Goal: Task Accomplishment & Management: Manage account settings

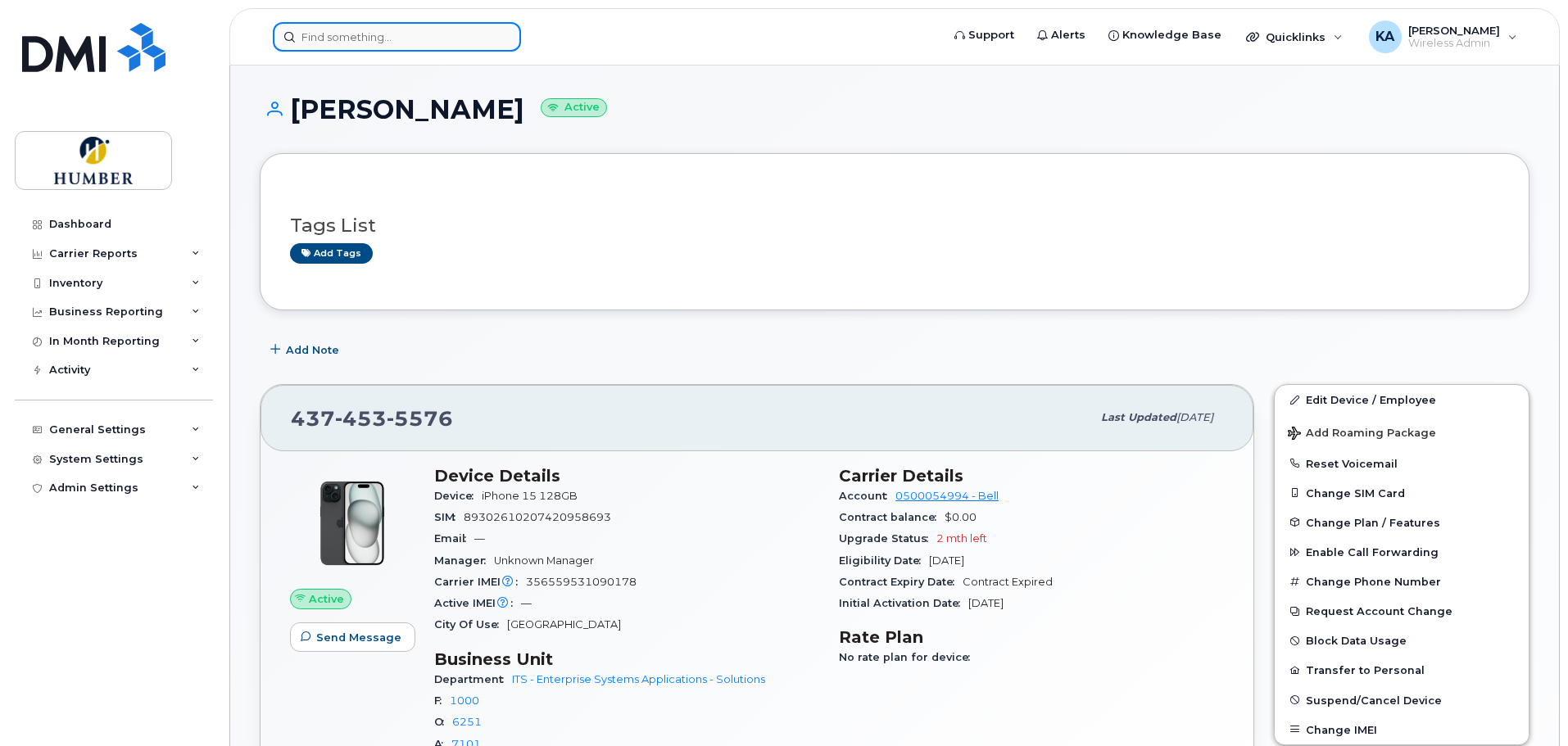
click at [423, 34] on input at bounding box center [397, 37] width 248 height 30
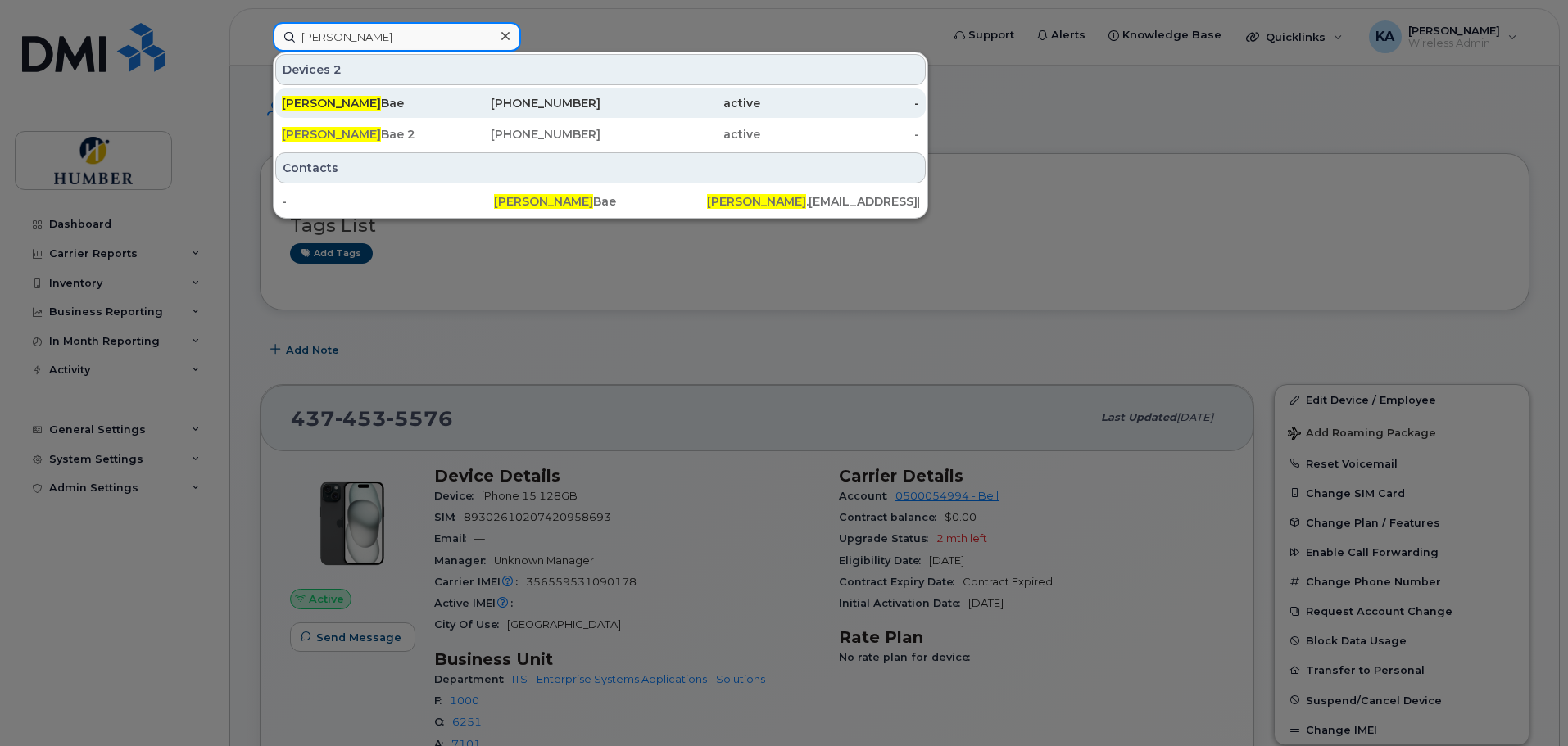
type input "angela"
click at [568, 104] on div "437-453-5576" at bounding box center [522, 103] width 160 height 17
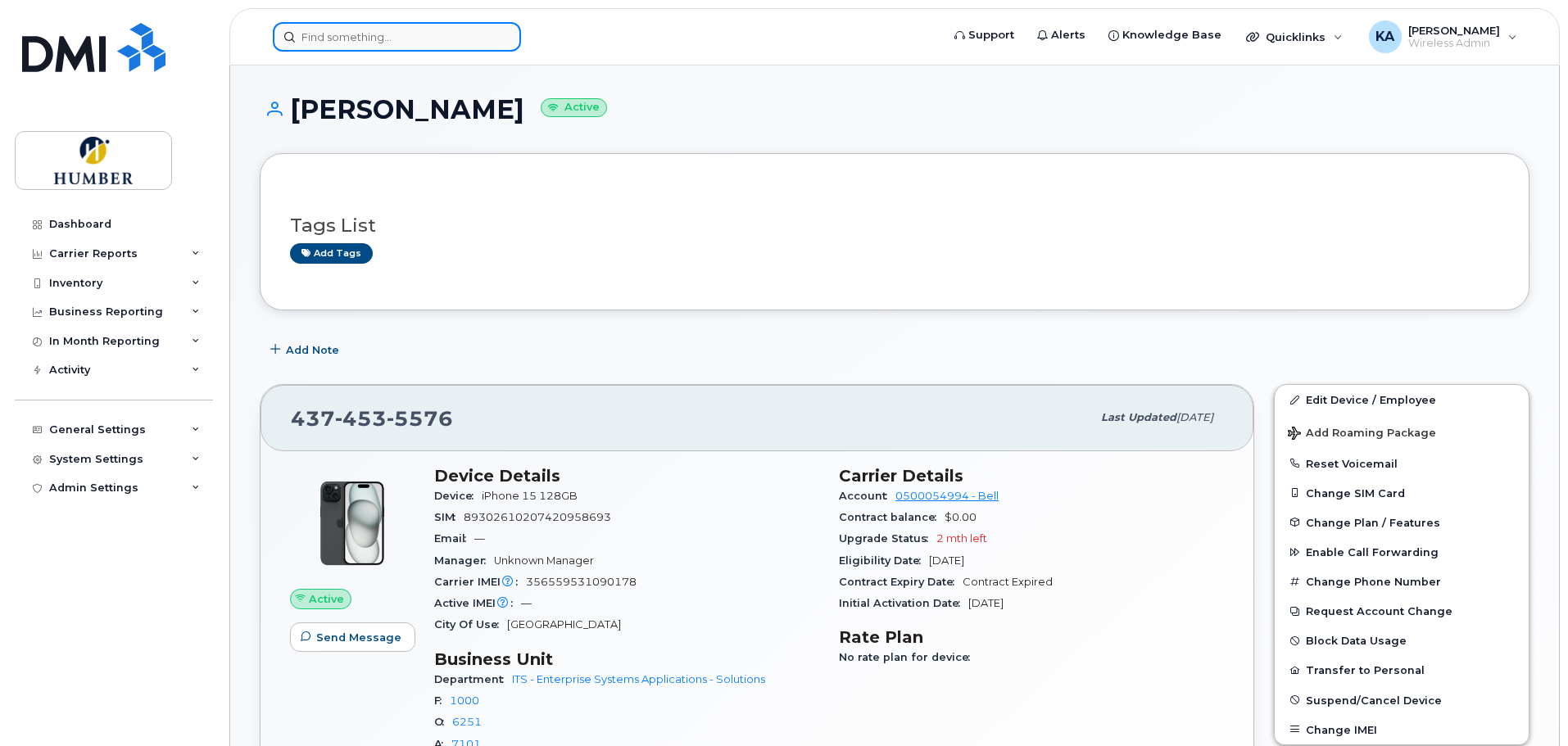
click at [371, 34] on input at bounding box center [397, 37] width 248 height 30
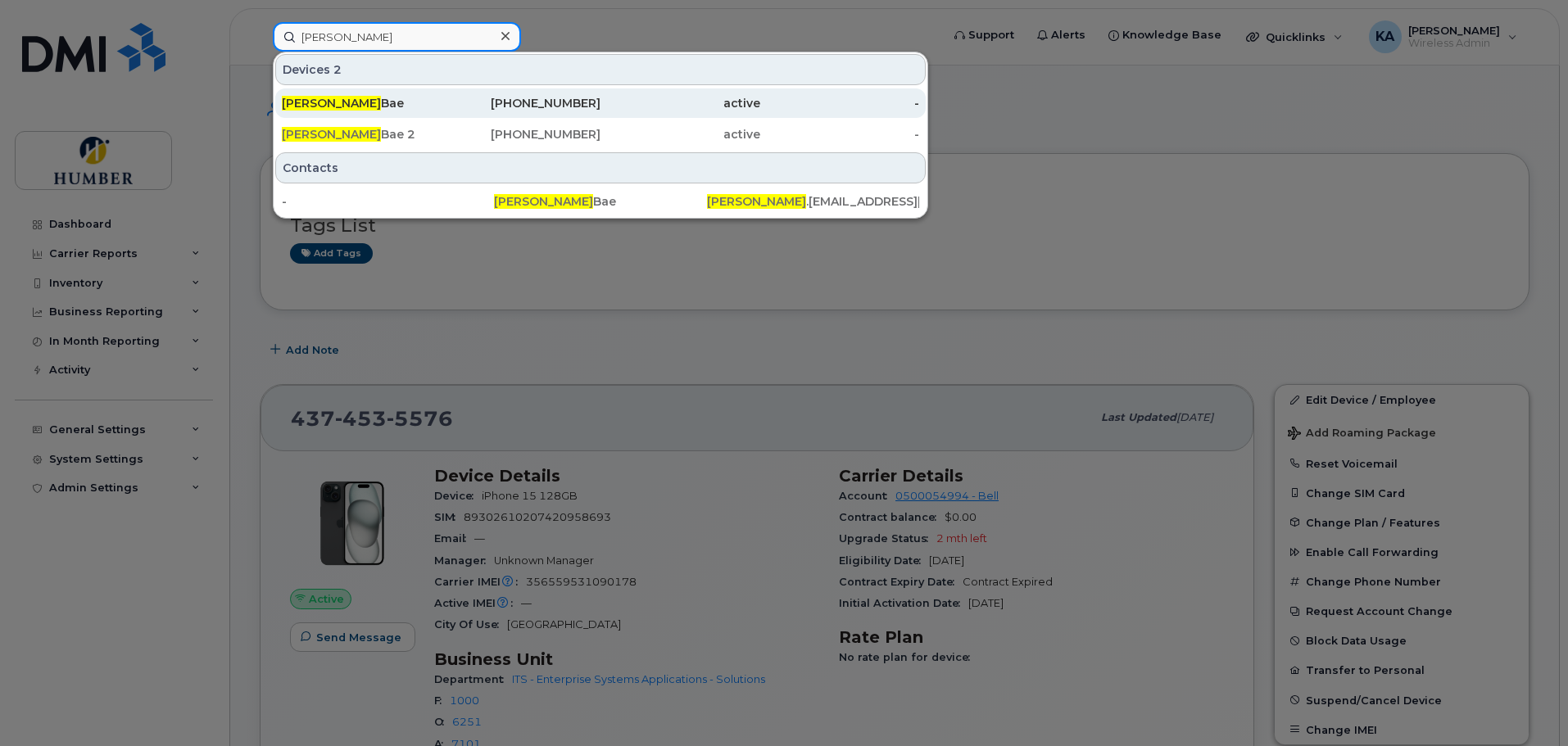
type input "angela"
click at [478, 108] on div "437-453-5576" at bounding box center [522, 103] width 160 height 17
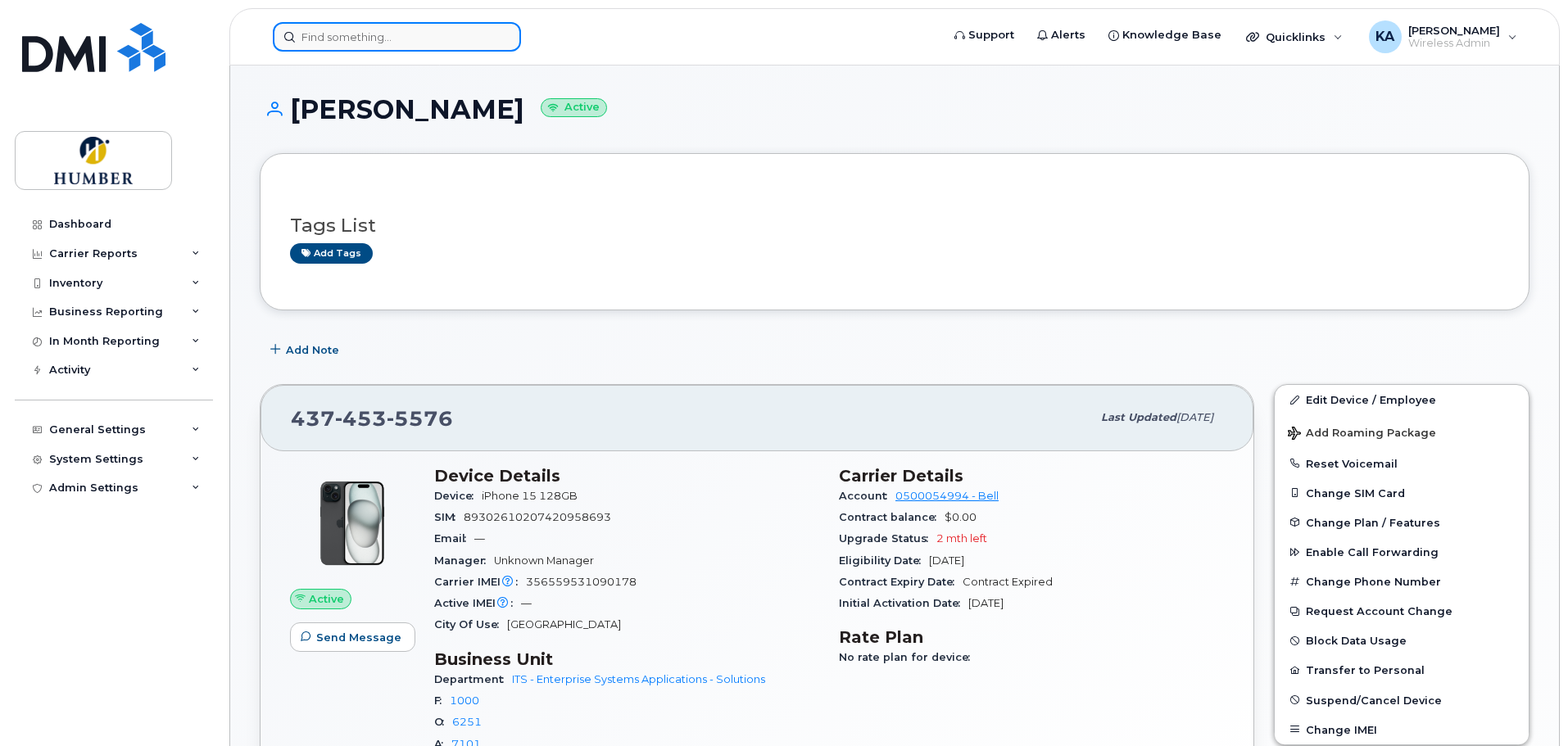
click at [368, 33] on input at bounding box center [397, 37] width 248 height 30
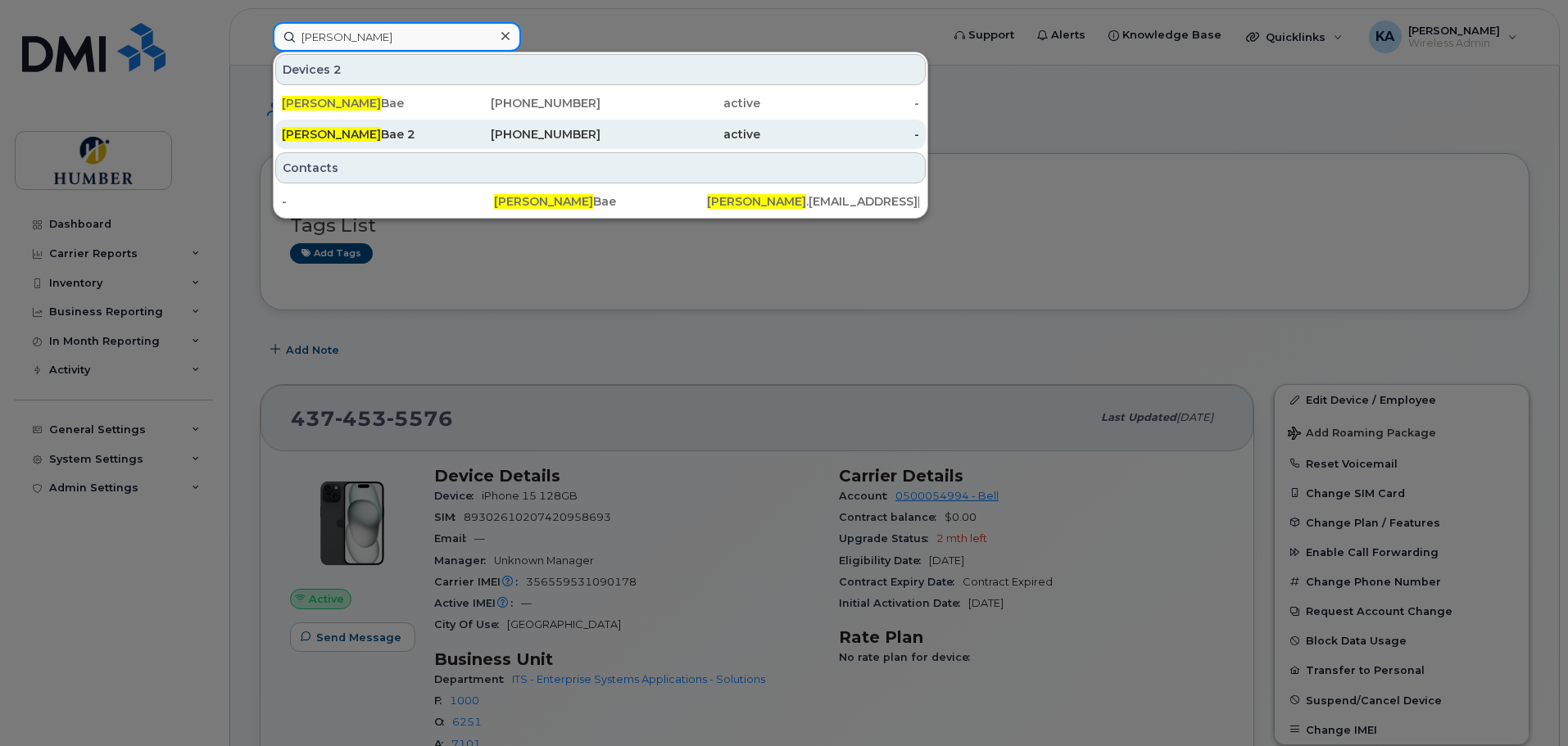
type input "angela"
click at [442, 145] on div "Angela Bae 2" at bounding box center [522, 135] width 160 height 30
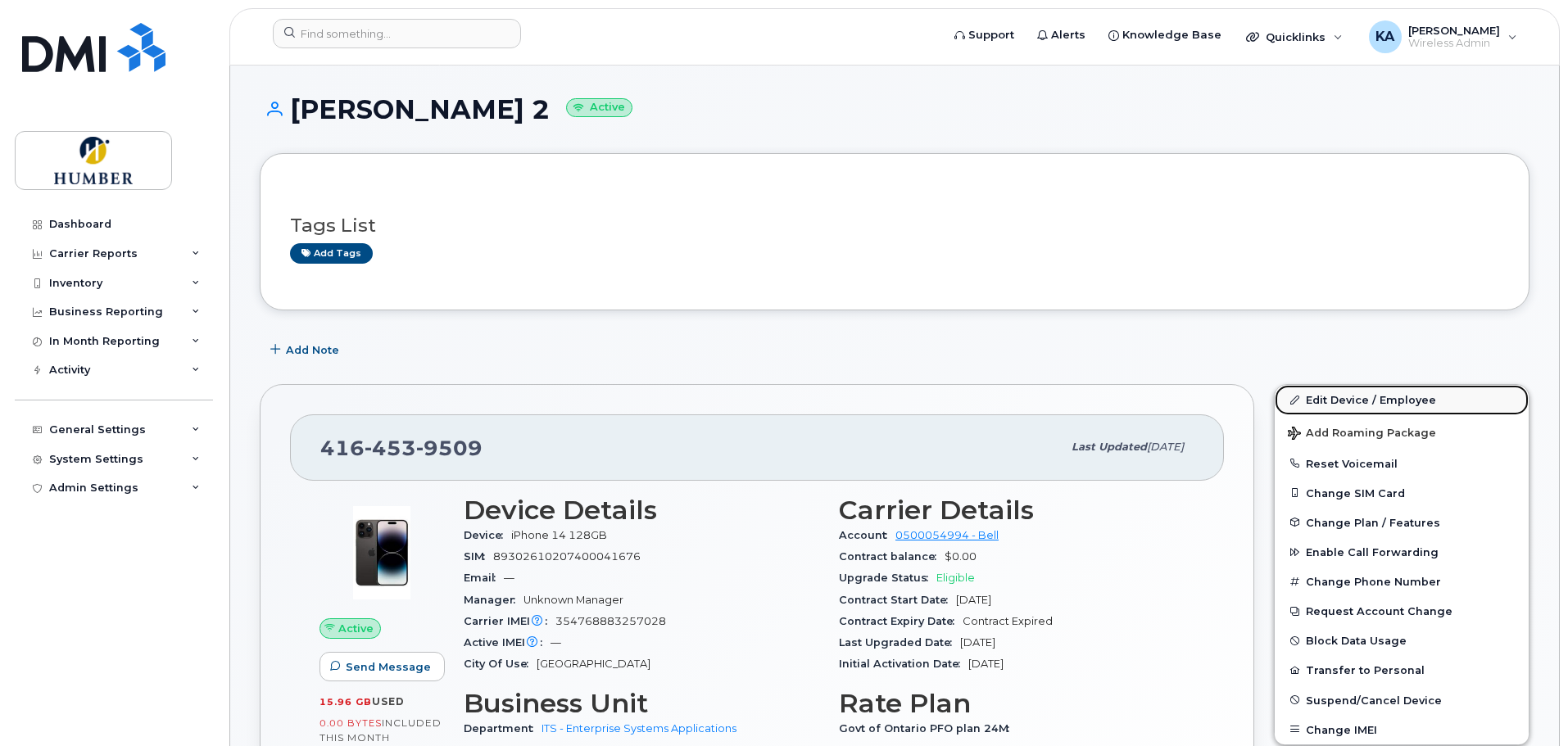
click at [1324, 406] on link "Edit Device / Employee" at bounding box center [1401, 400] width 254 height 30
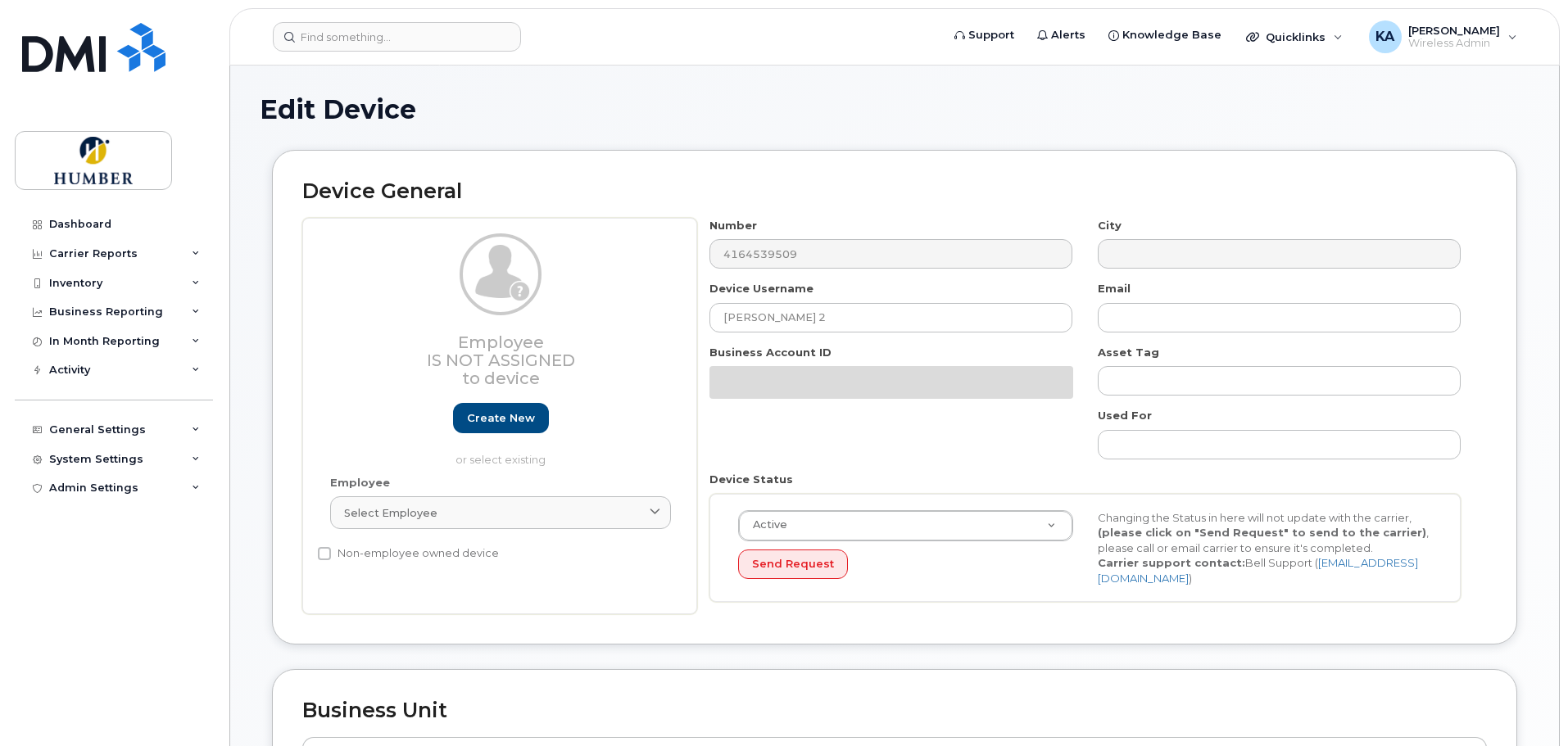
select select "5824777"
select select "5824989"
select select "5824737"
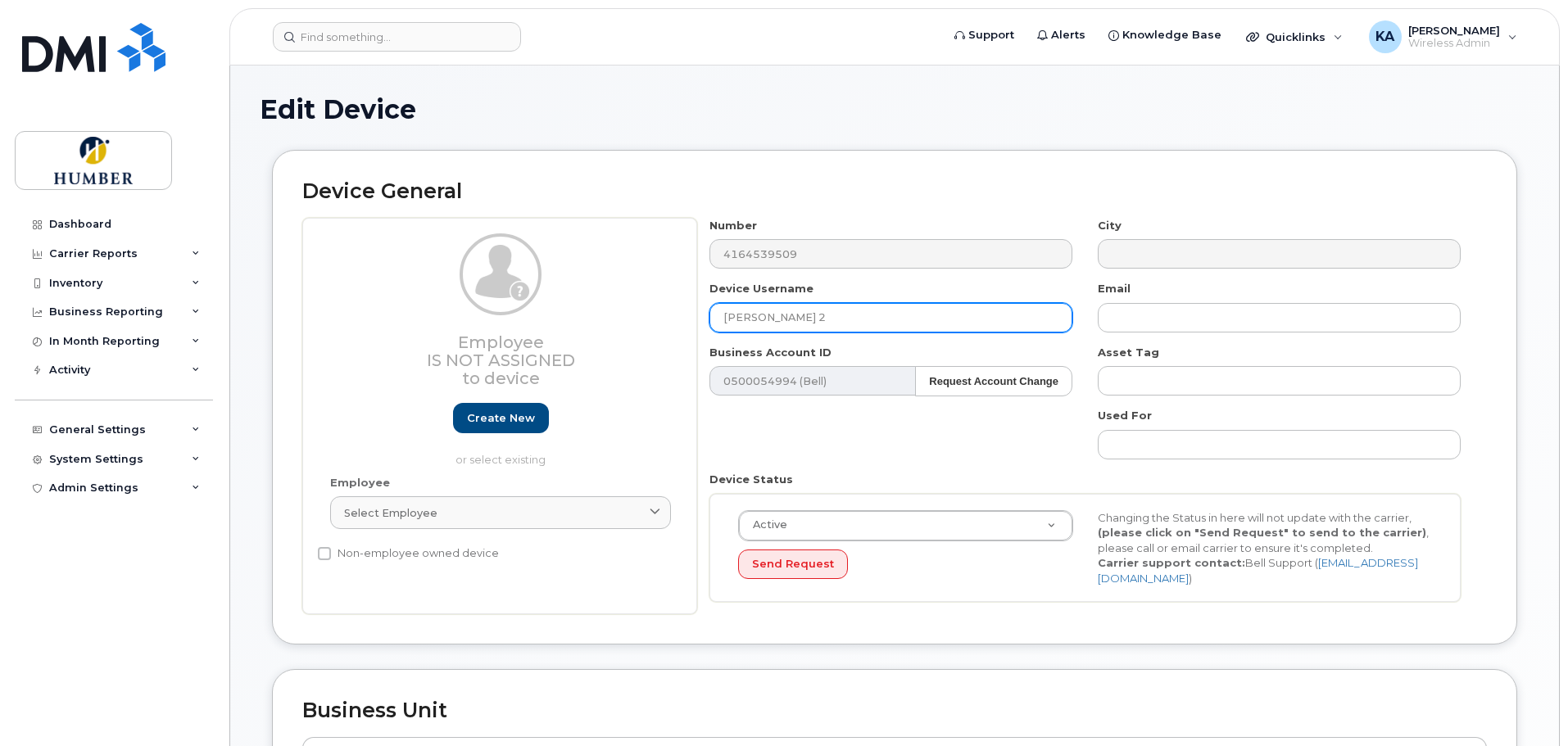
drag, startPoint x: 817, startPoint y: 318, endPoint x: 663, endPoint y: 322, distance: 154.1
click at [663, 322] on div "Employee Is not assigned to device Create new or select existing Employee Selec…" at bounding box center [894, 416] width 1184 height 397
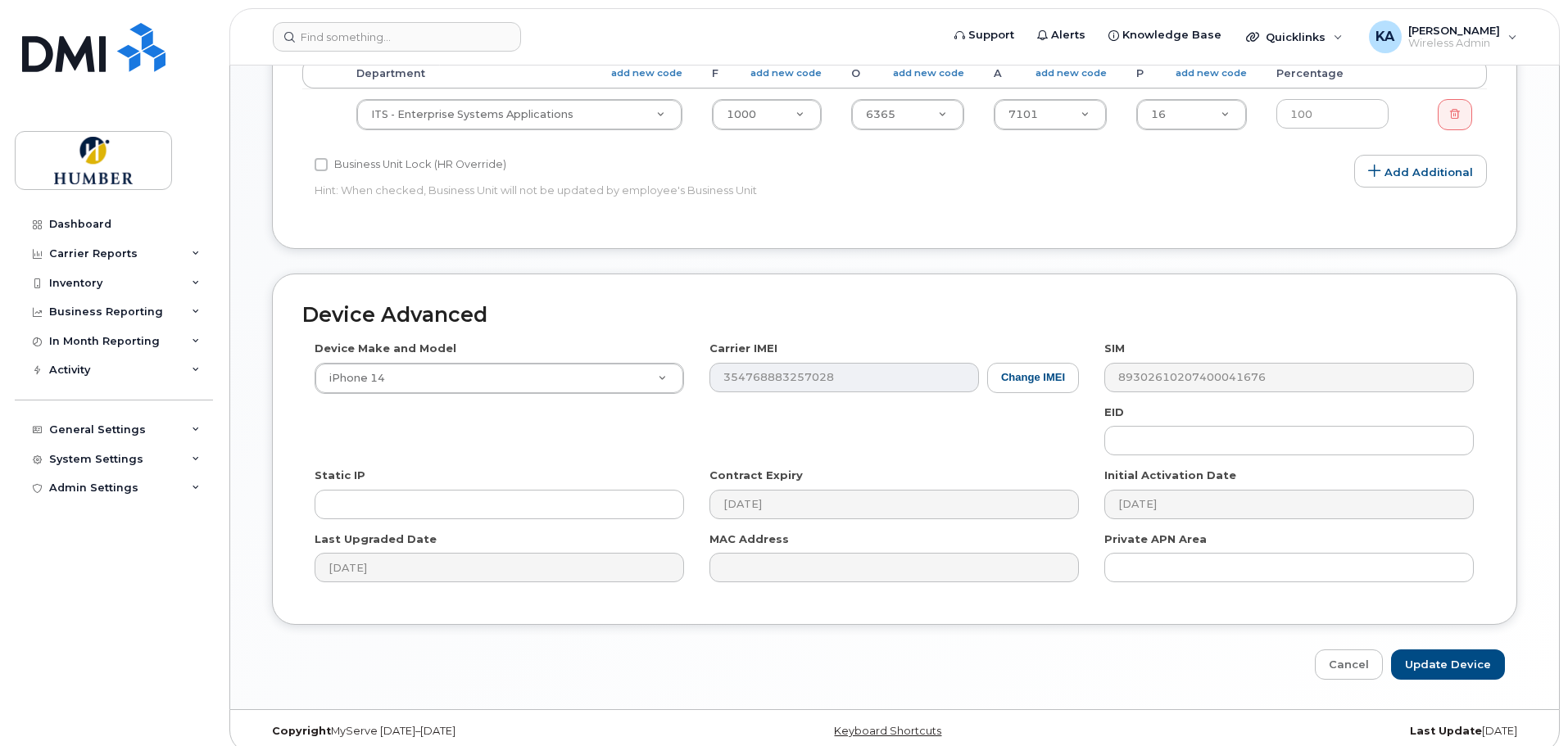
scroll to position [687, 0]
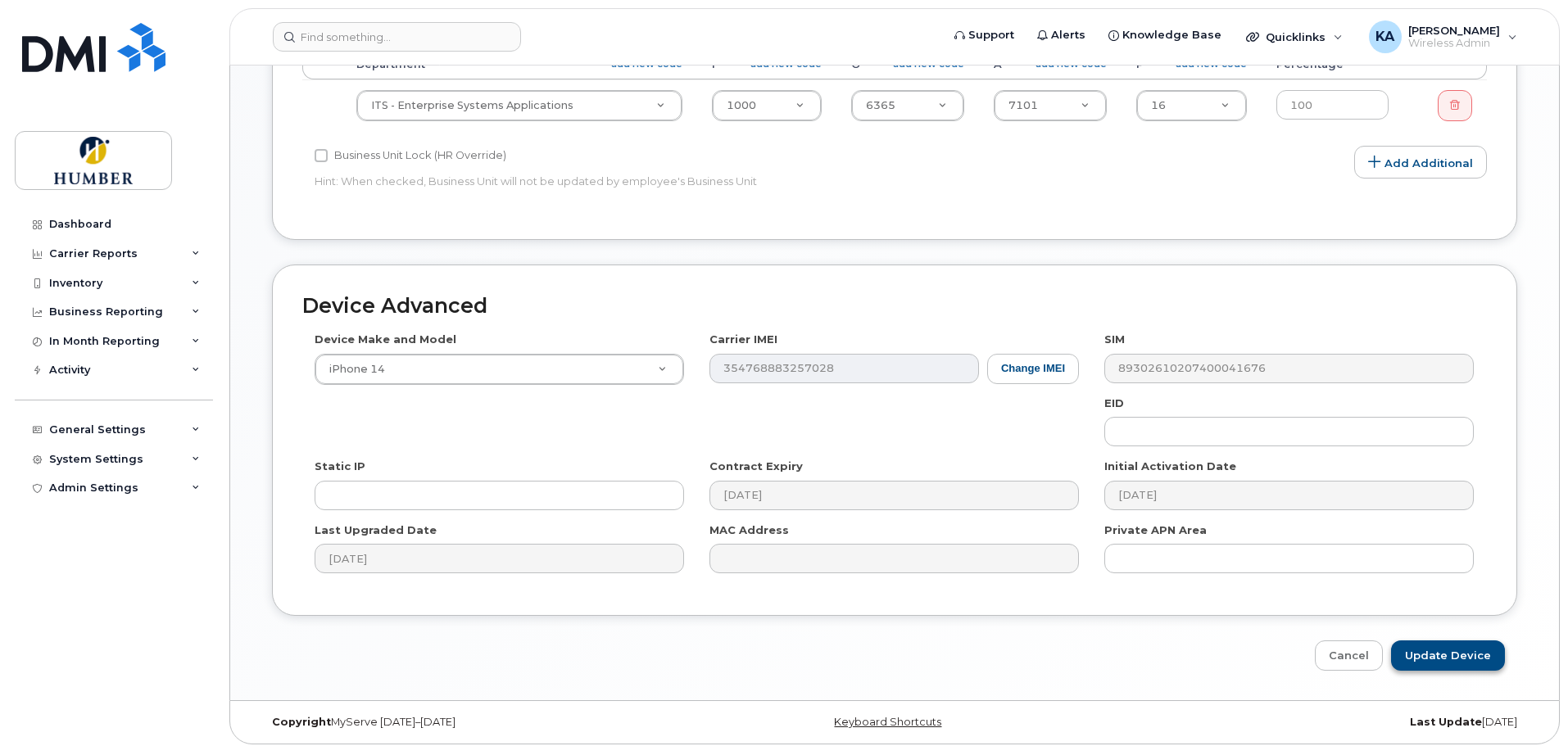
type input "Shoban Ponnaru"
click at [1461, 646] on input "Update Device" at bounding box center [1447, 655] width 114 height 30
type input "Saving..."
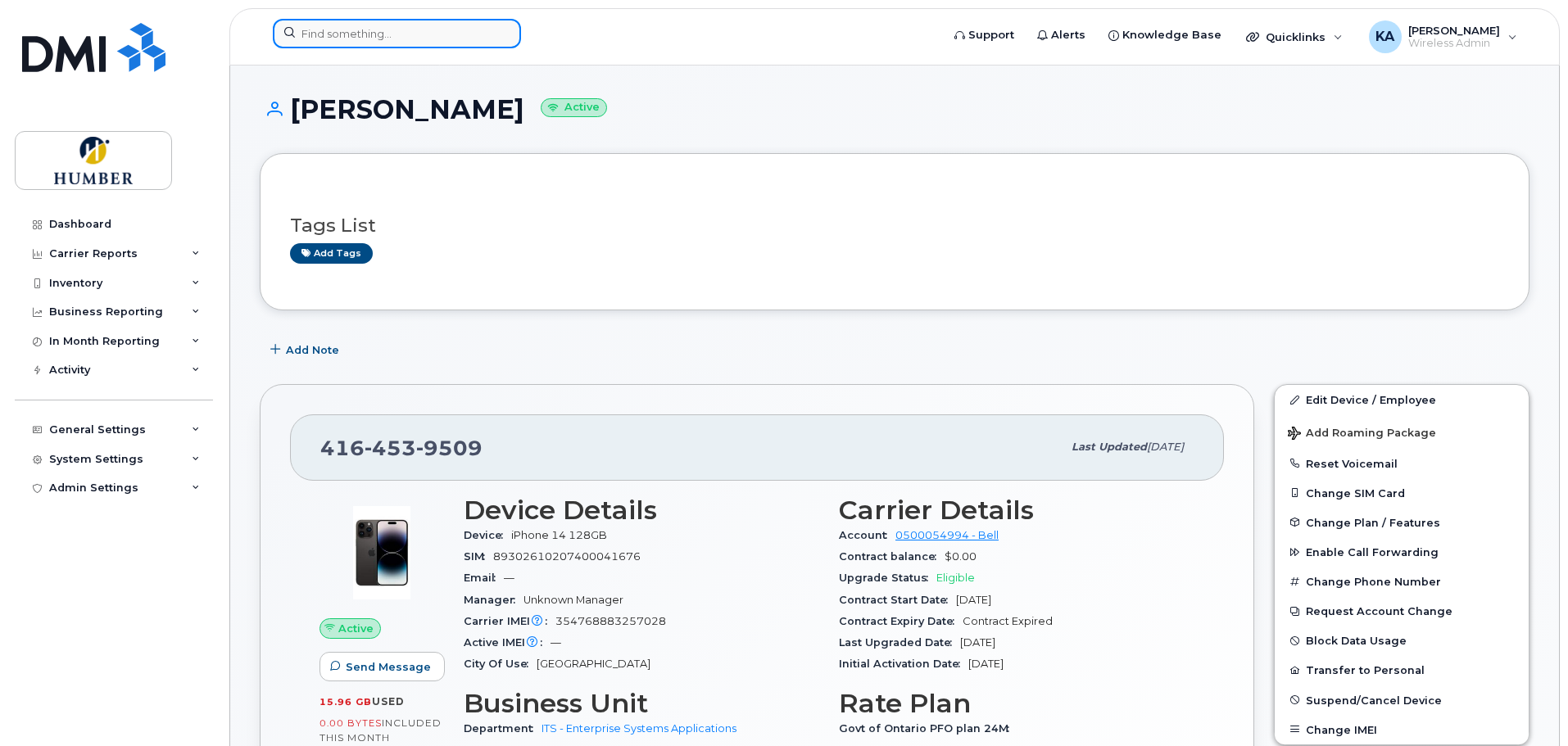
click at [310, 36] on input at bounding box center [397, 33] width 248 height 30
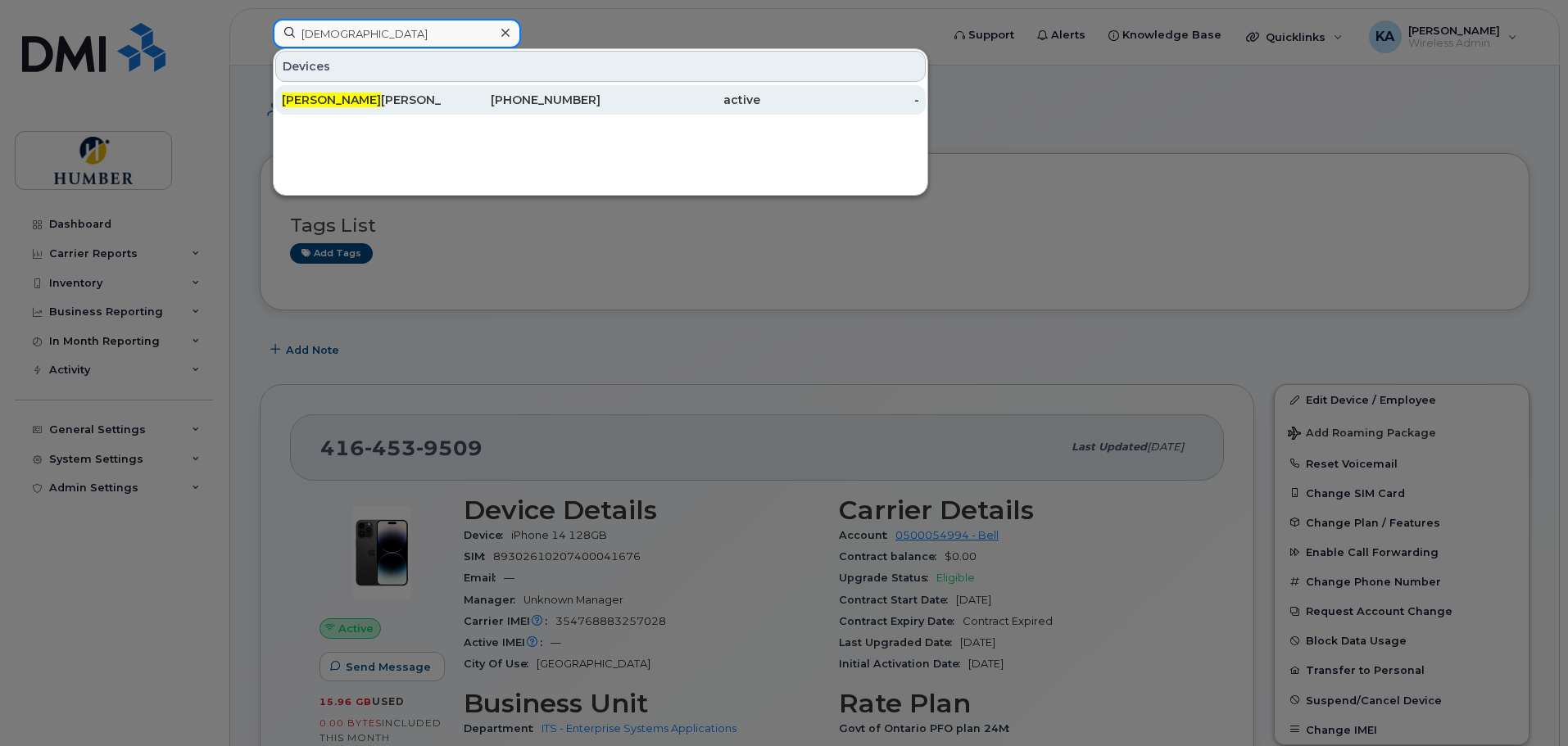
type input "kristan"
click at [442, 90] on div "Kristan Lingard" at bounding box center [522, 100] width 160 height 30
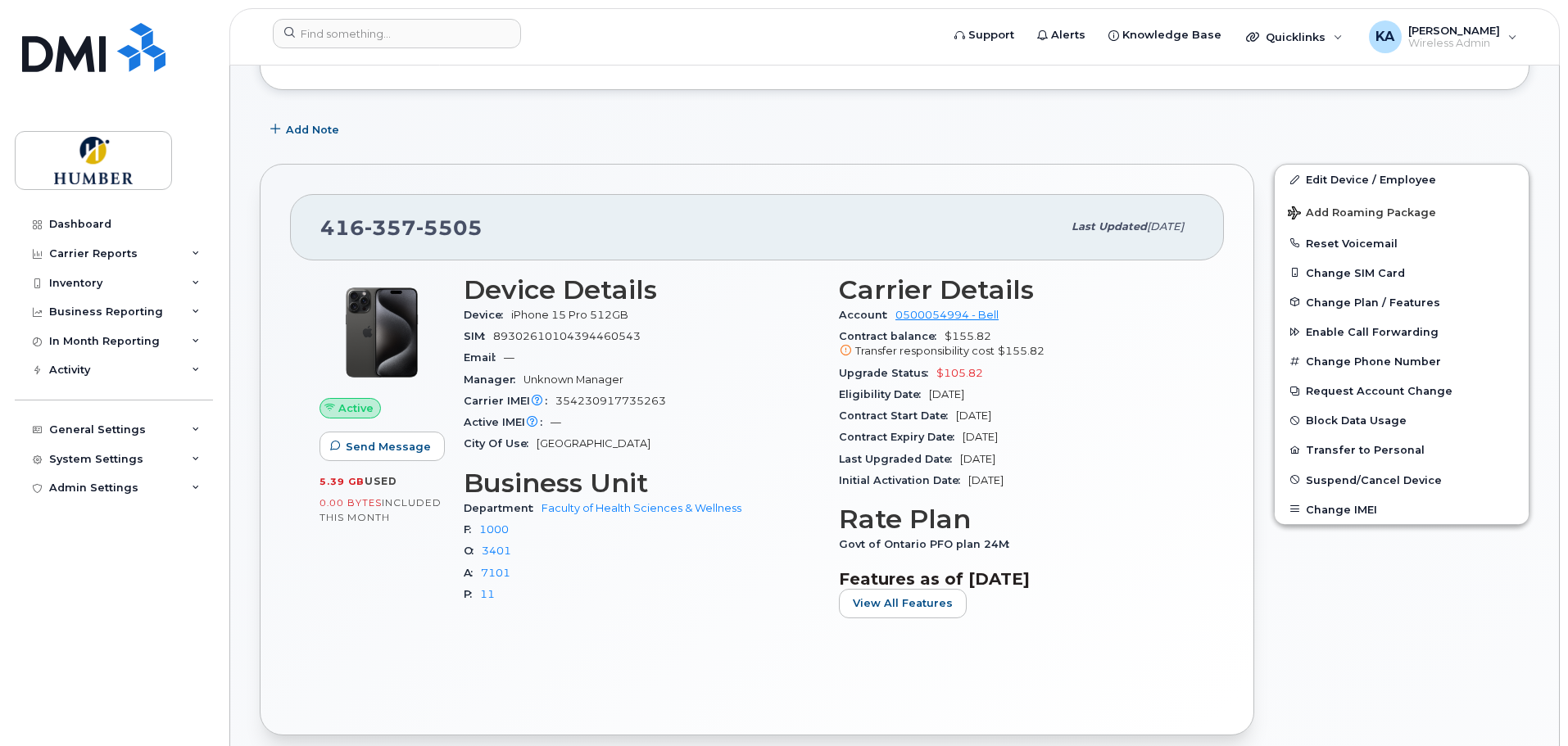
scroll to position [219, 0]
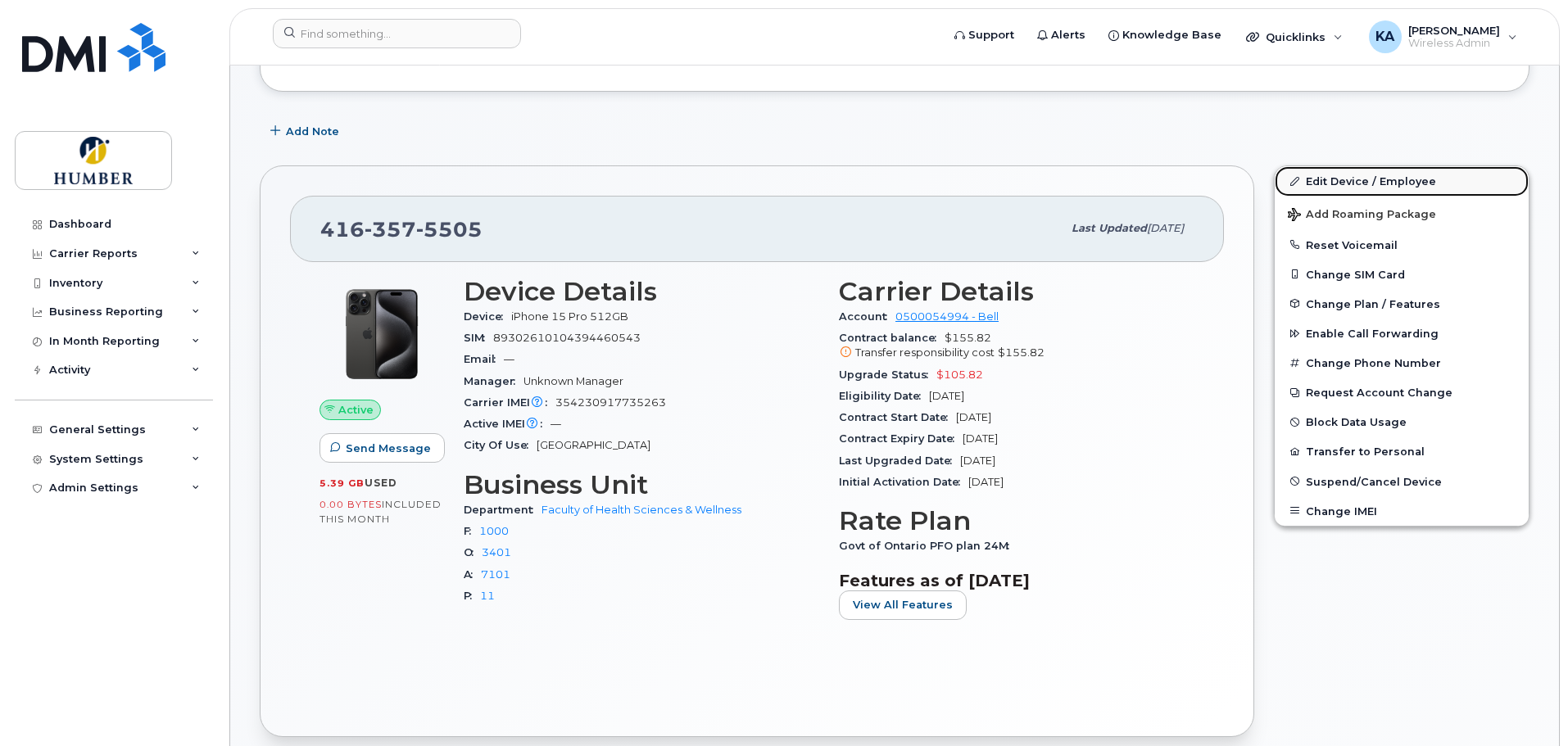
click at [1313, 173] on link "Edit Device / Employee" at bounding box center [1401, 181] width 254 height 30
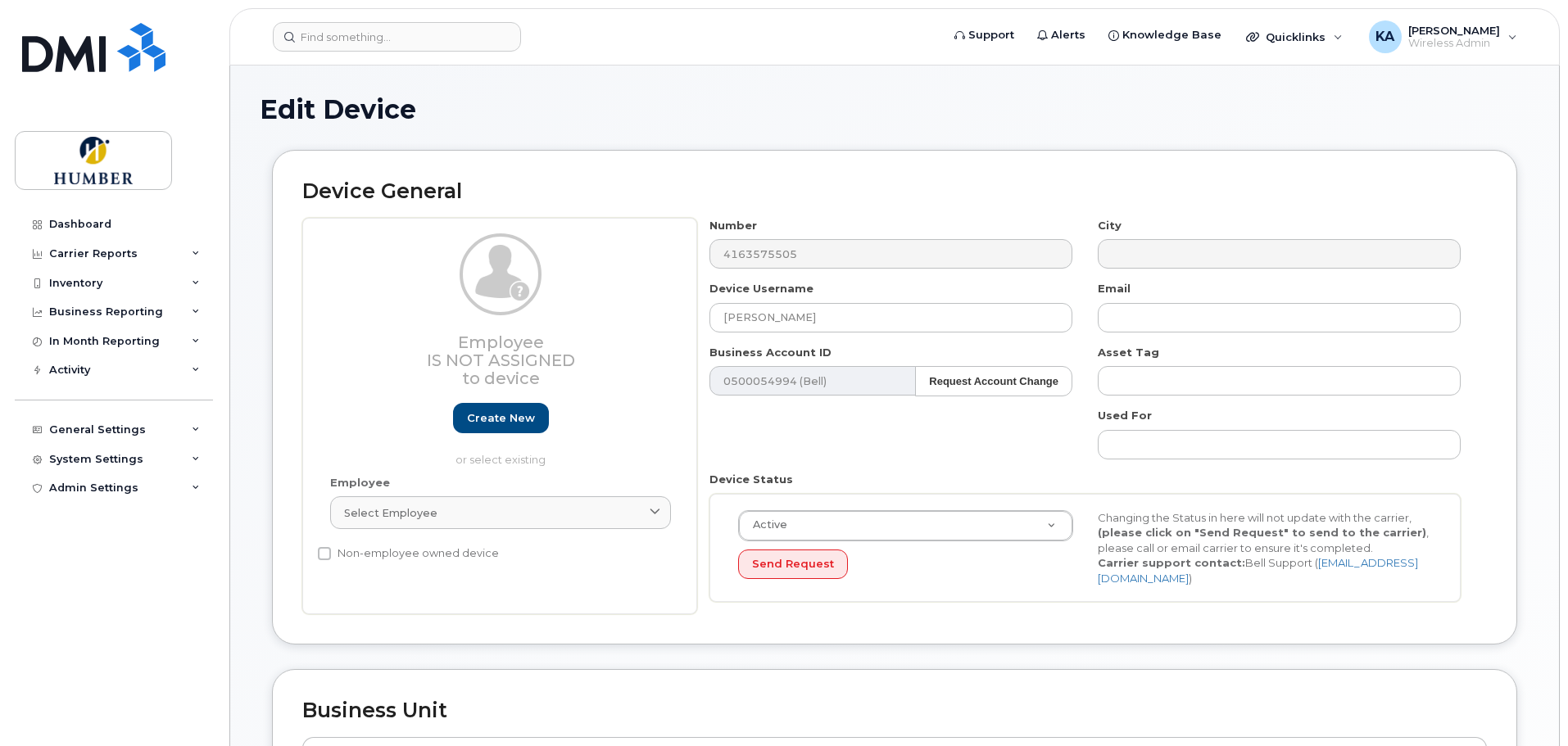
select select "5824761"
select select "5824989"
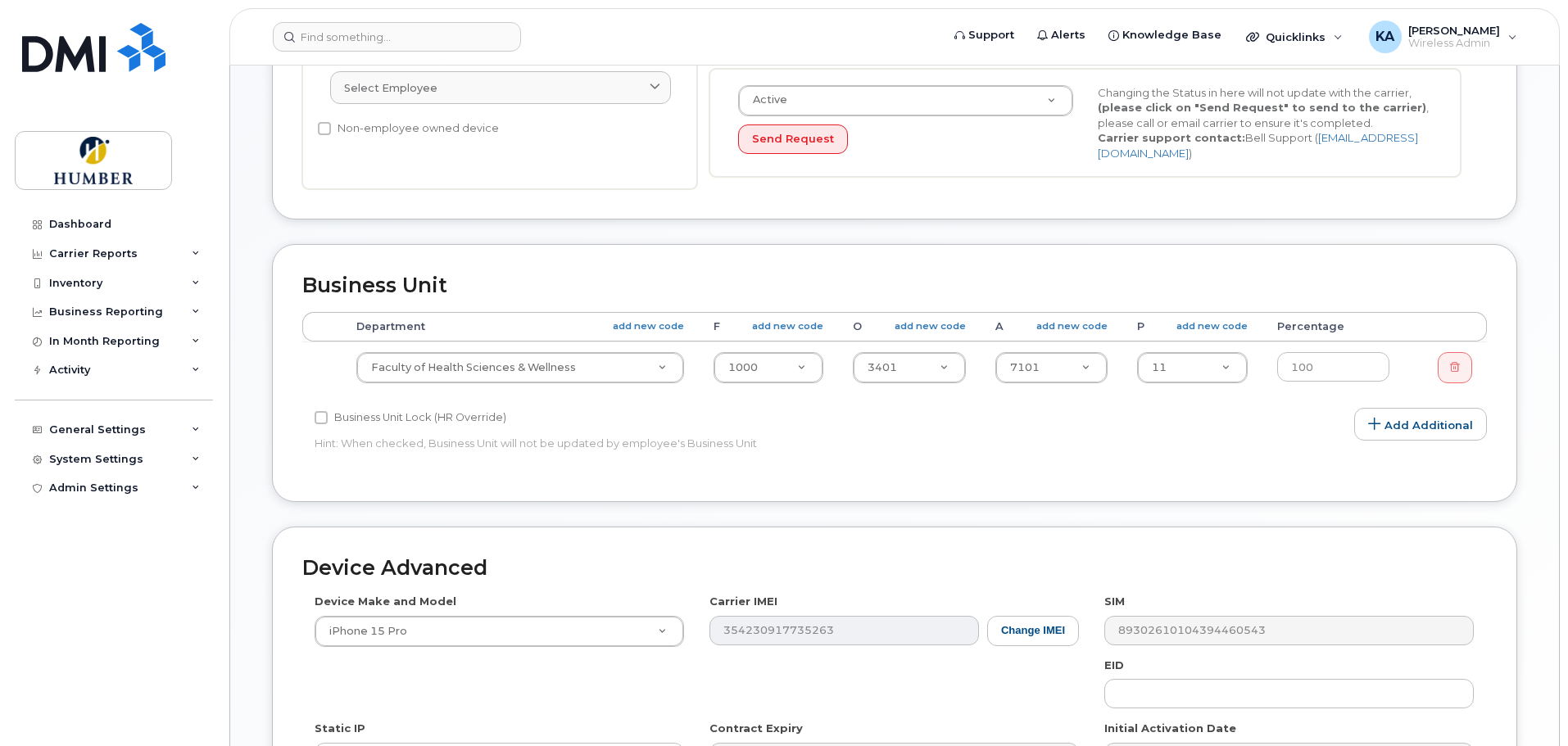
scroll to position [436, 0]
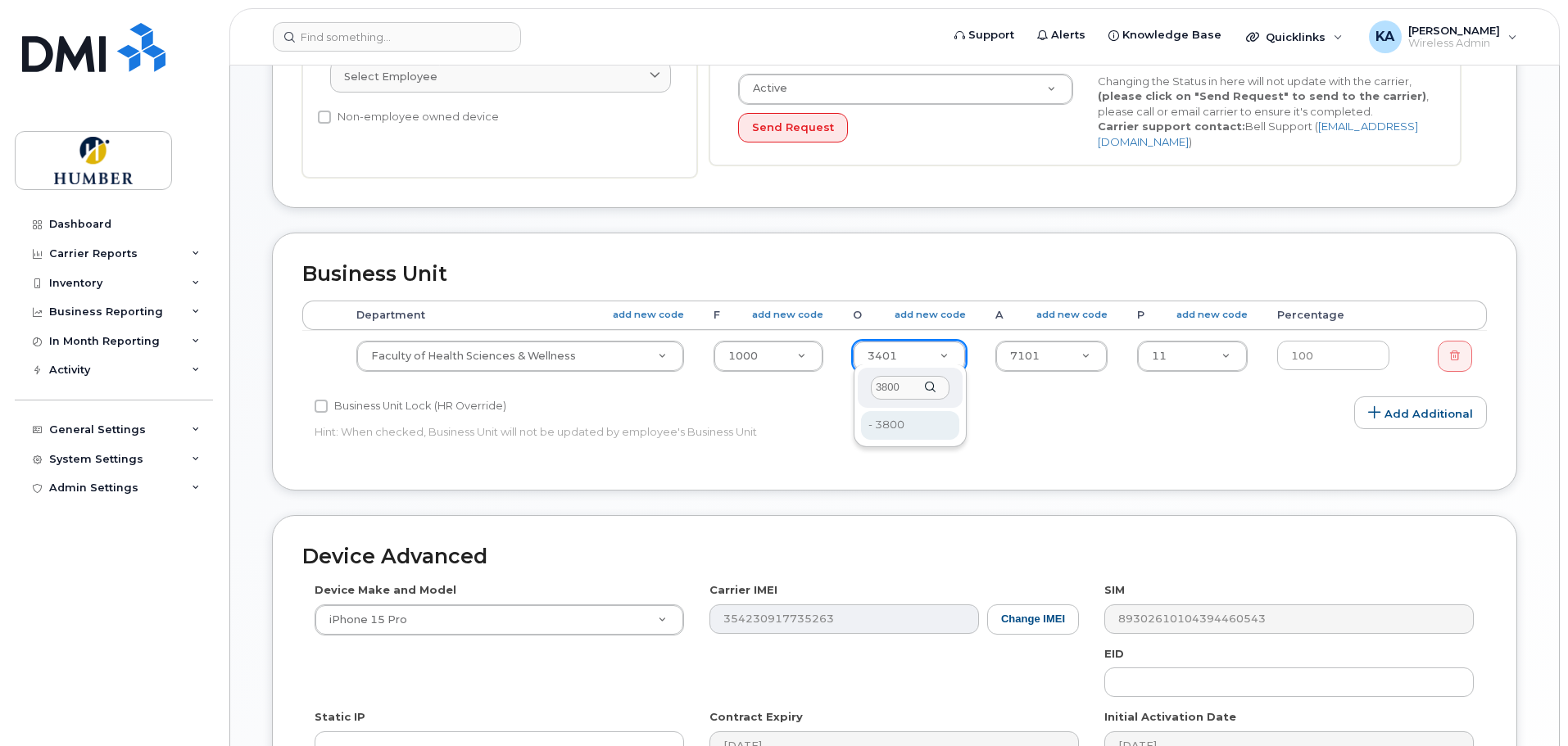
type input "3800"
type input "5824859"
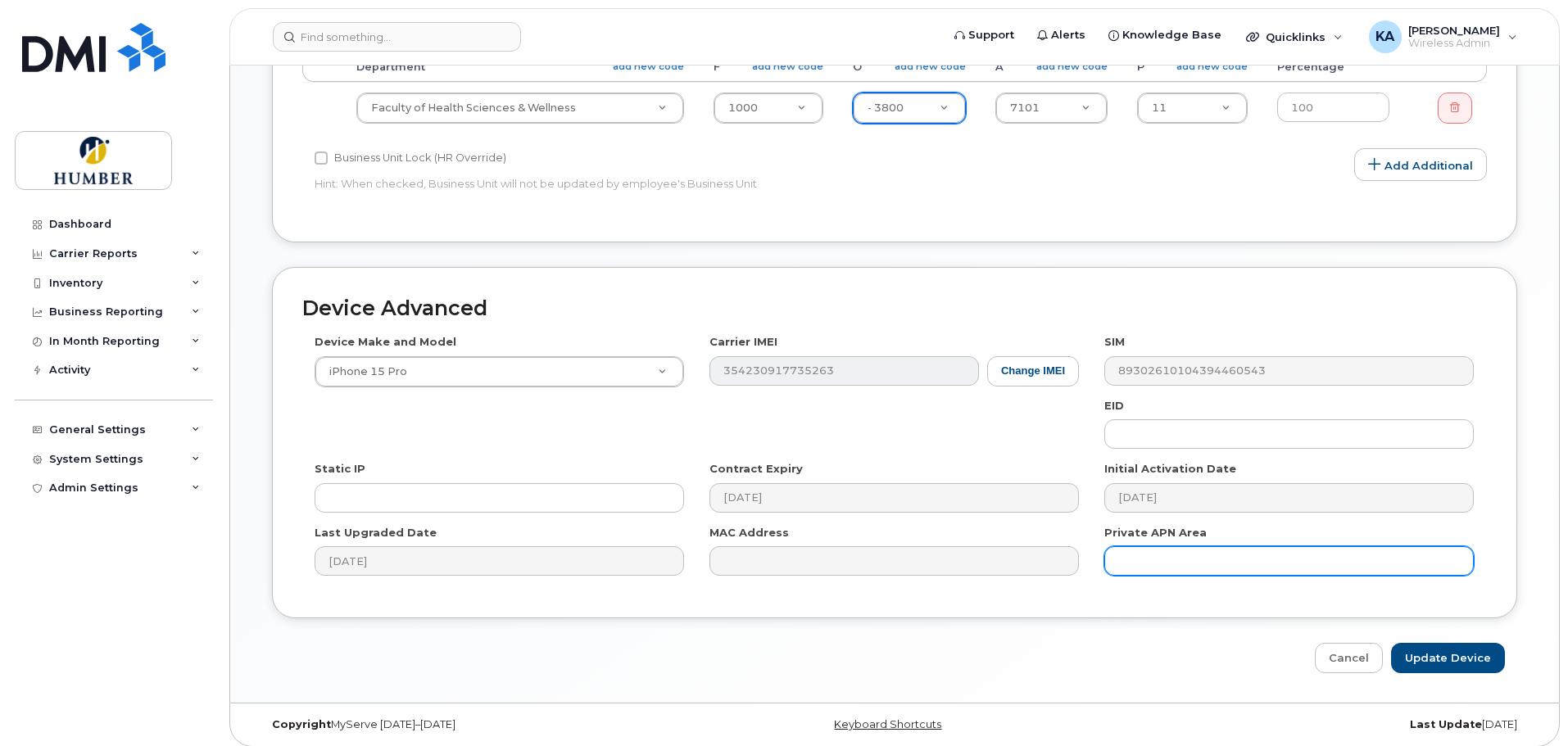
scroll to position [687, 0]
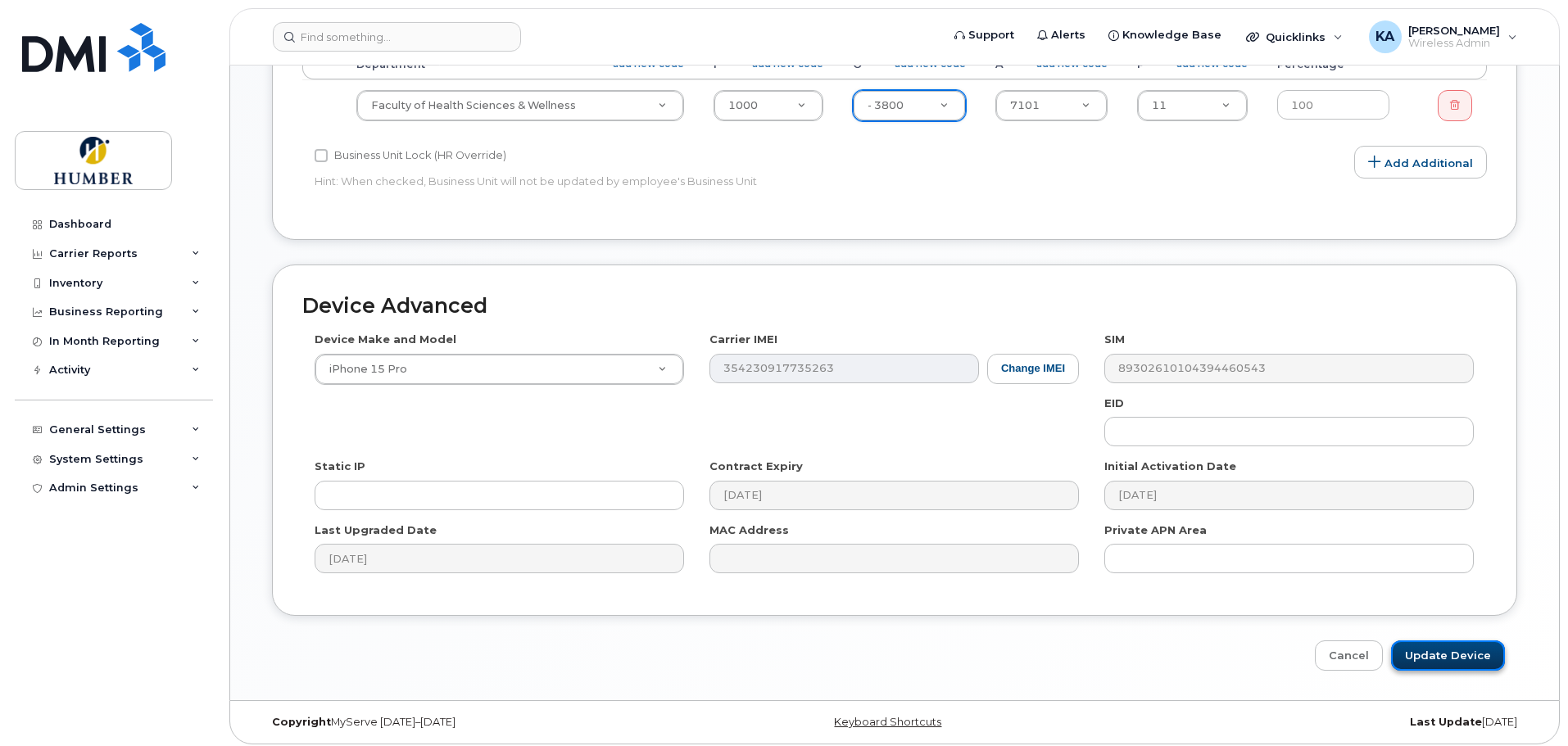
click at [1451, 646] on input "Update Device" at bounding box center [1447, 655] width 114 height 30
type input "Saving..."
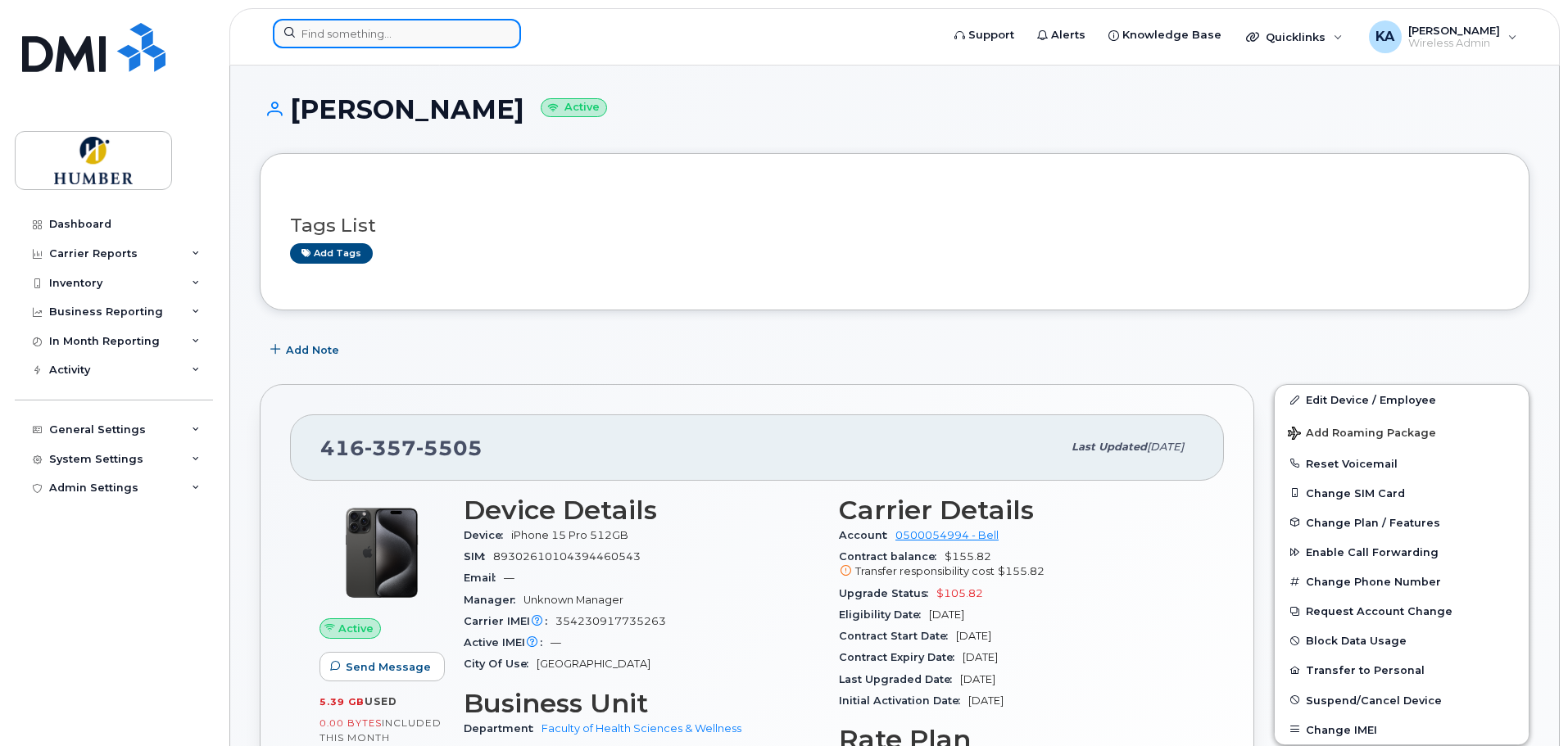
click at [348, 35] on input at bounding box center [397, 33] width 248 height 30
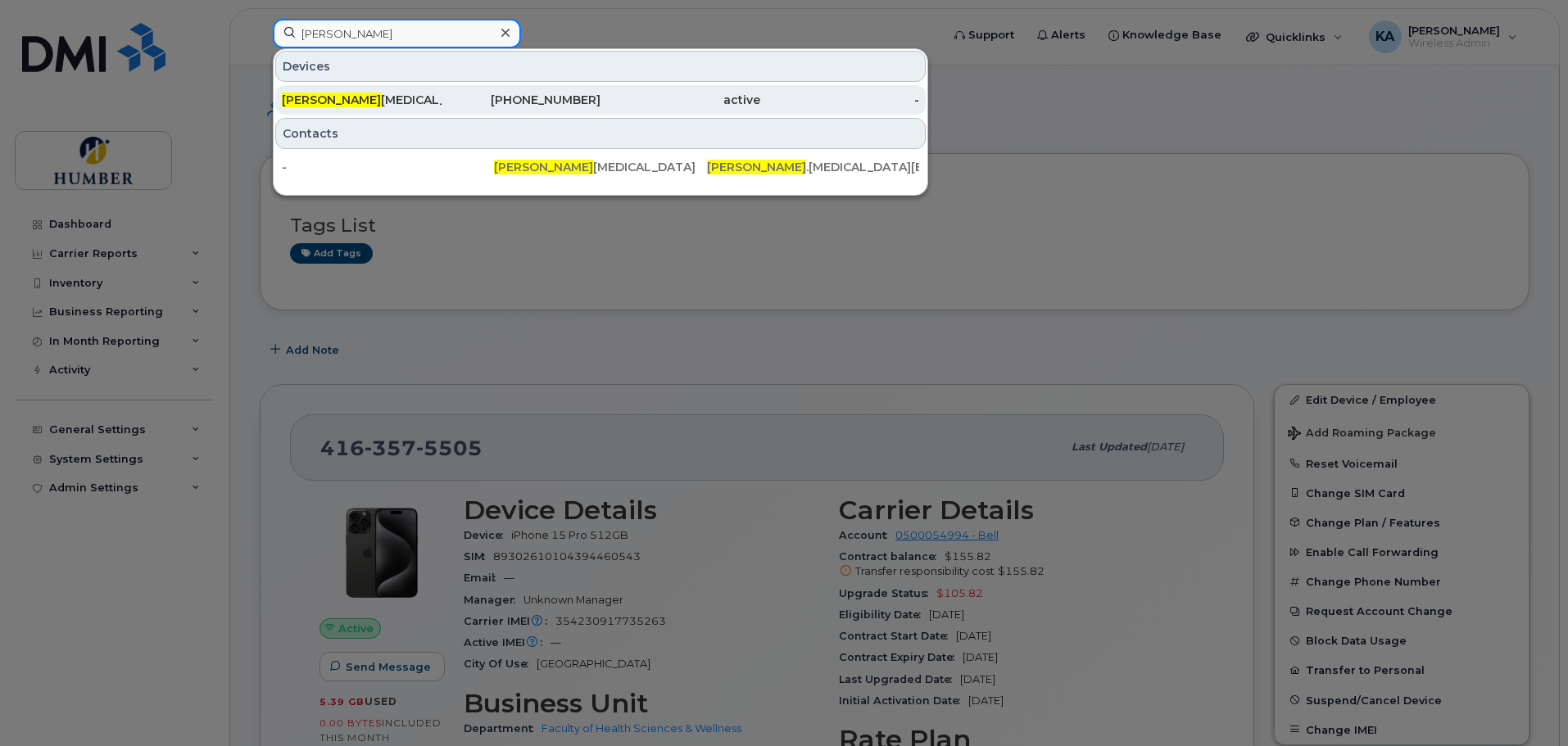
type input "[PERSON_NAME]"
click at [334, 99] on div "Jasjeet Bal" at bounding box center [362, 99] width 160 height 17
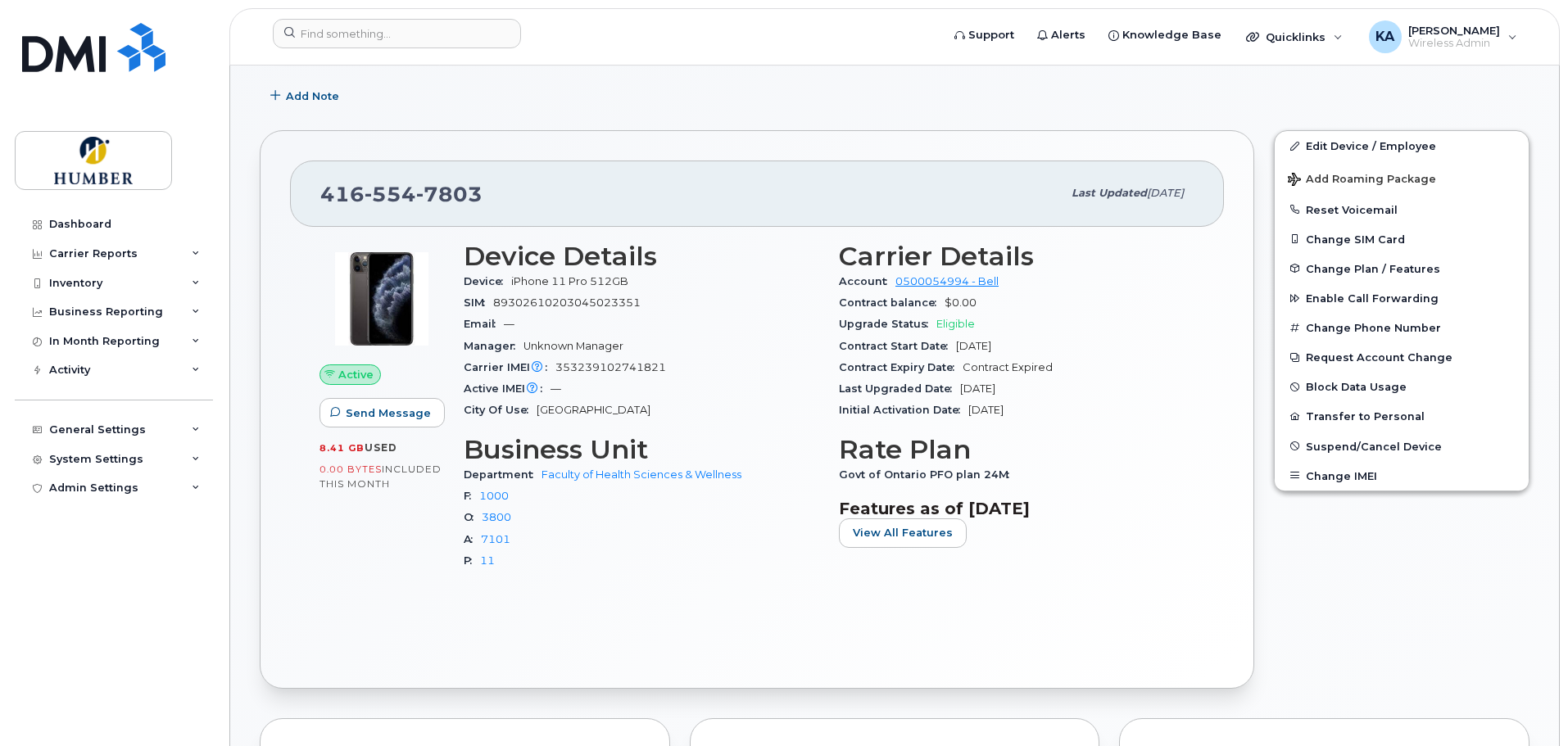
scroll to position [219, 0]
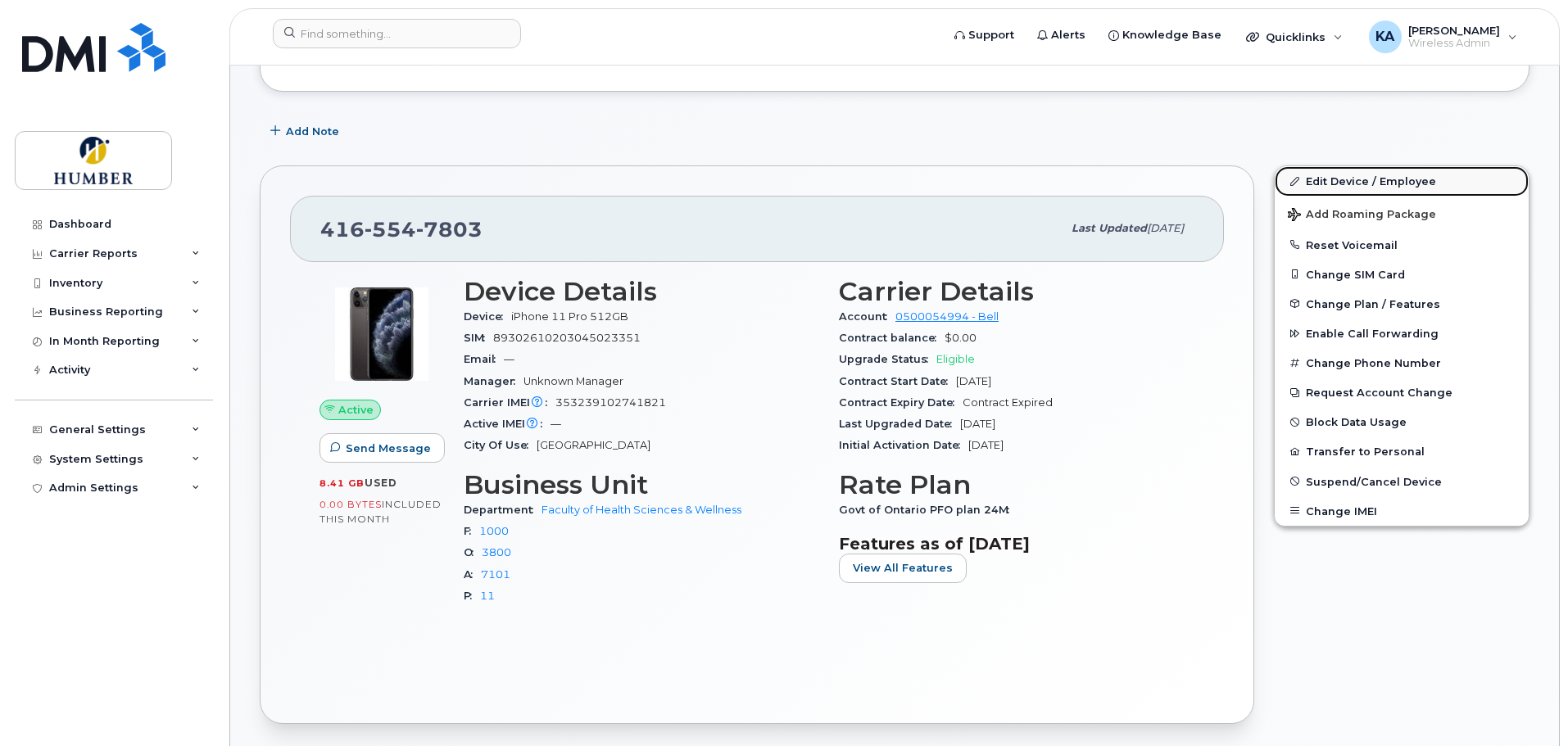
click at [1333, 181] on link "Edit Device / Employee" at bounding box center [1401, 181] width 254 height 30
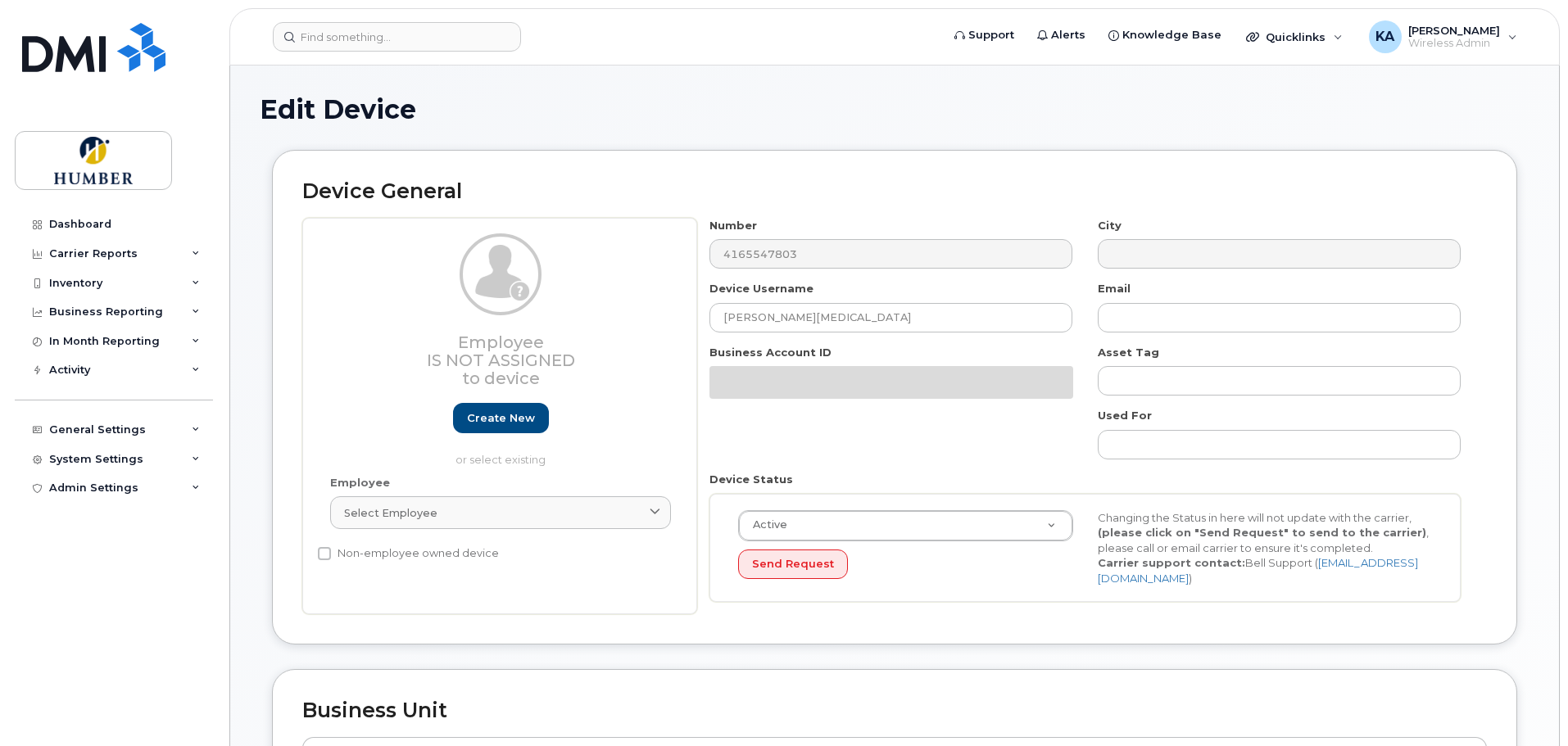
select select "5824761"
select select "5824989"
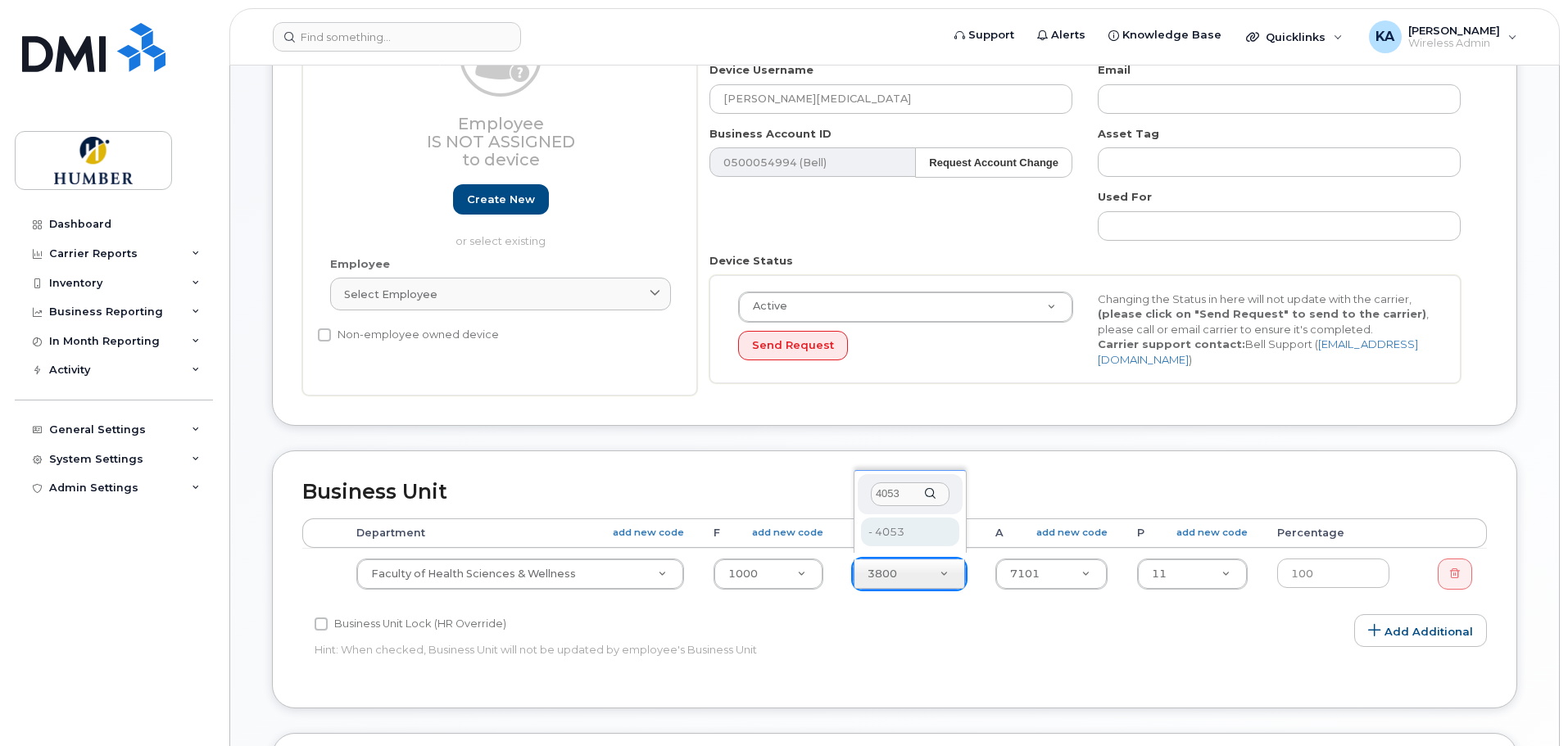
type input "4053"
type input "5824872"
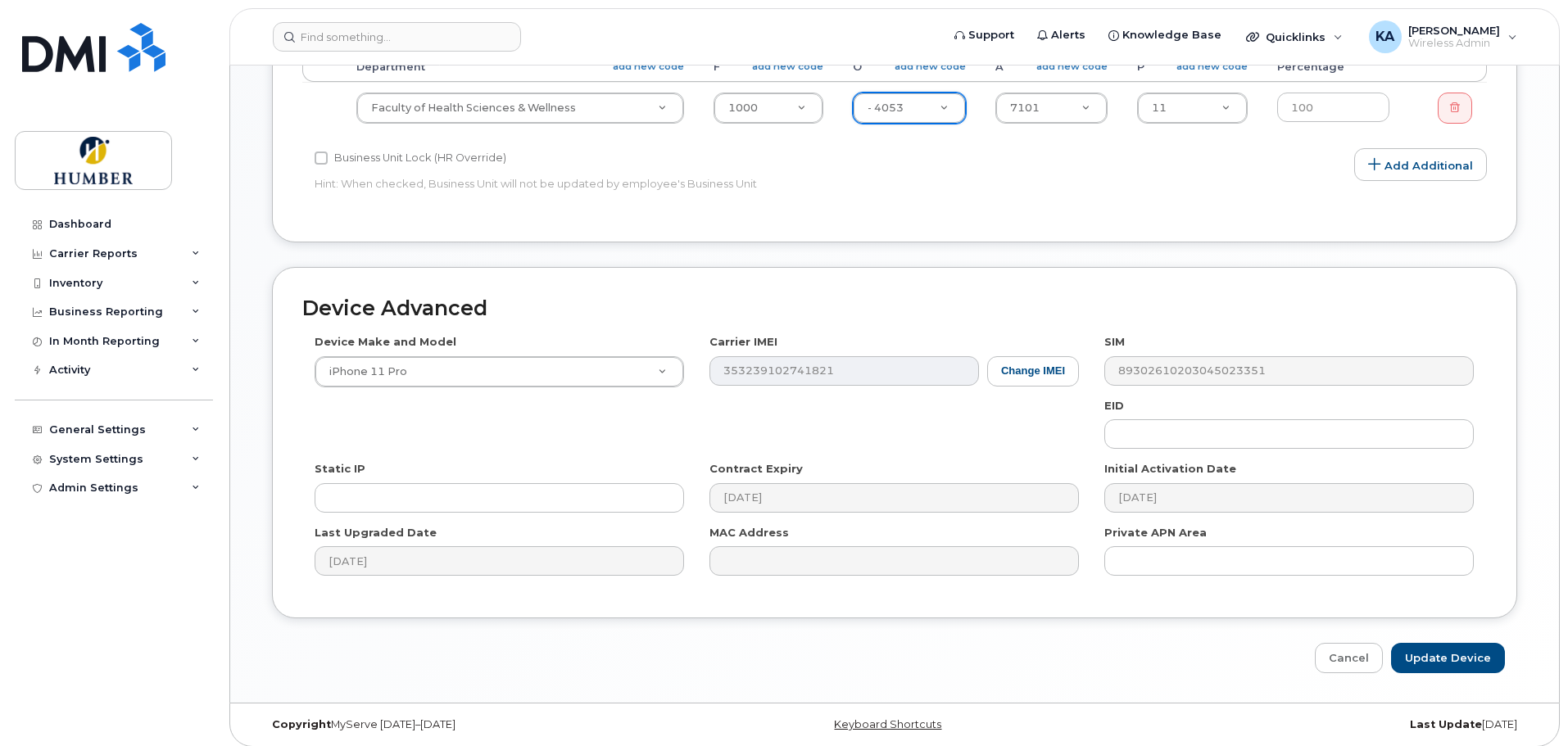
scroll to position [687, 0]
click at [1451, 651] on input "Update Device" at bounding box center [1447, 655] width 114 height 30
type input "Saving..."
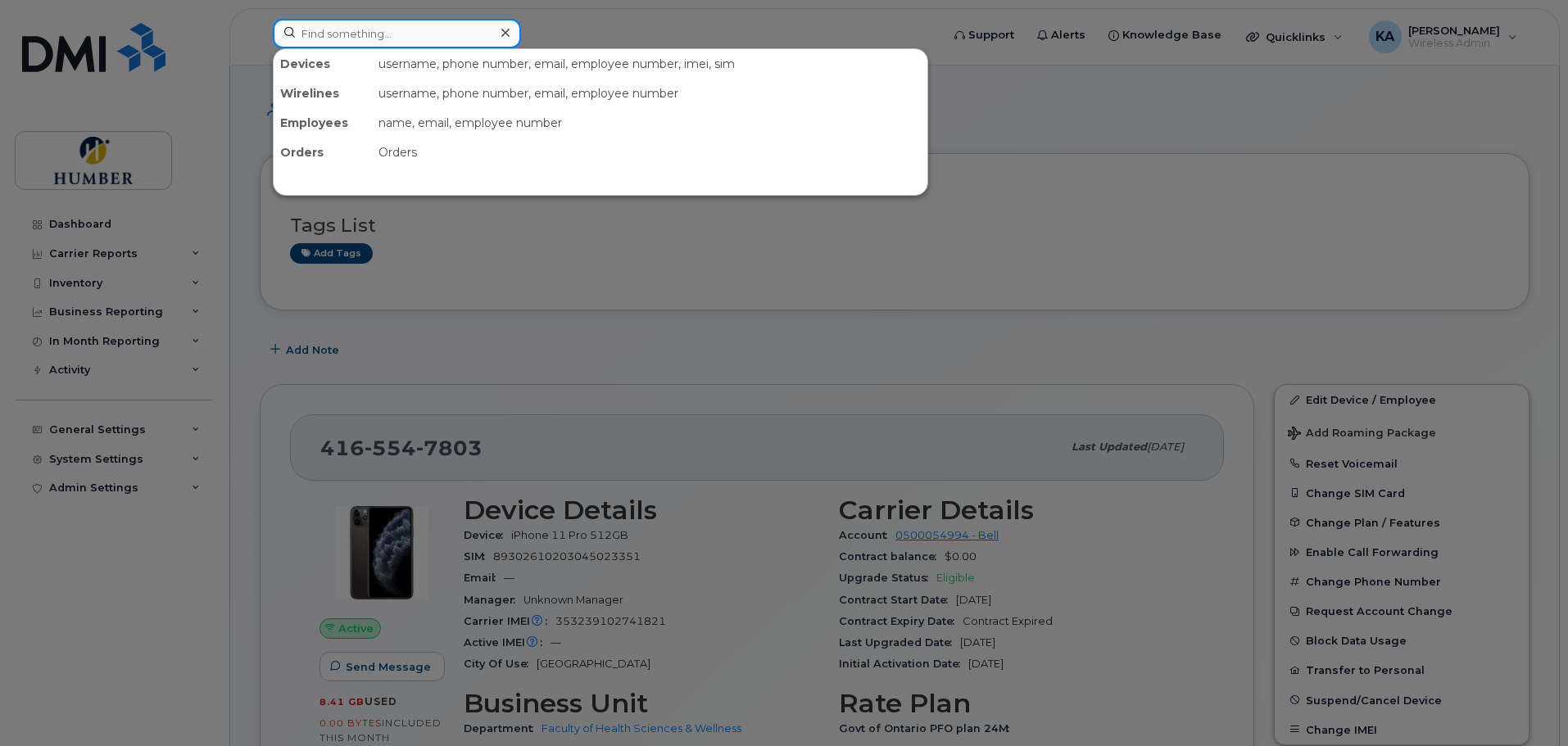
click at [396, 34] on input at bounding box center [397, 33] width 248 height 30
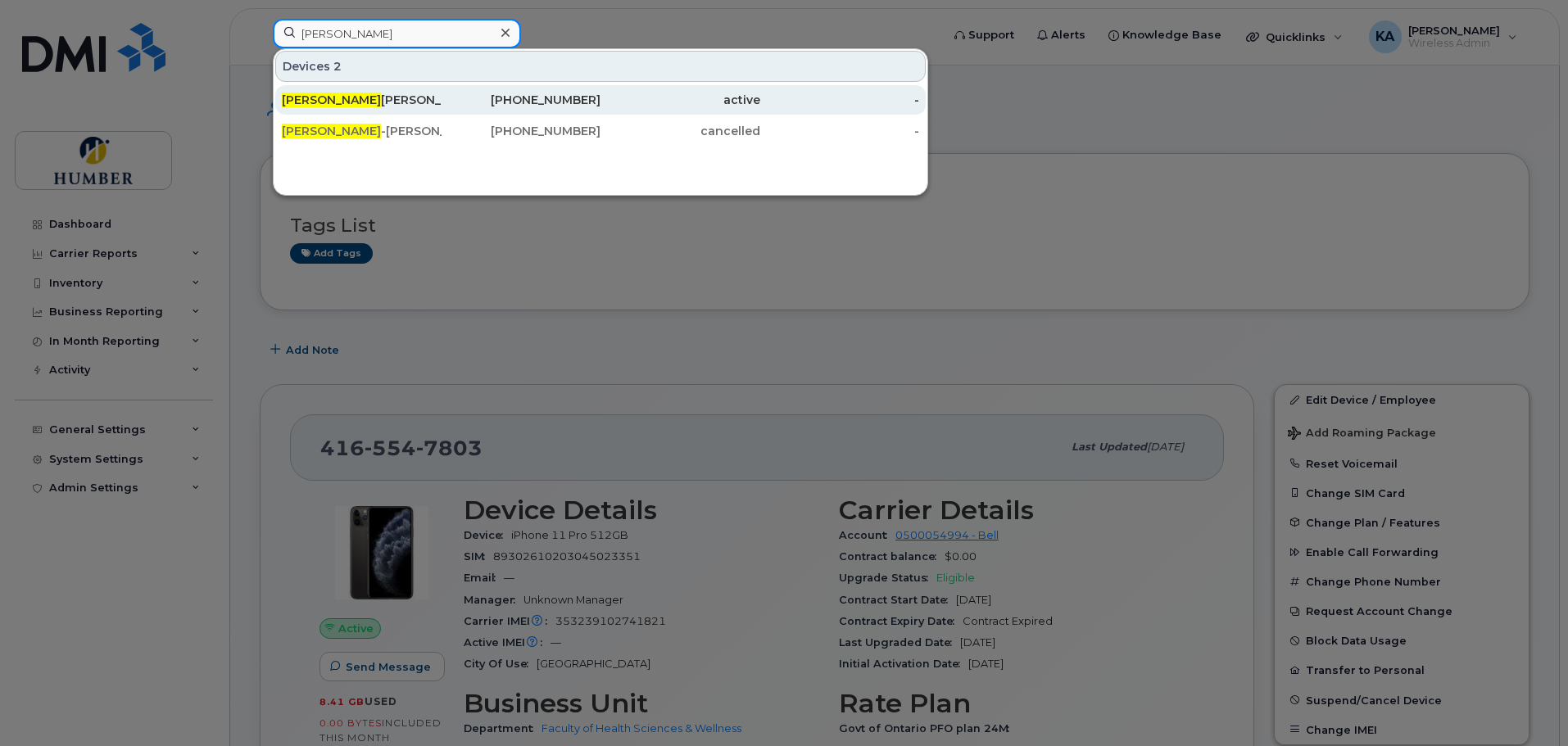
type input "sarah"
click at [385, 93] on div "Sarah Wilkinson" at bounding box center [362, 99] width 160 height 17
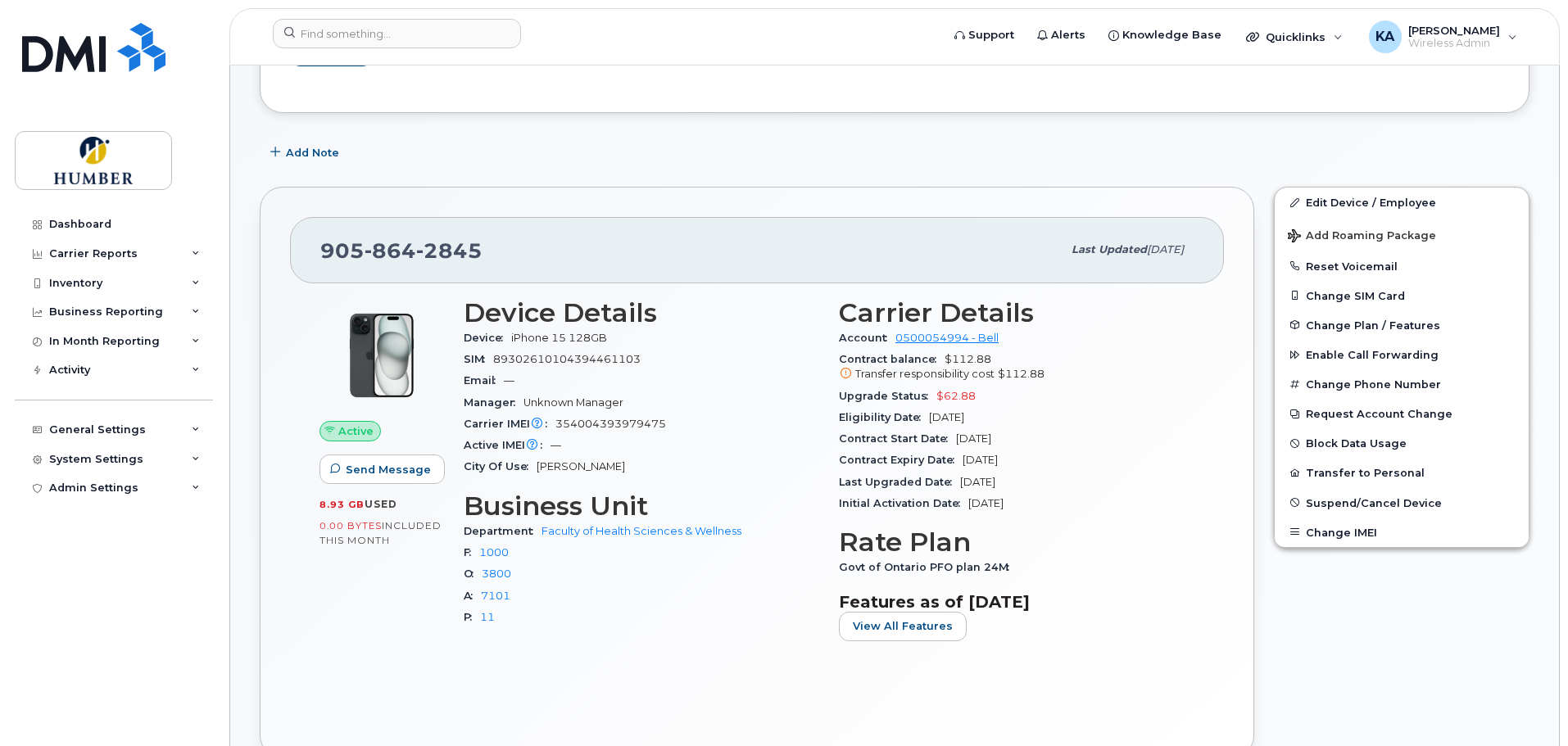
scroll to position [109, 0]
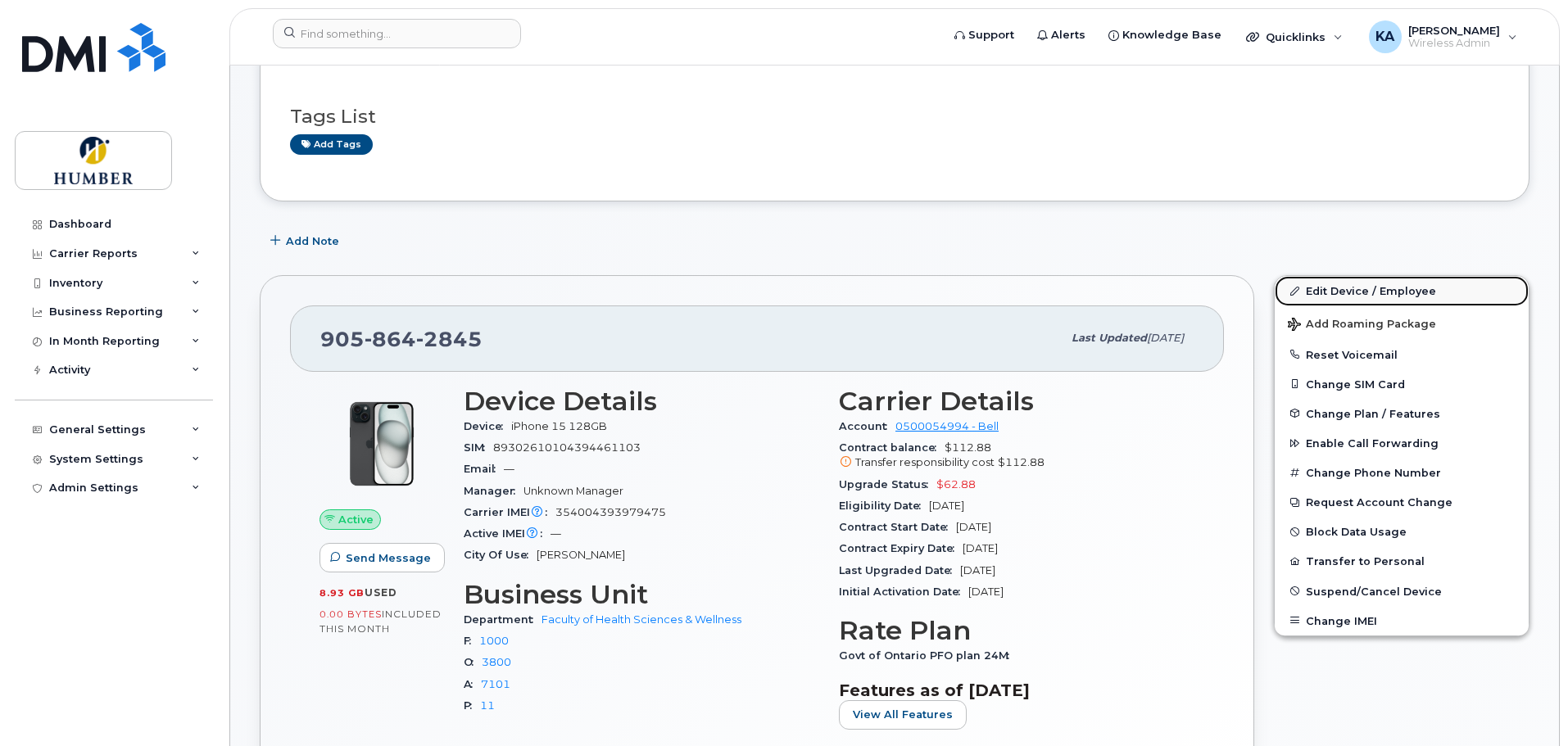
click at [1341, 290] on link "Edit Device / Employee" at bounding box center [1401, 291] width 254 height 30
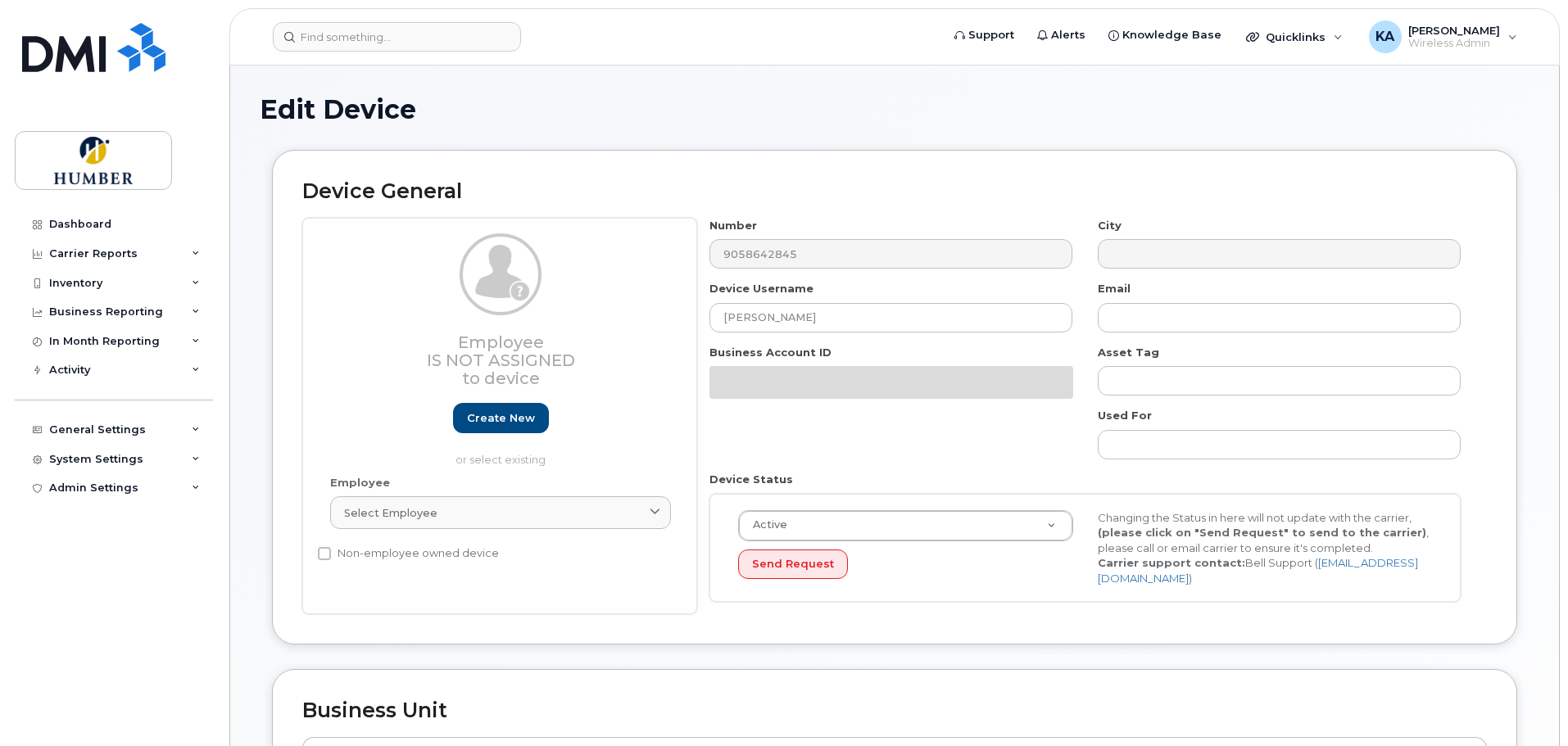
select select "5824761"
select select "5824989"
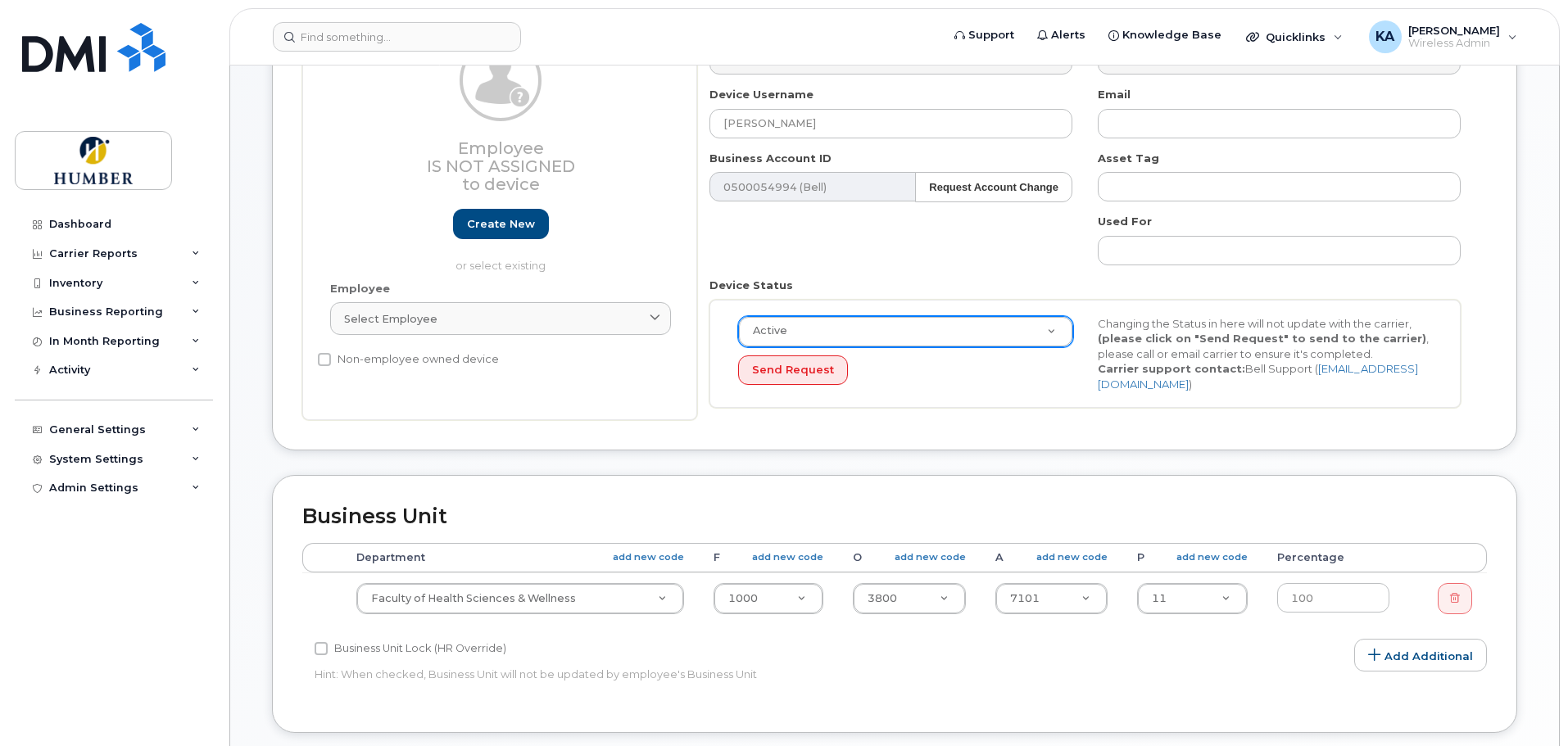
scroll to position [219, 0]
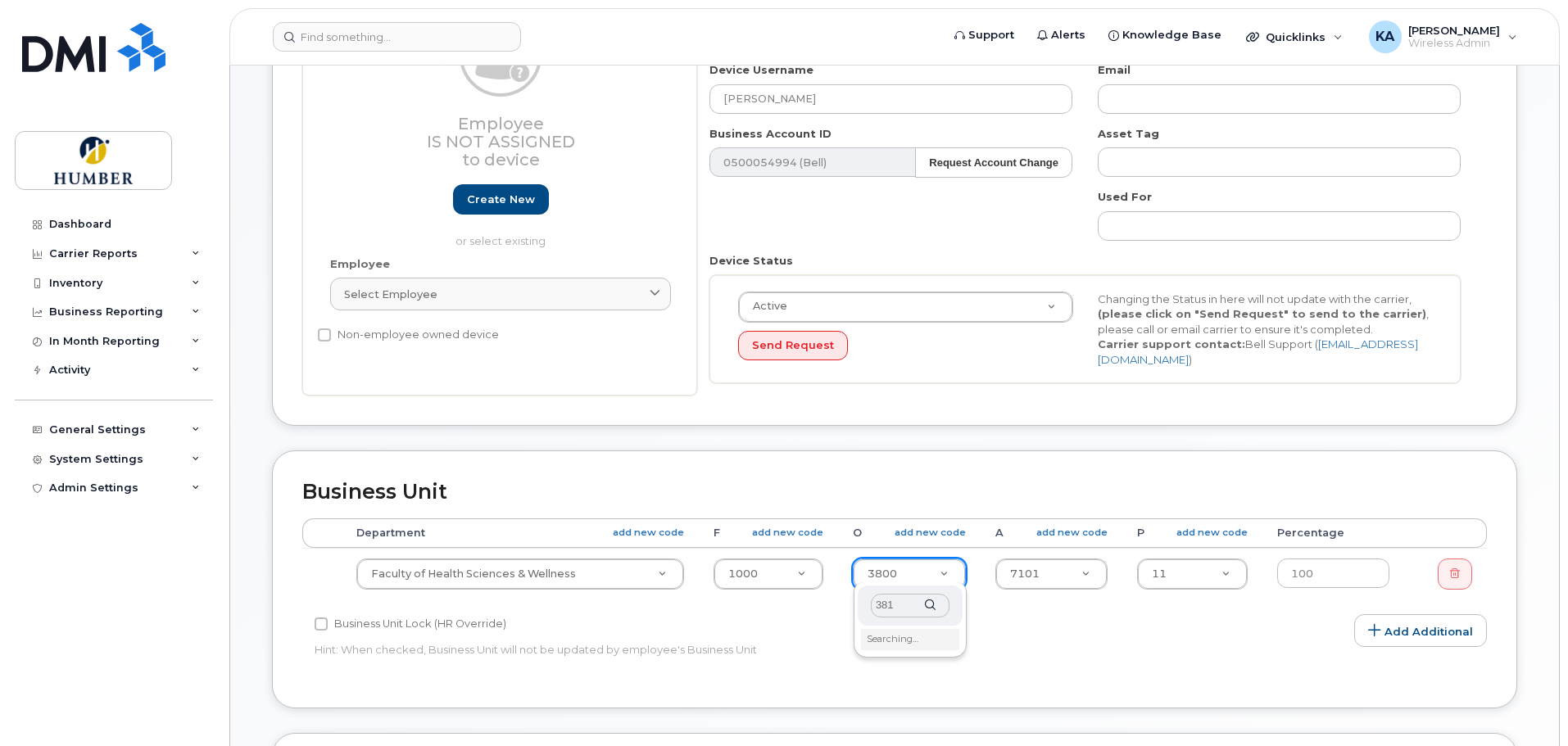
type input "3811"
click at [927, 526] on link "add new code" at bounding box center [930, 533] width 71 height 14
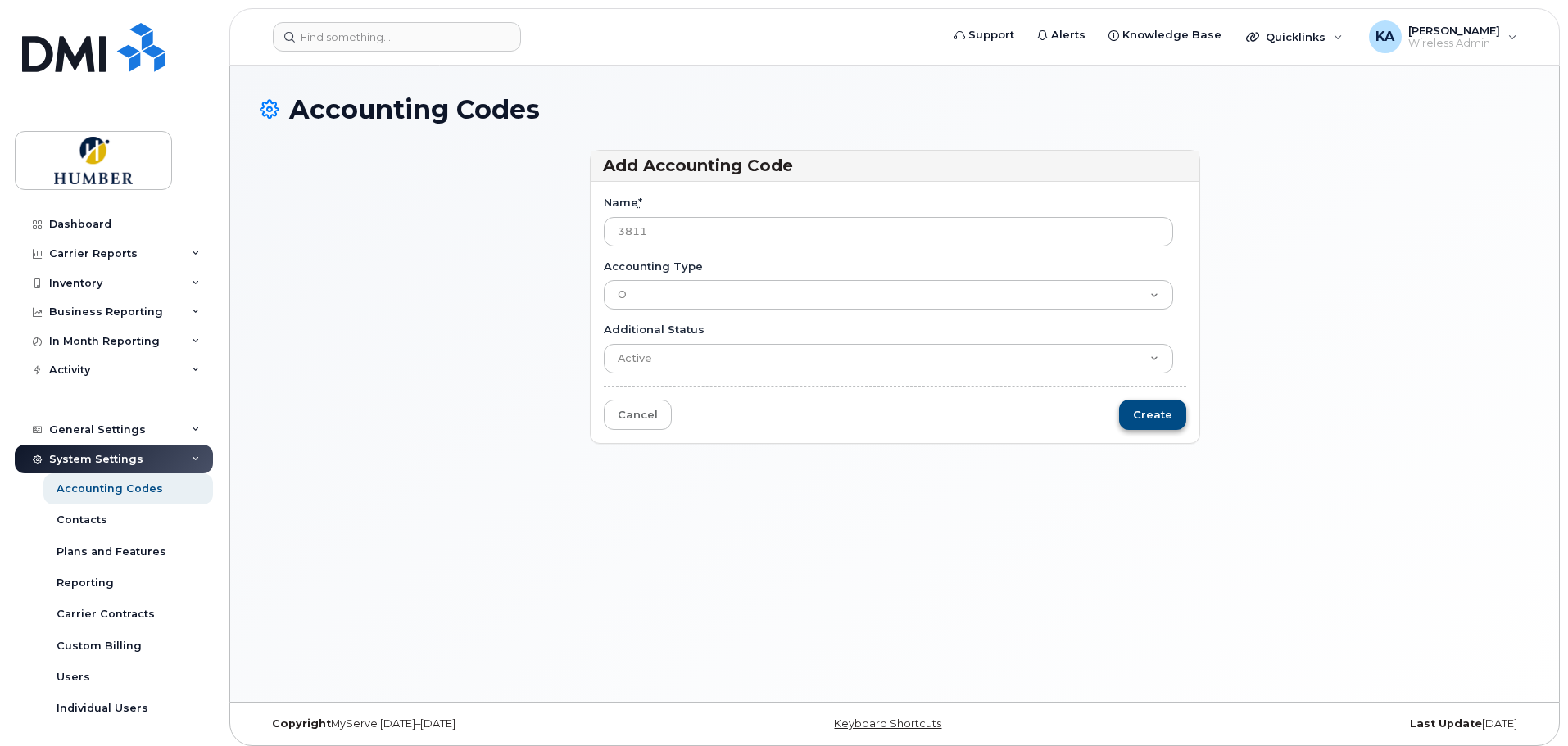
type input "3811"
click at [1164, 413] on input "Create" at bounding box center [1153, 414] width 67 height 30
type input "Saving..."
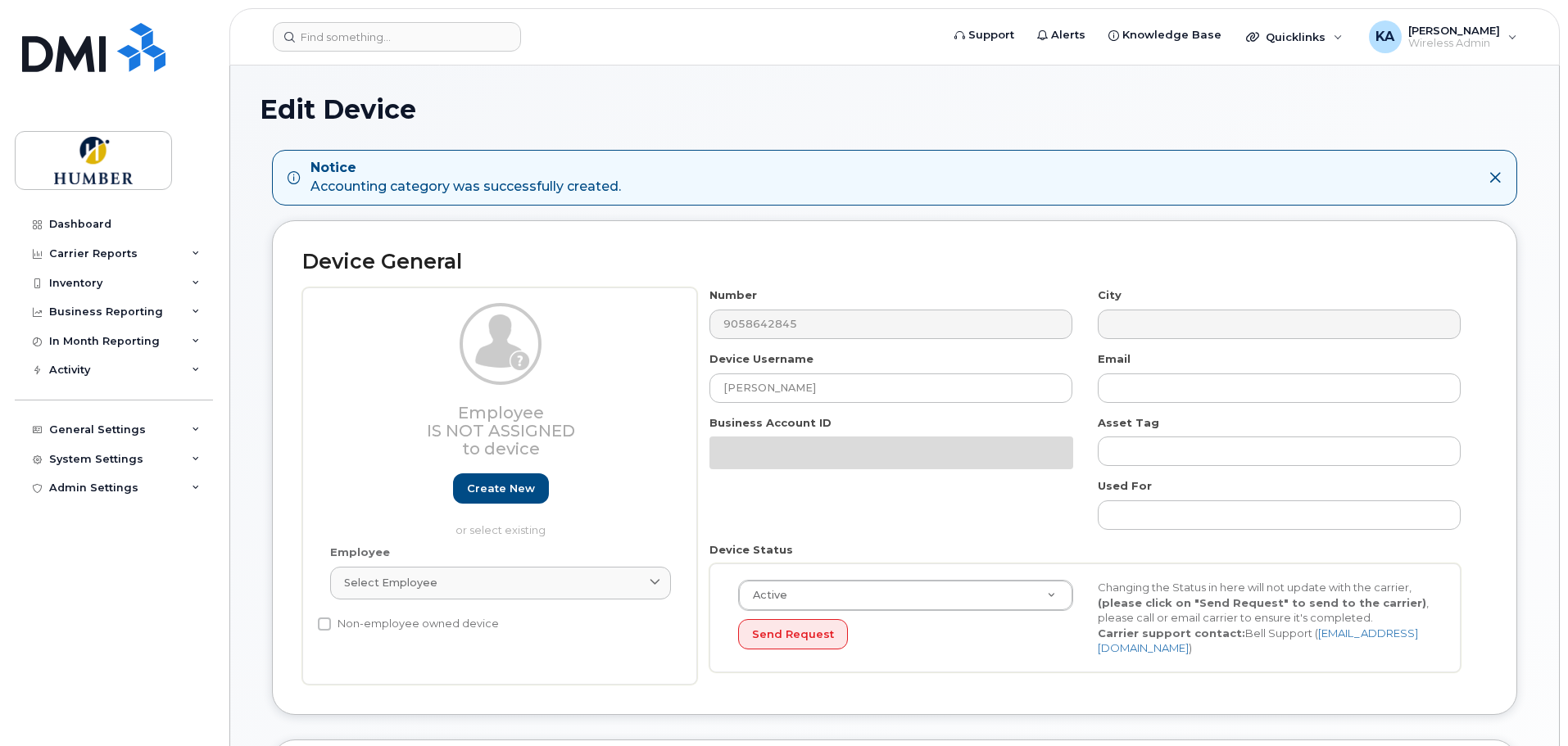
select select "5824761"
select select "5824989"
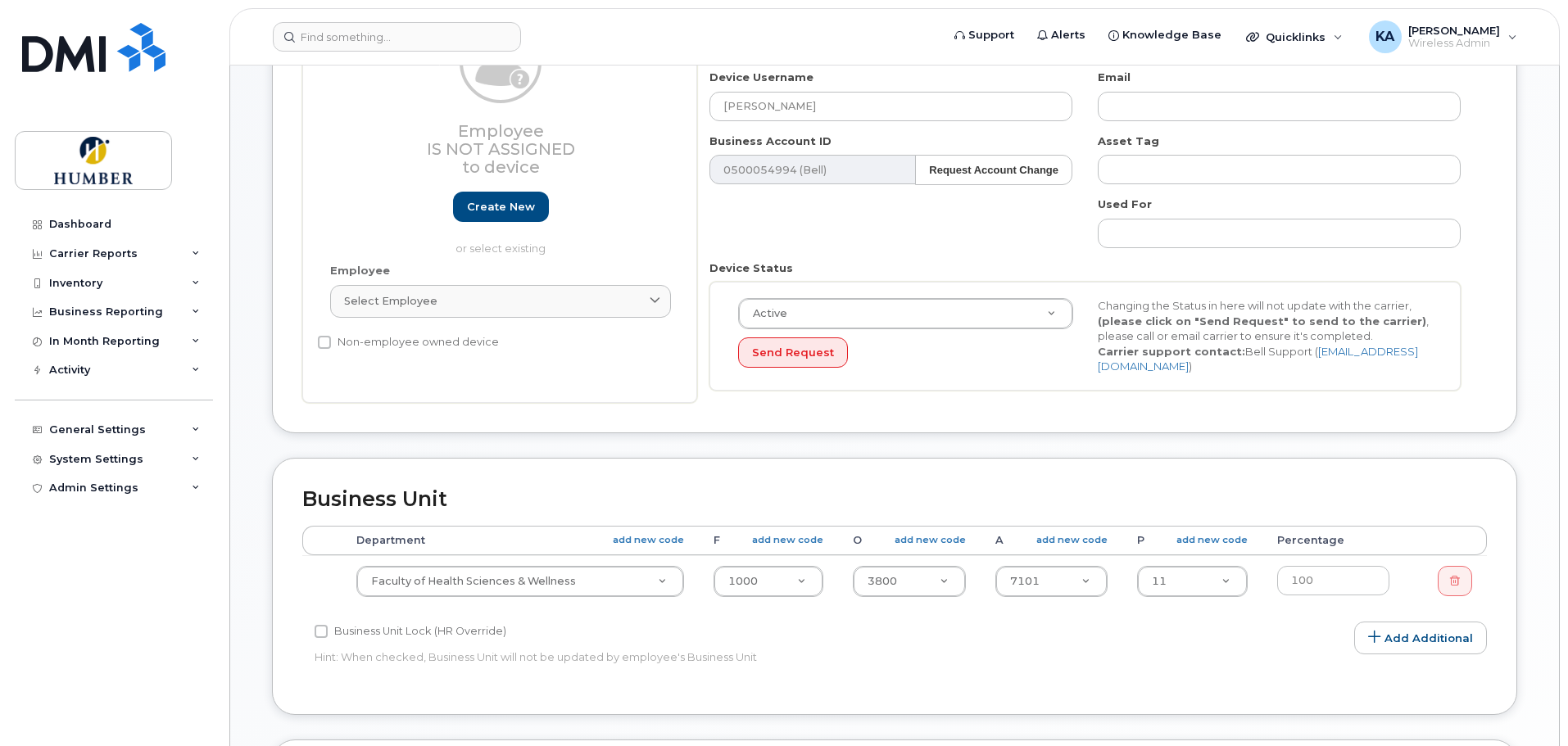
scroll to position [327, 0]
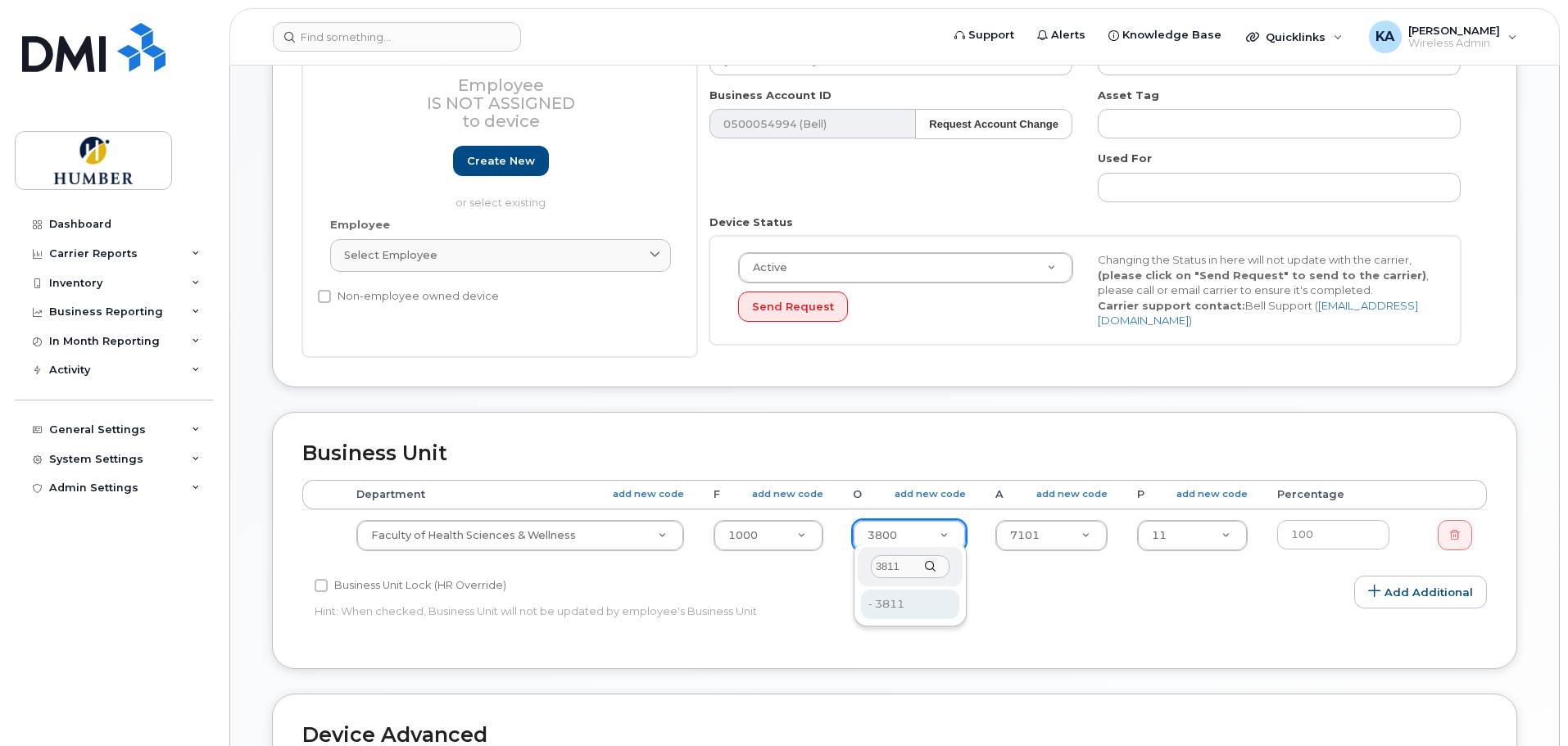
type input "3811"
type input "35835247"
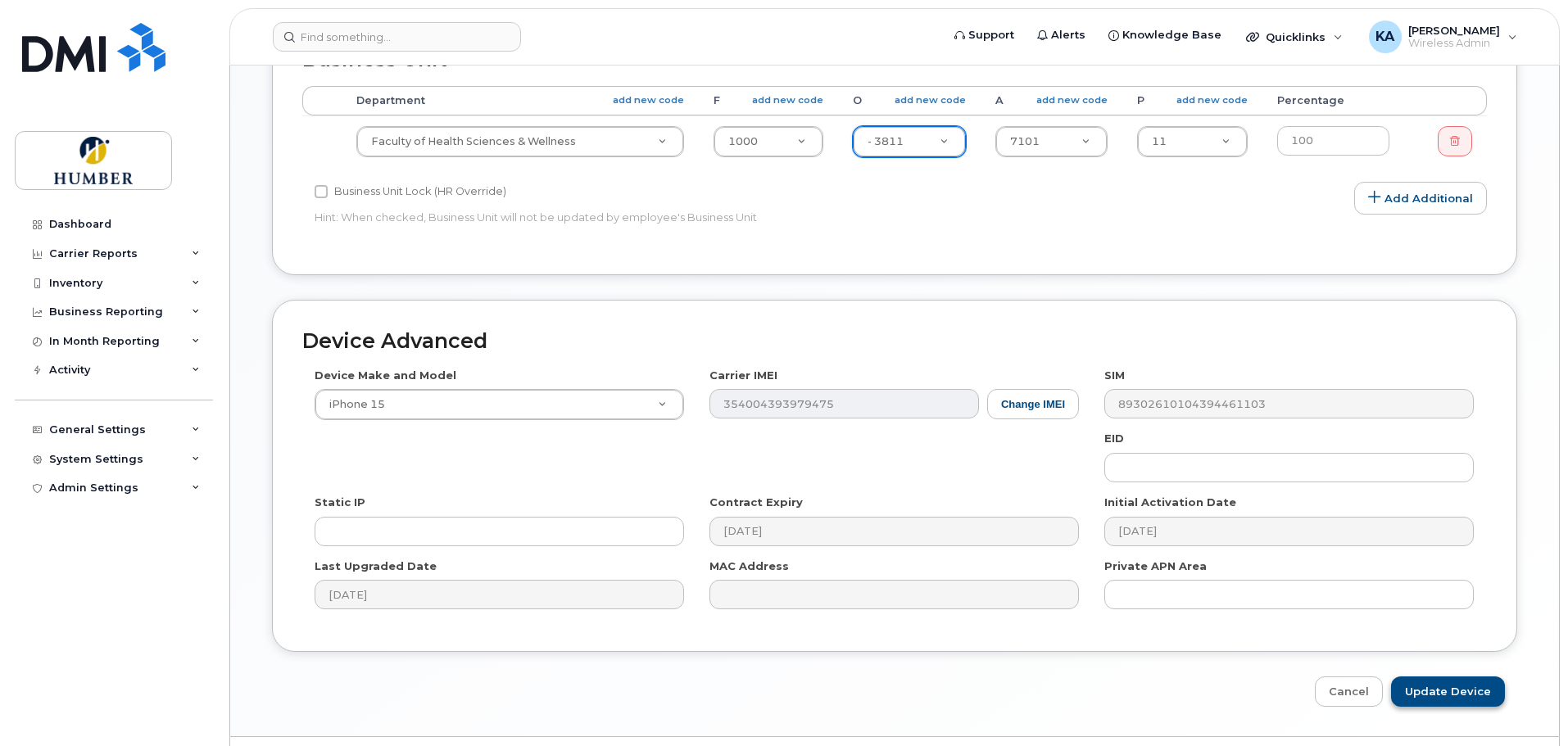
scroll to position [757, 0]
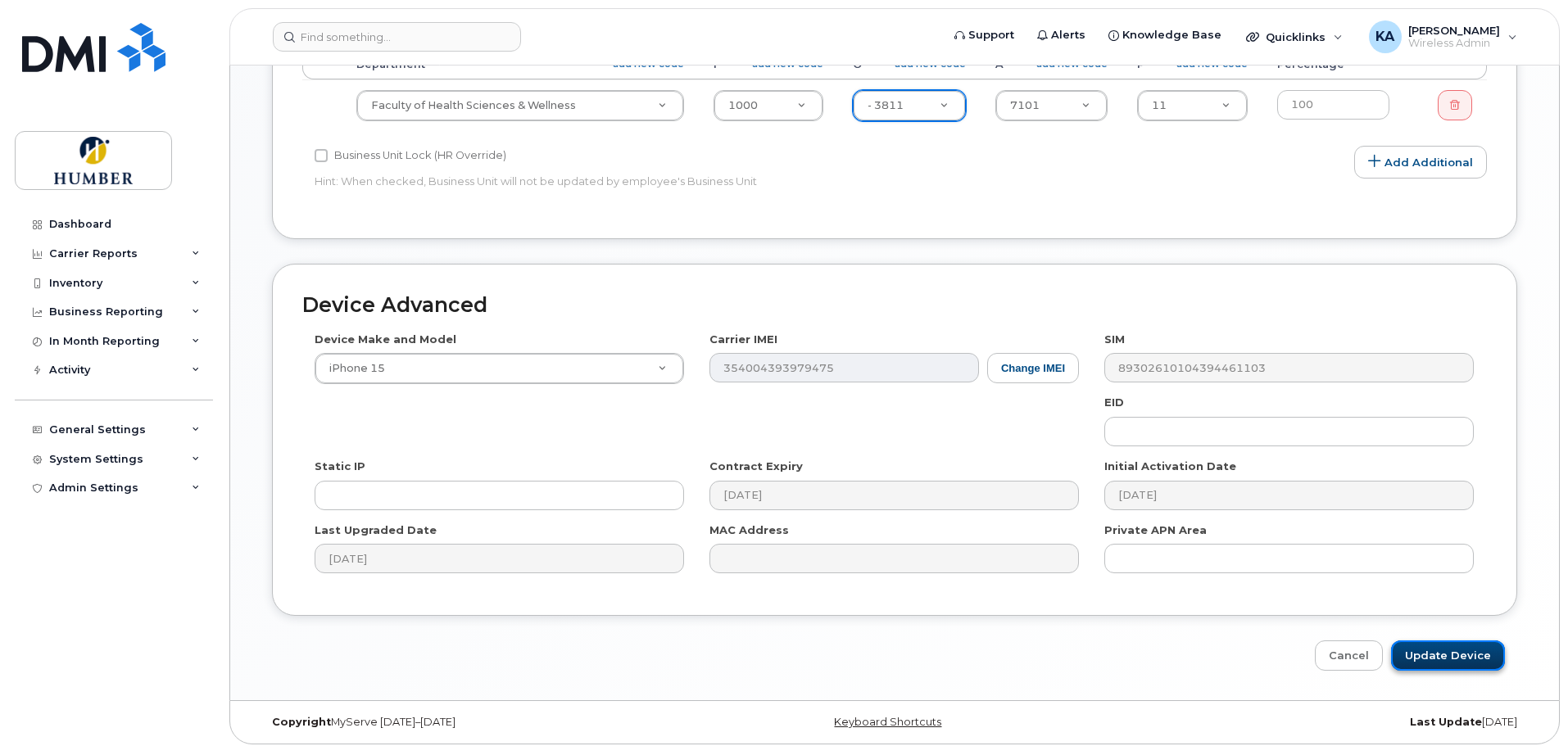
click at [1440, 648] on input "Update Device" at bounding box center [1447, 655] width 114 height 30
type input "Saving..."
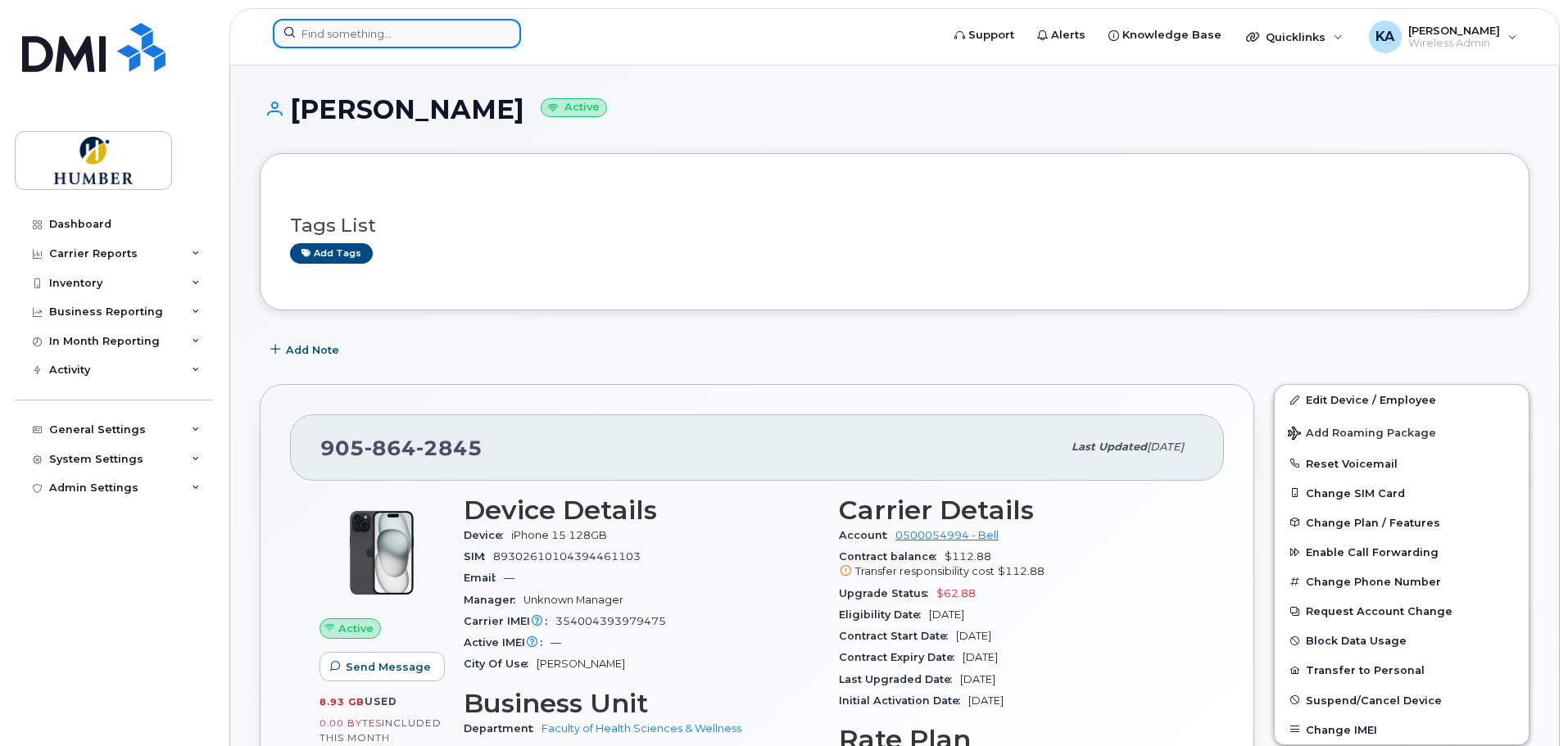
click at [304, 29] on input at bounding box center [397, 33] width 248 height 30
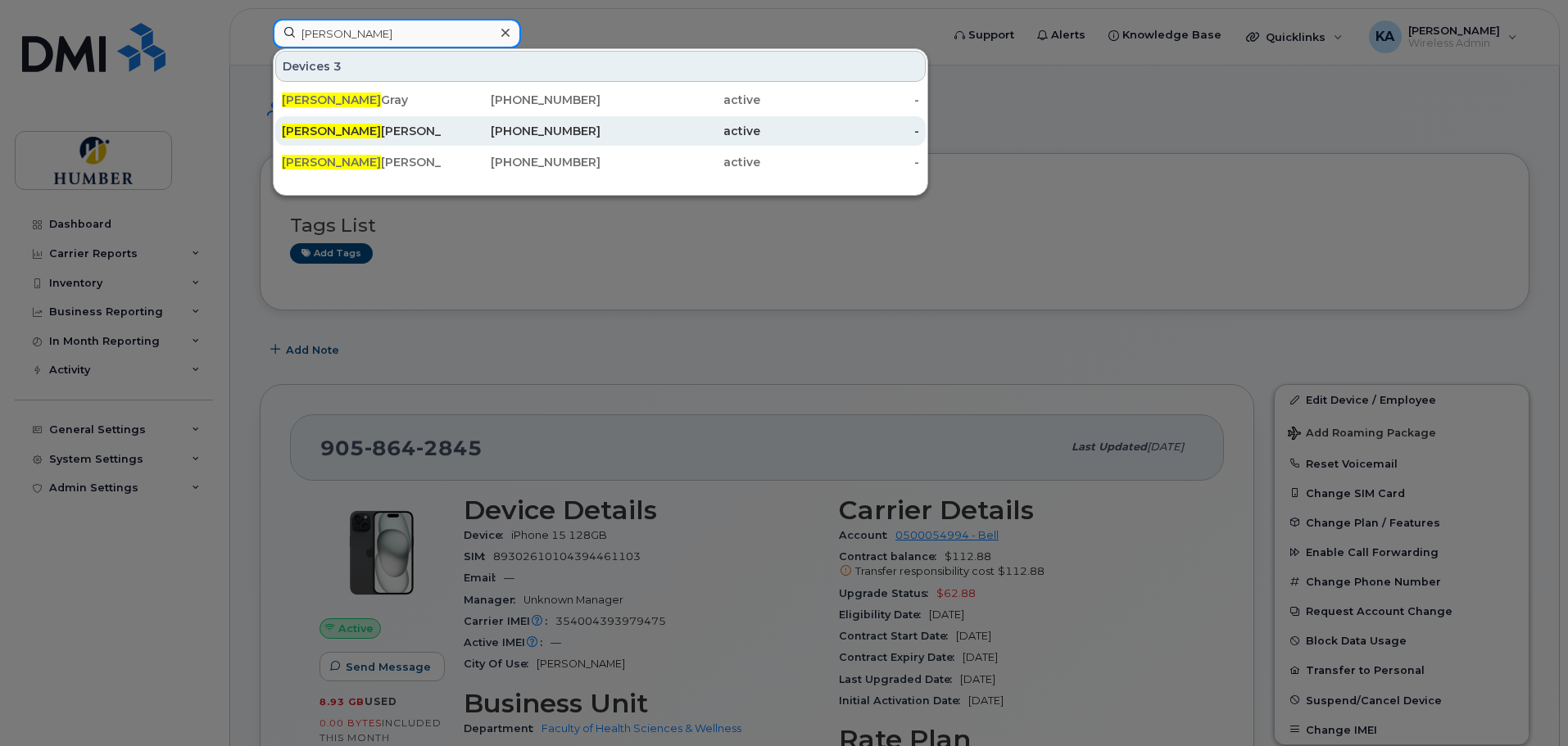
type input "[PERSON_NAME]"
click at [321, 136] on div "[PERSON_NAME] Shorser" at bounding box center [362, 131] width 160 height 17
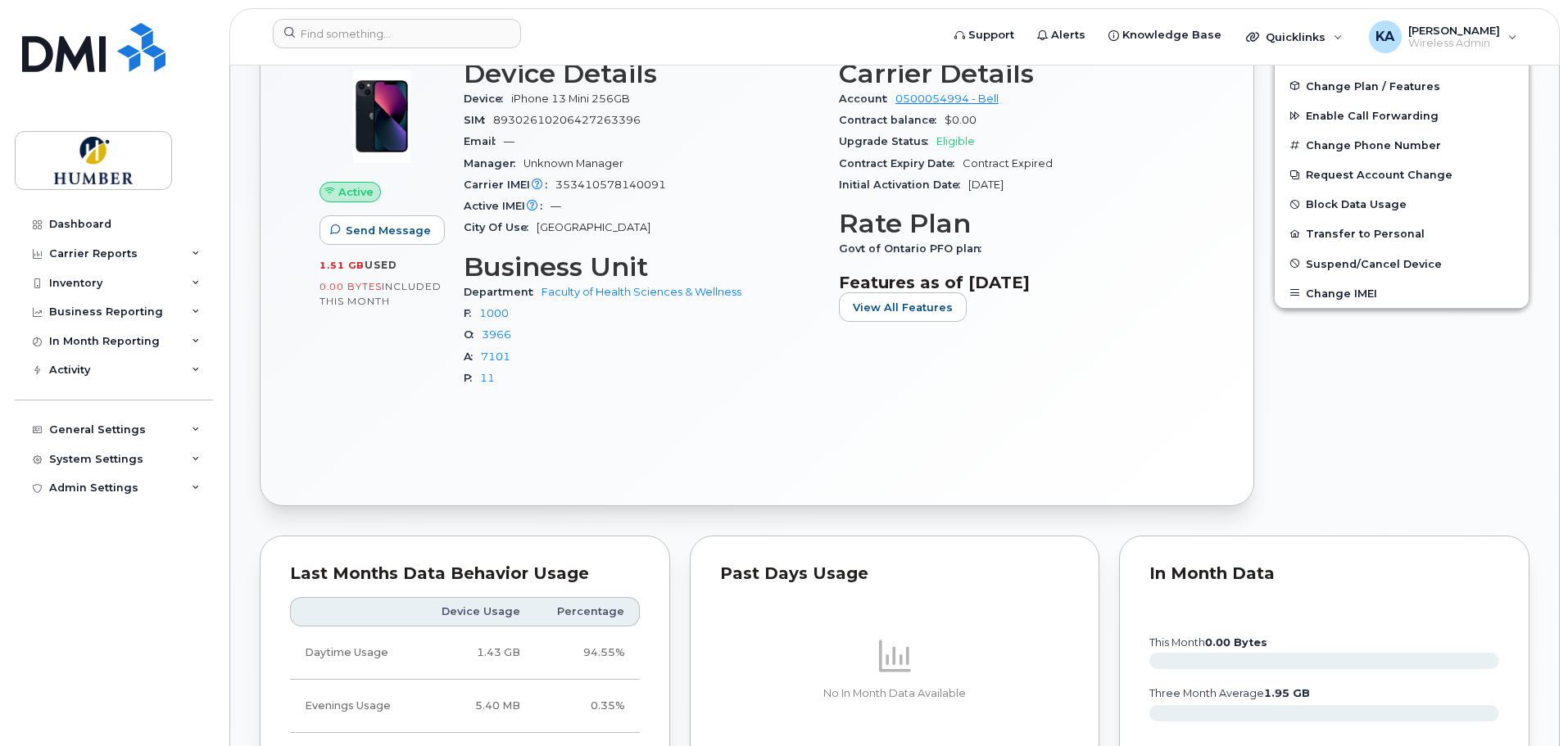
scroll to position [219, 0]
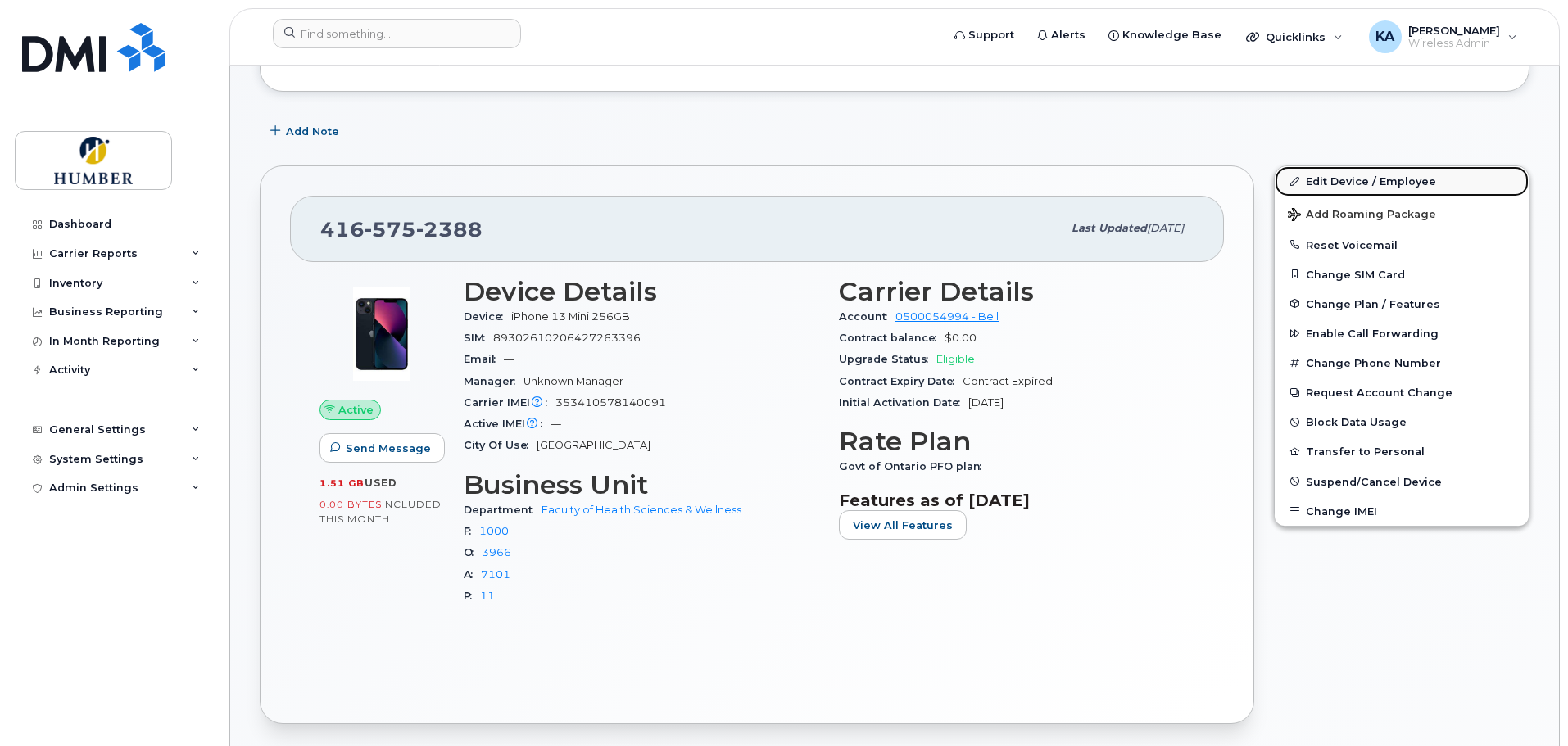
click at [1316, 176] on link "Edit Device / Employee" at bounding box center [1401, 181] width 254 height 30
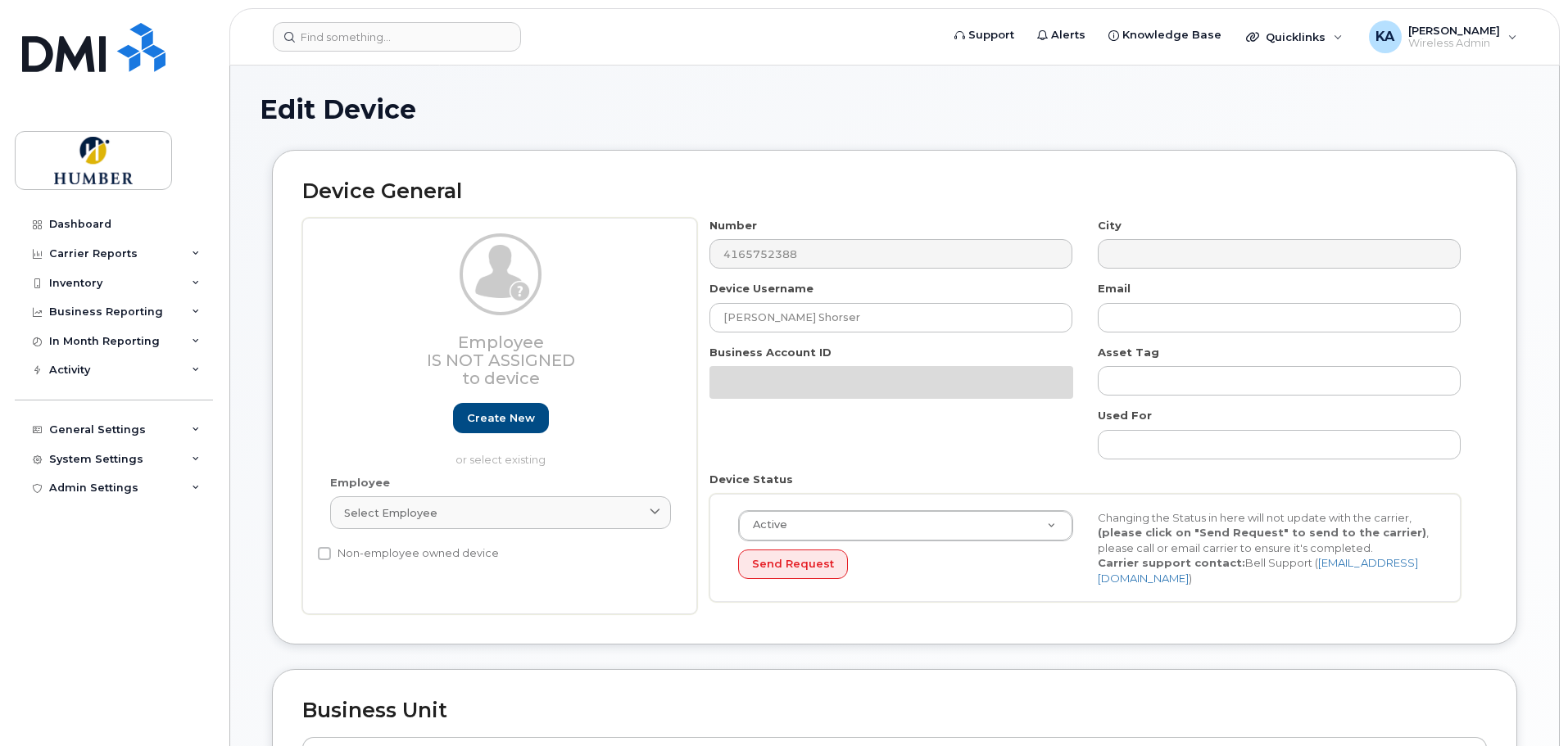
select select "5824761"
select select "5824989"
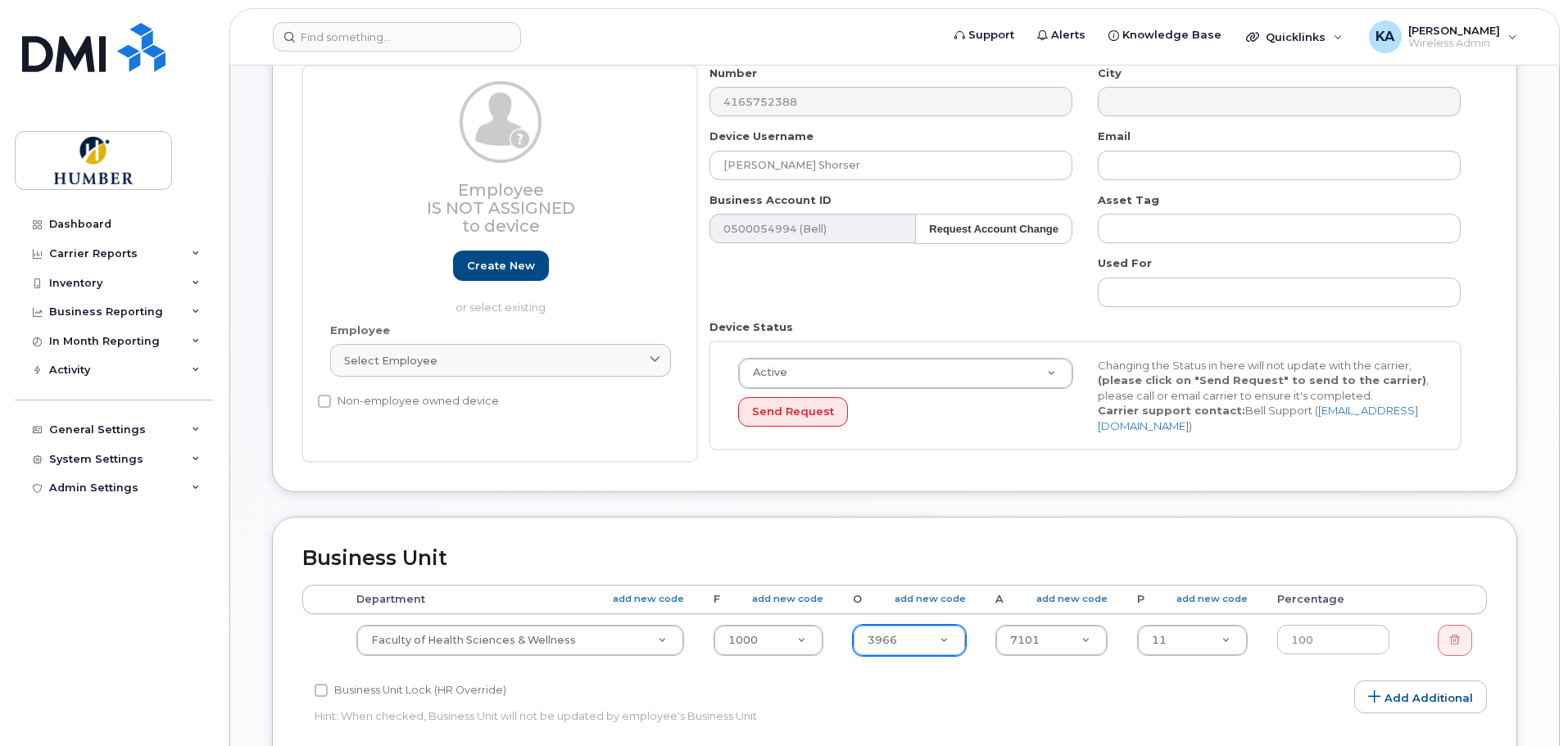
scroll to position [219, 0]
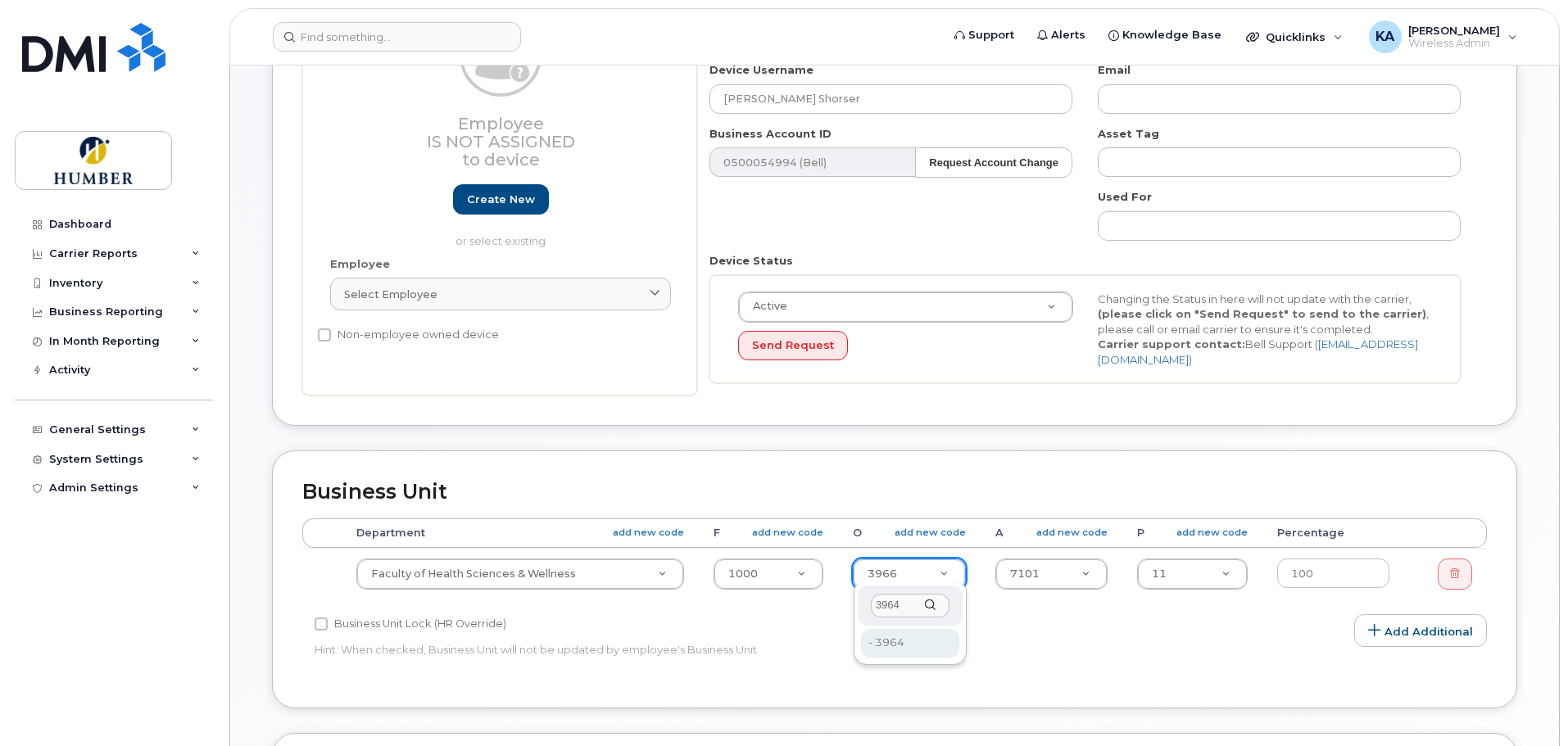
type input "3964"
type input "5824852"
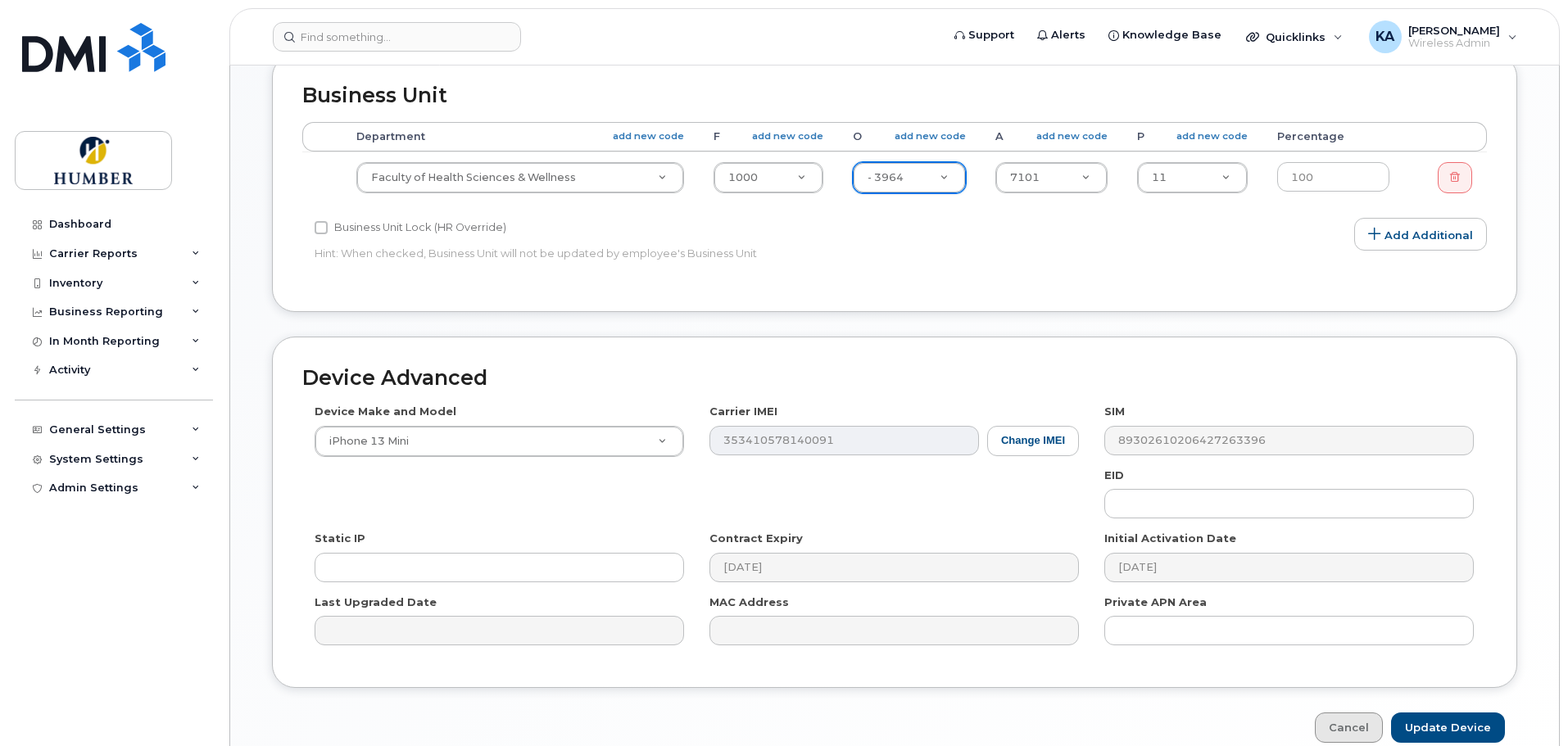
scroll to position [687, 0]
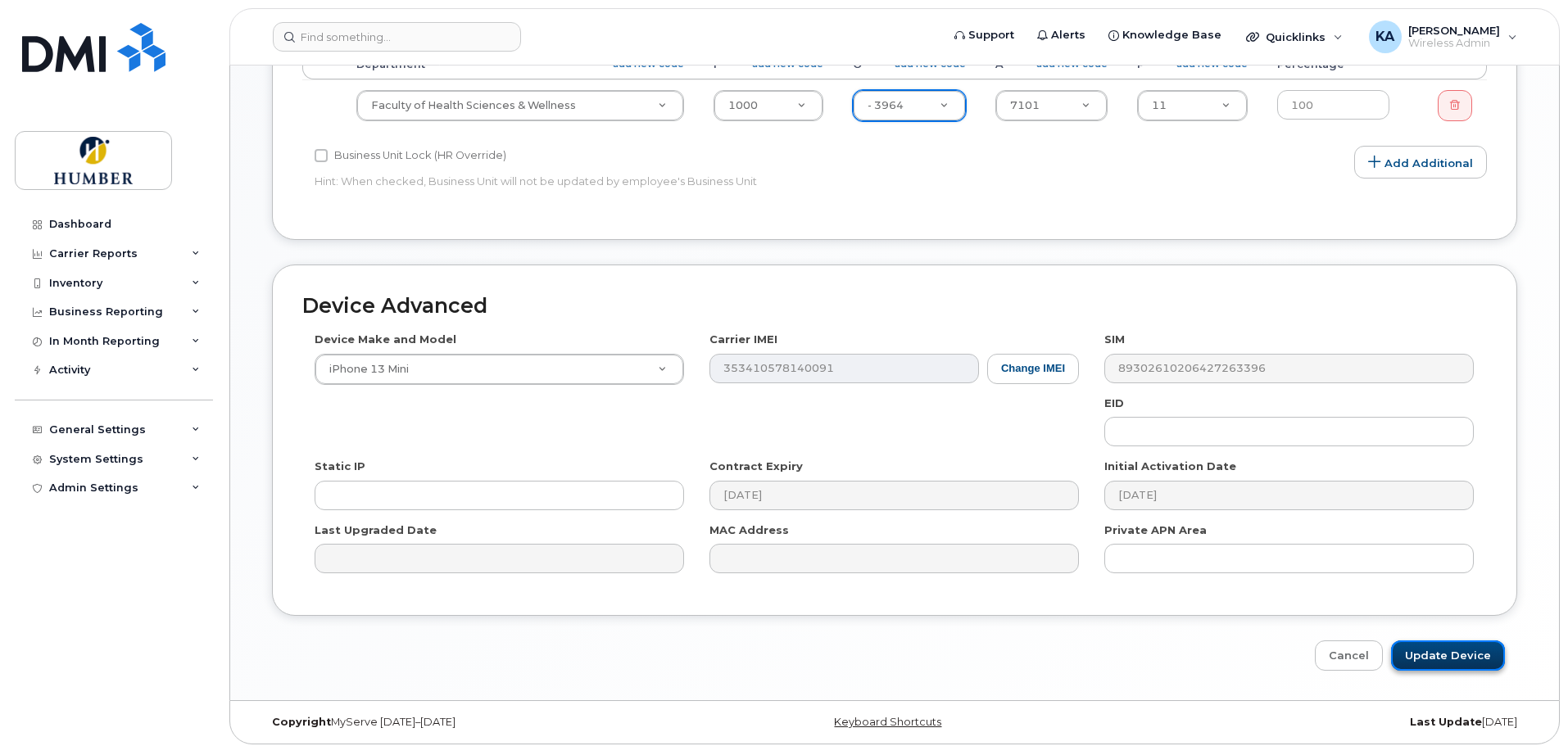
click at [1428, 646] on input "Update Device" at bounding box center [1447, 655] width 114 height 30
type input "Saving..."
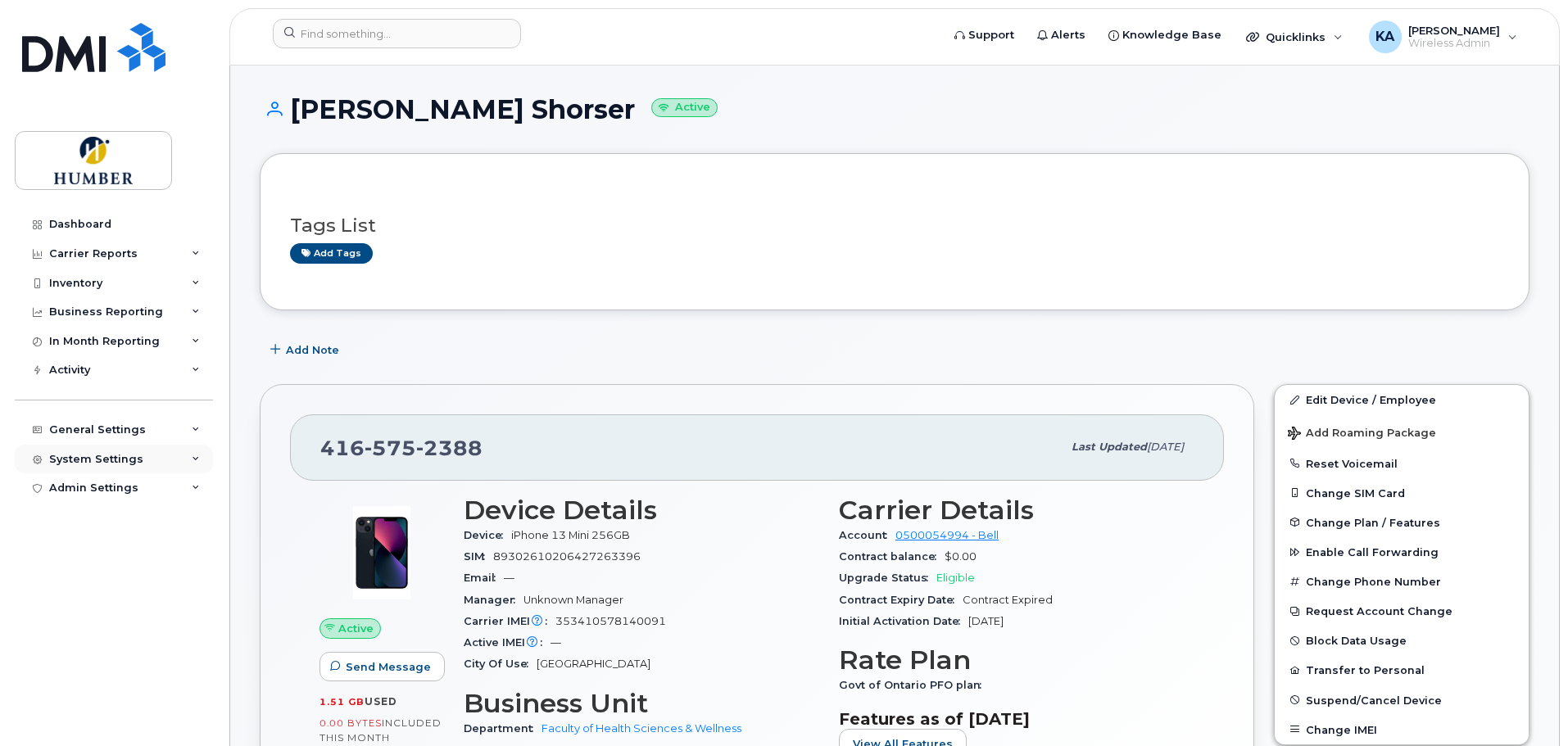
click at [98, 458] on div "System Settings" at bounding box center [96, 459] width 94 height 13
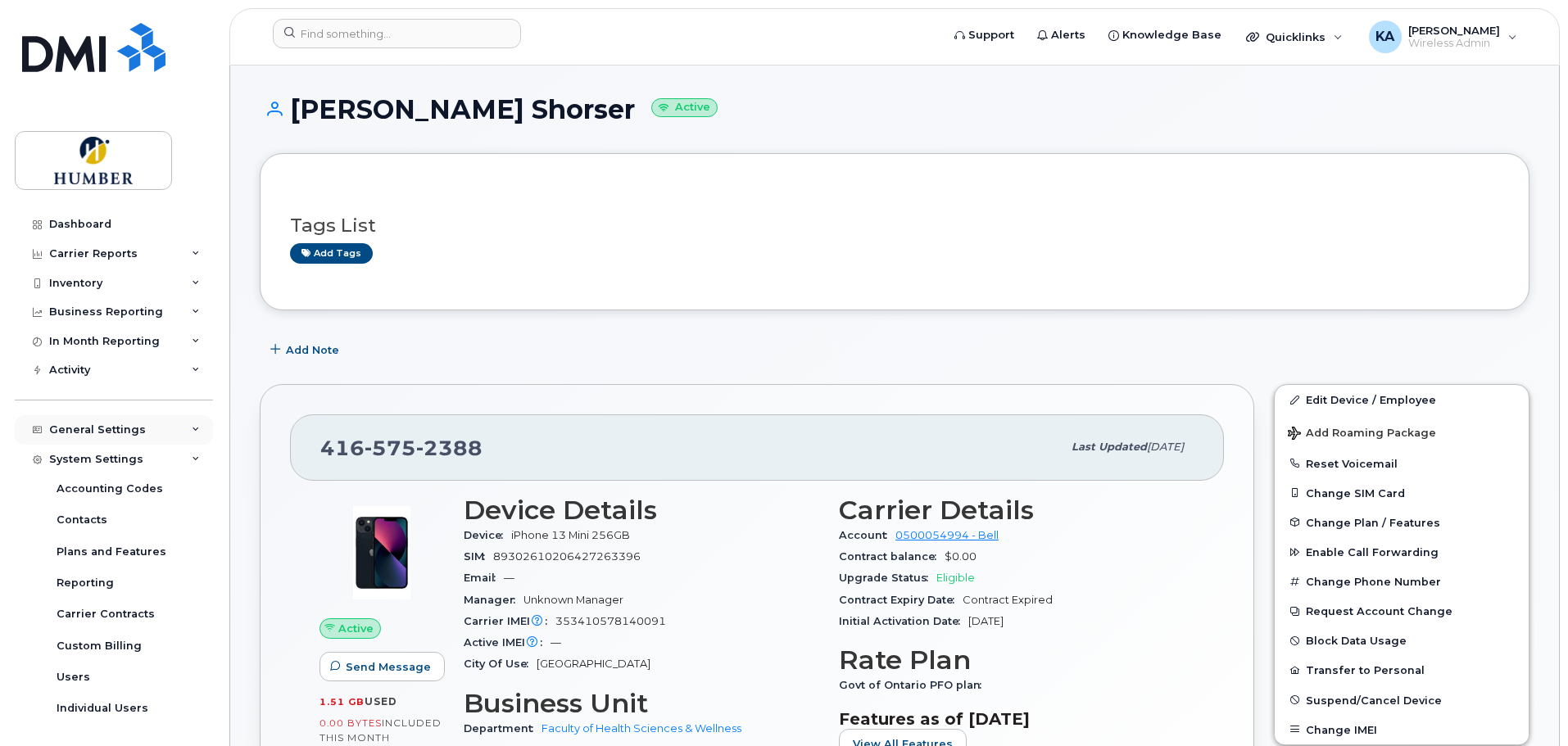
click at [106, 435] on div "General Settings" at bounding box center [98, 429] width 97 height 13
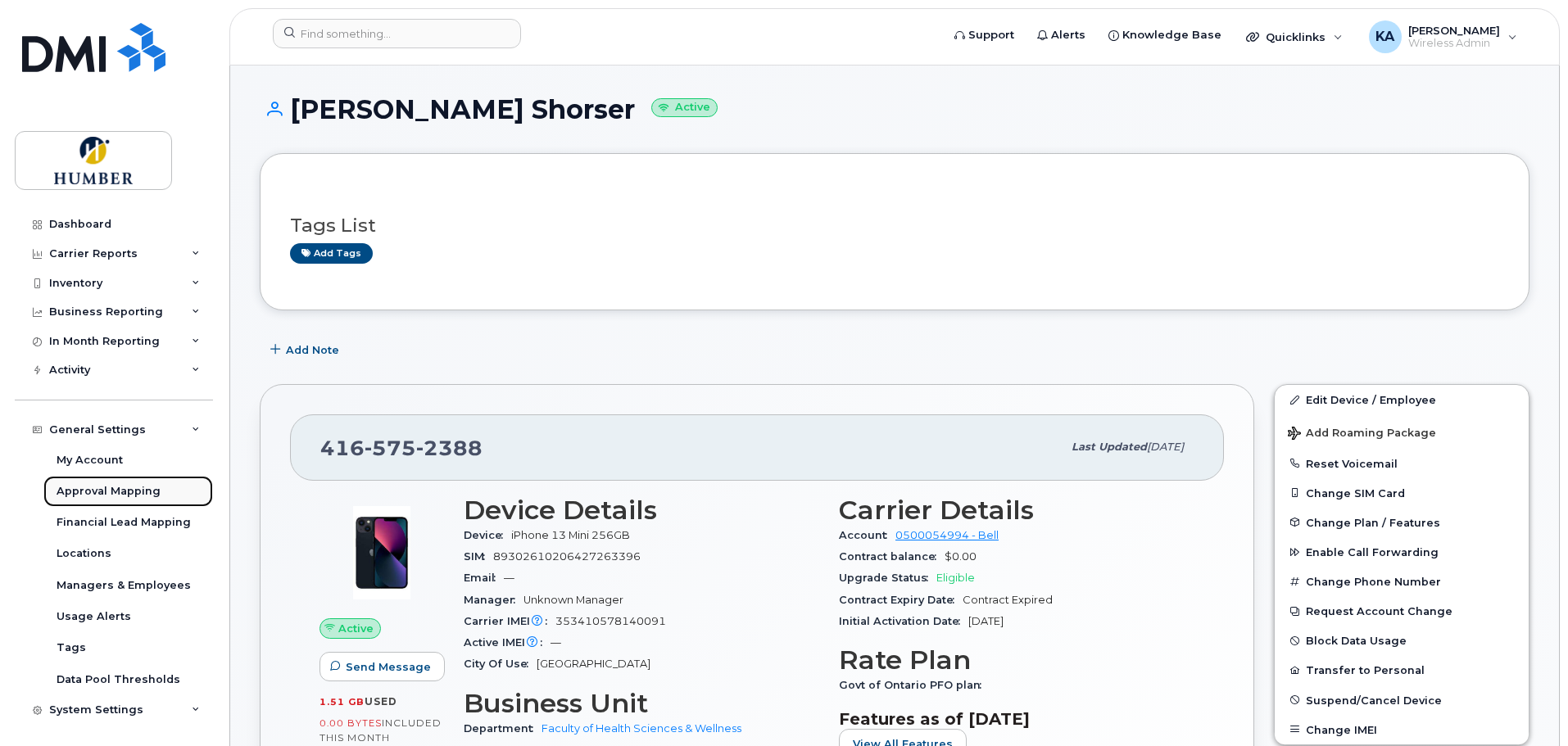
click at [113, 490] on div "Approval Mapping" at bounding box center [108, 491] width 104 height 15
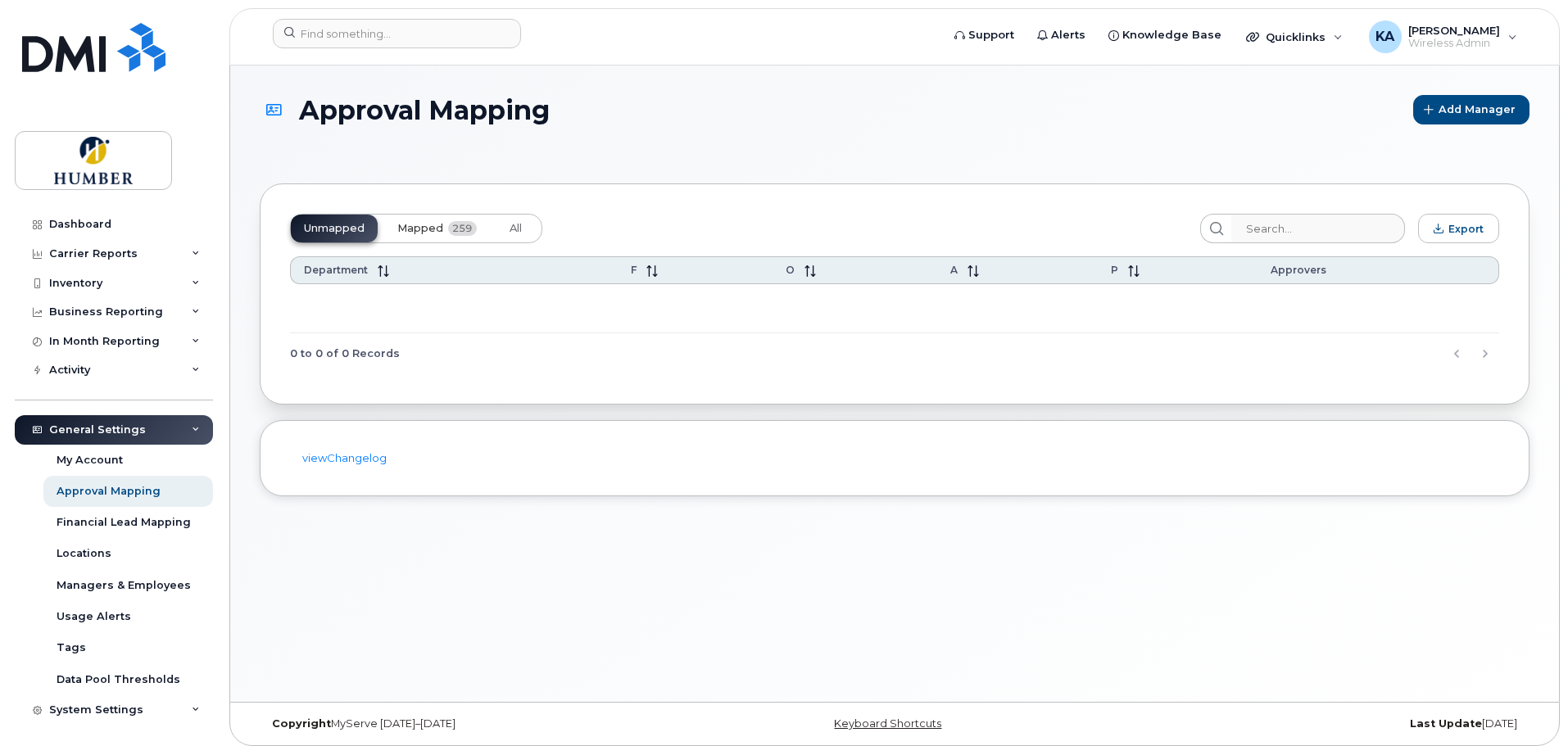
click at [421, 226] on span "Mapped" at bounding box center [420, 228] width 46 height 13
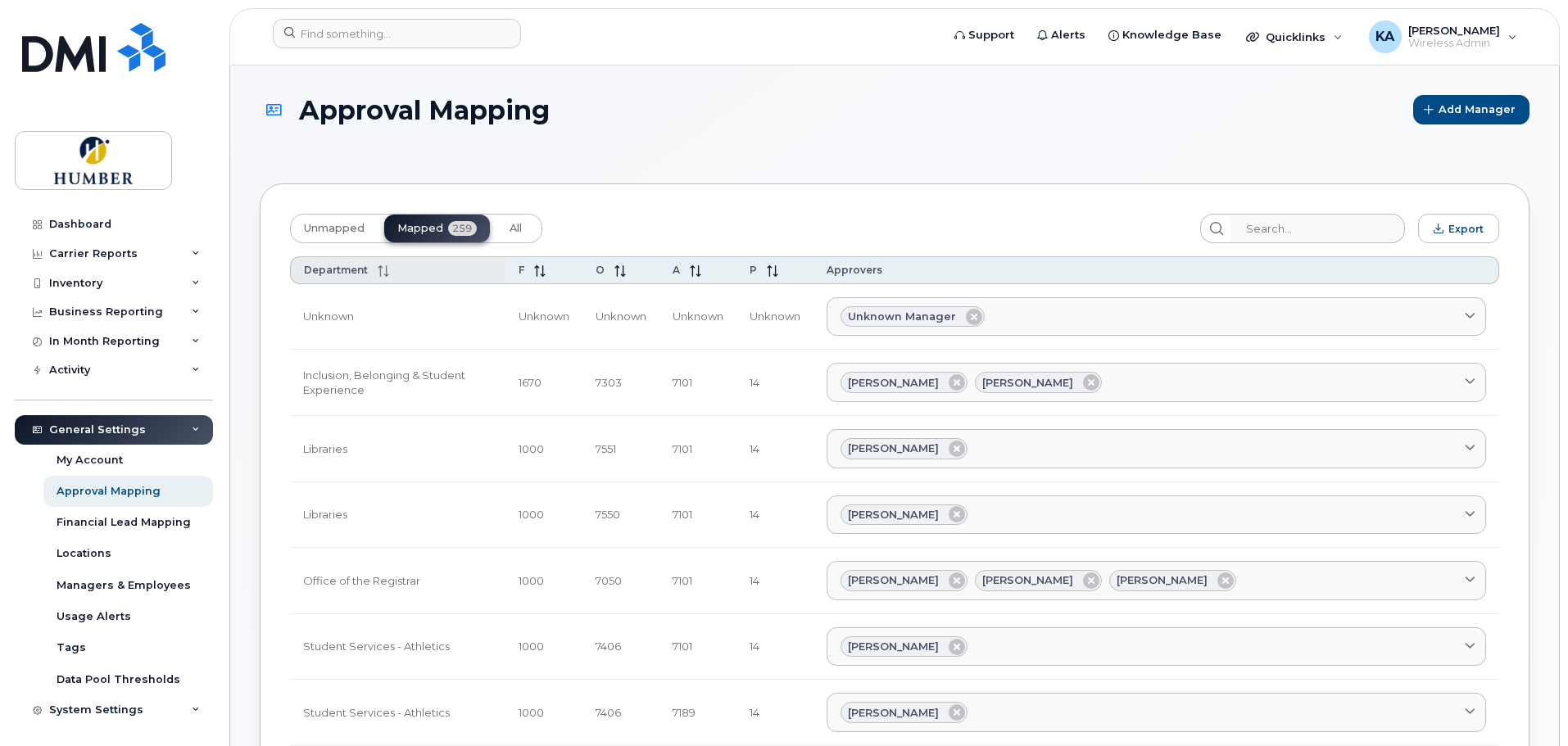
click at [351, 267] on span "Department" at bounding box center [335, 270] width 64 height 12
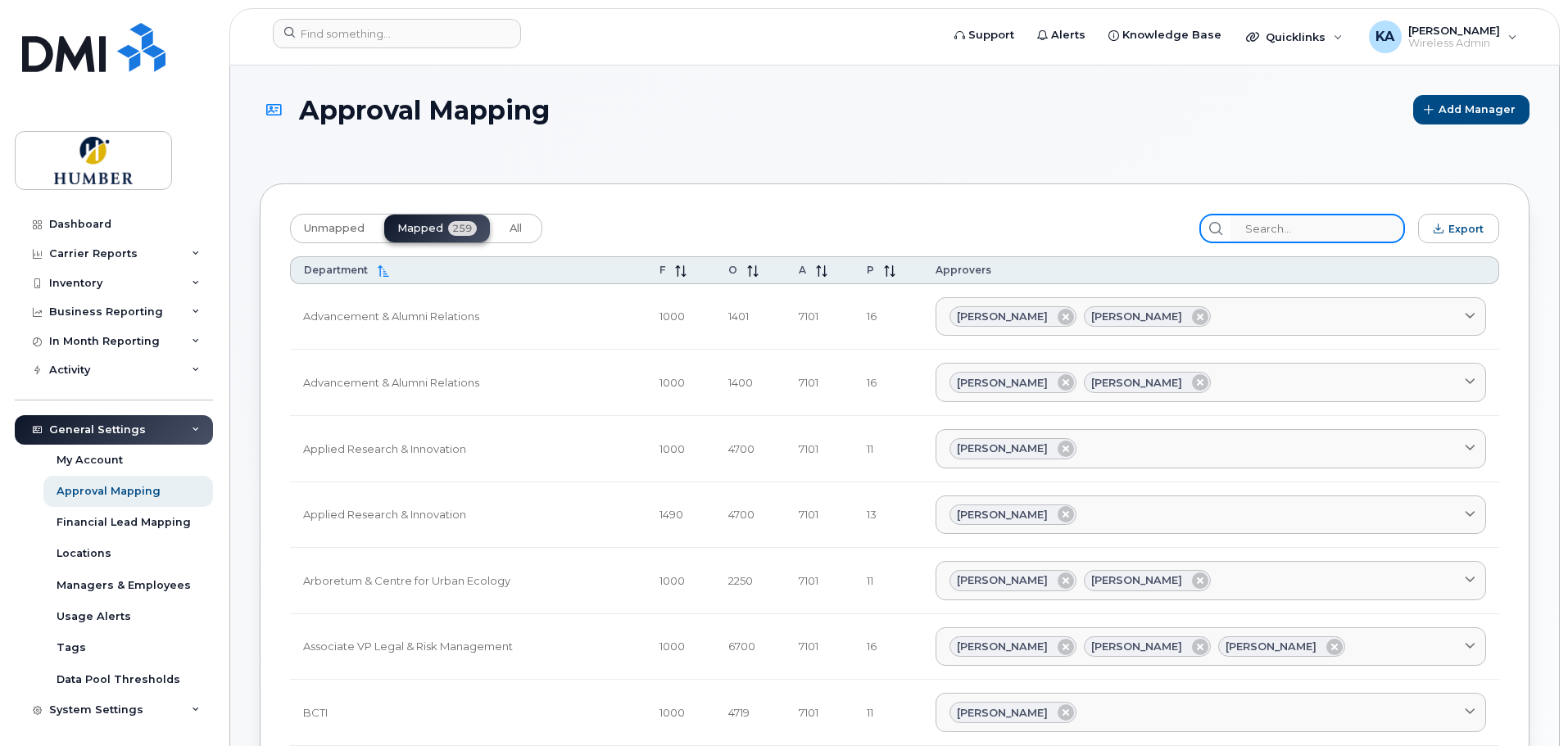
click at [1270, 230] on input "search" at bounding box center [1317, 229] width 174 height 30
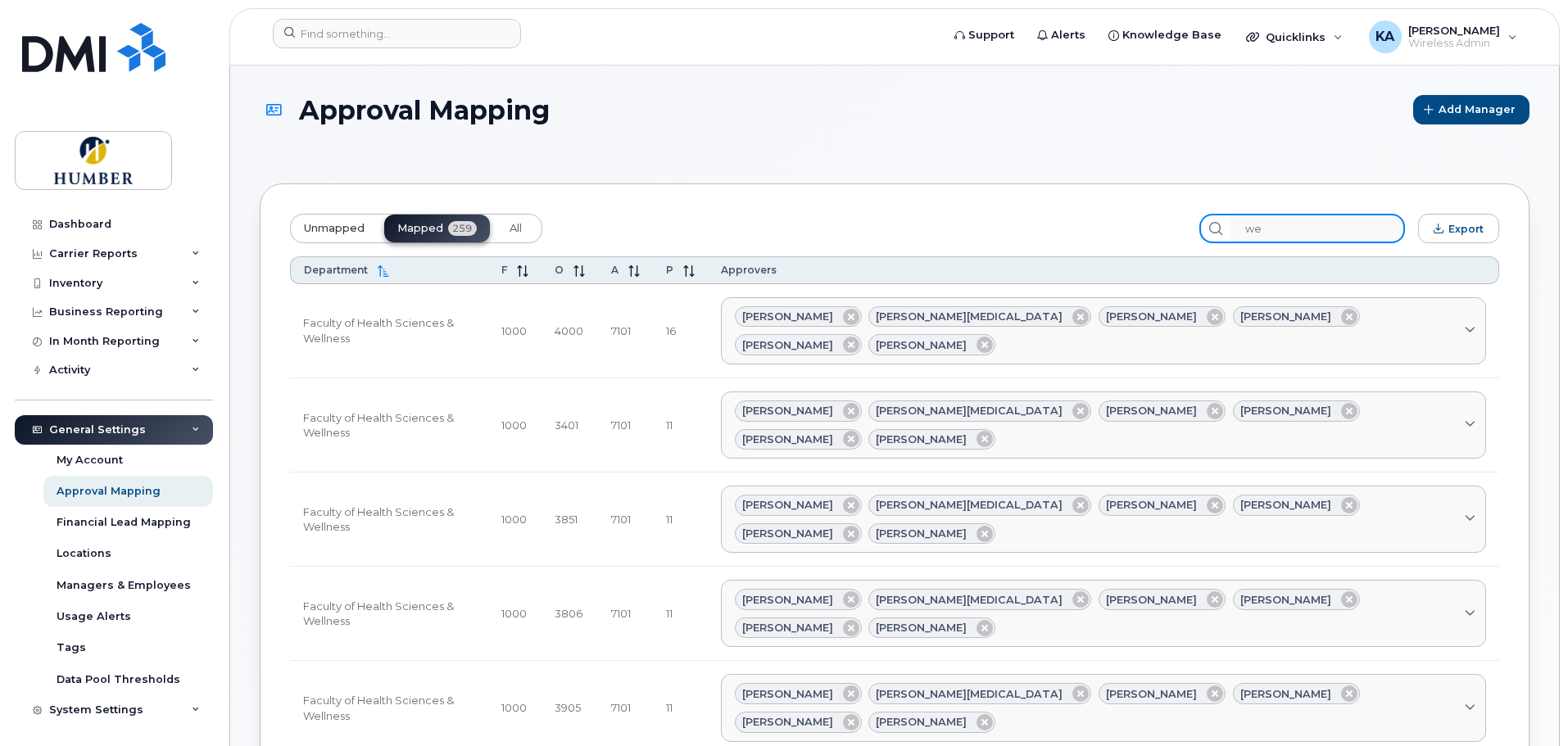
type input "we"
click at [335, 229] on span "Unmapped" at bounding box center [333, 228] width 61 height 13
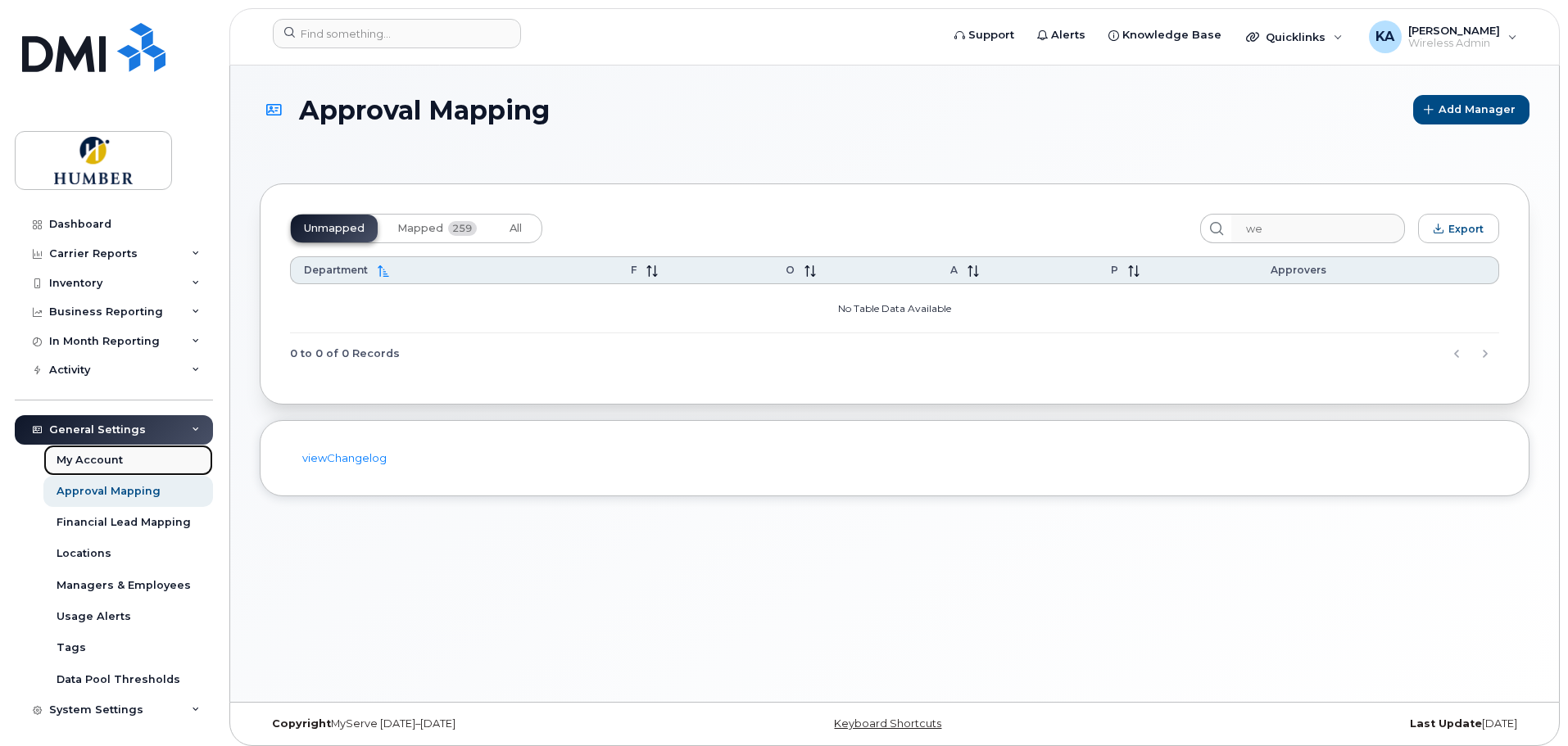
click div "My Account"
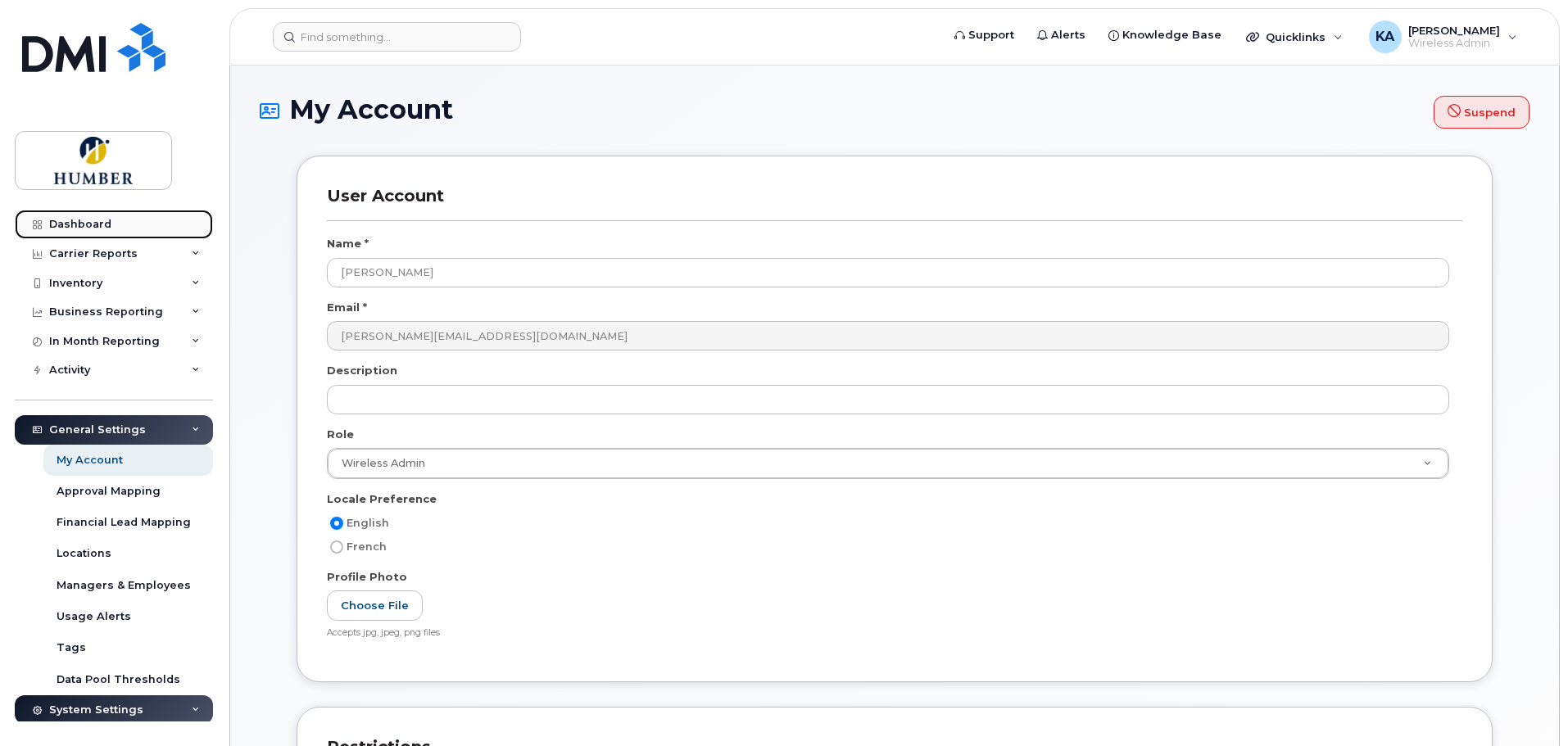
click at [92, 218] on div "Dashboard" at bounding box center [80, 224] width 62 height 13
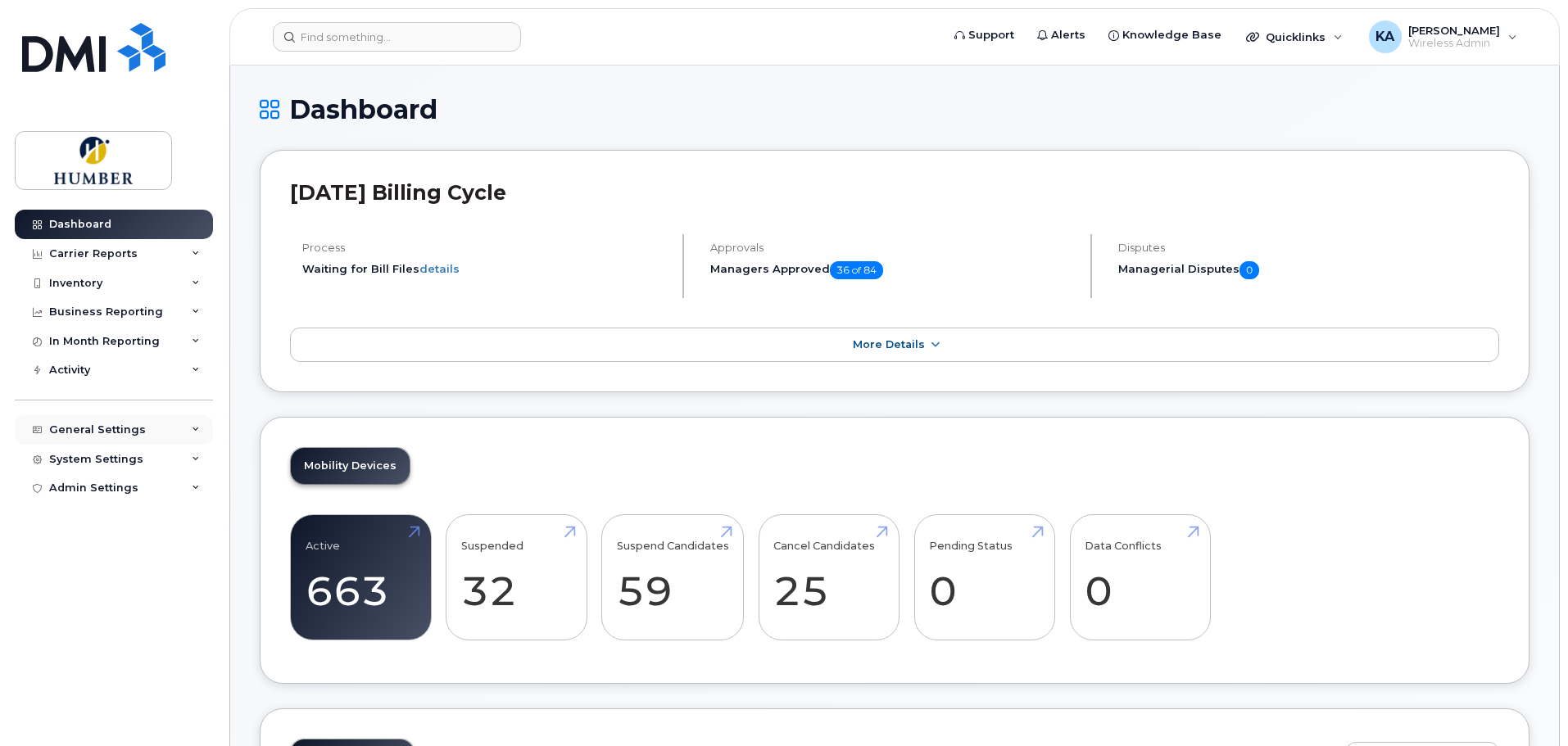
click at [112, 427] on div "General Settings" at bounding box center [98, 429] width 97 height 13
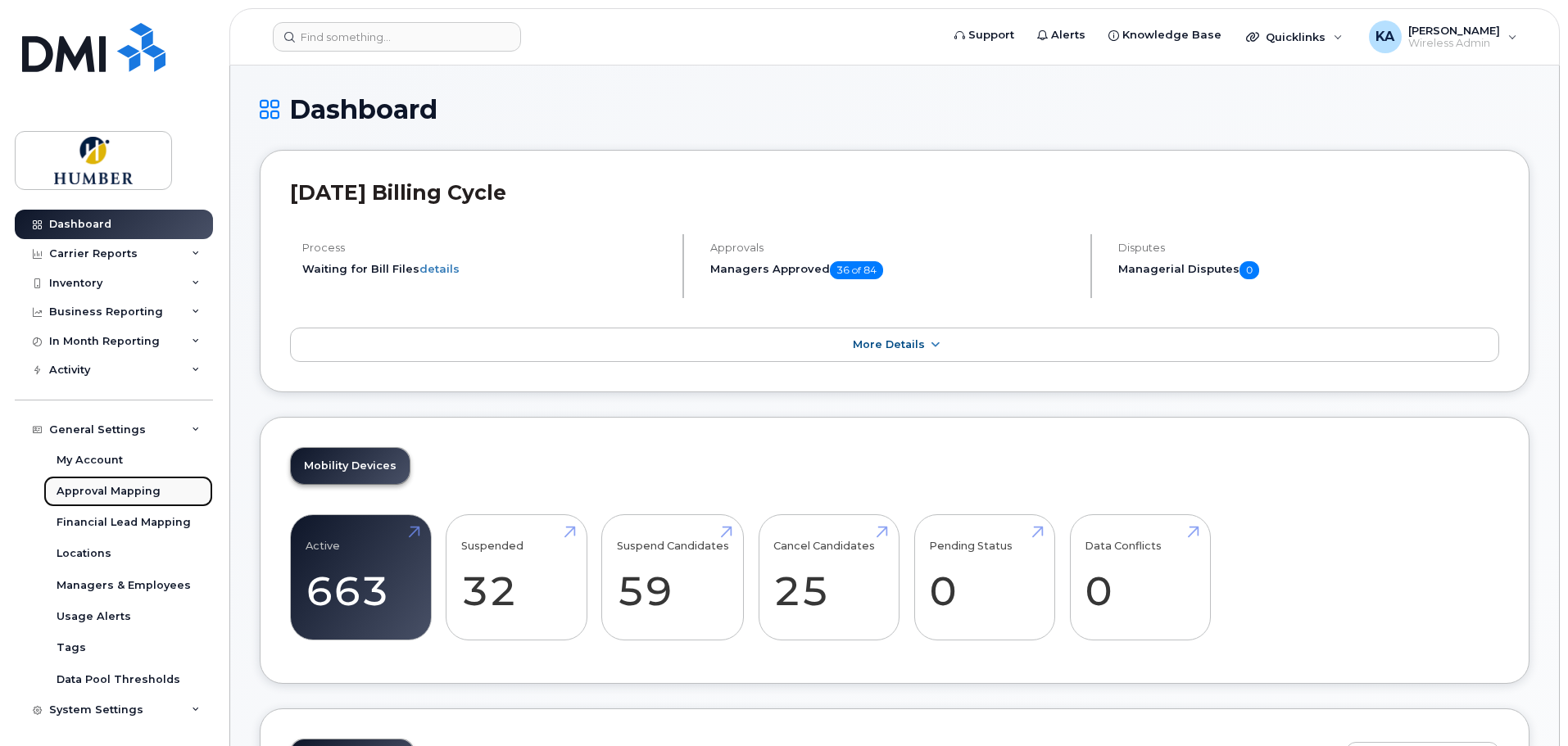
click at [115, 489] on div "Approval Mapping" at bounding box center [108, 491] width 104 height 15
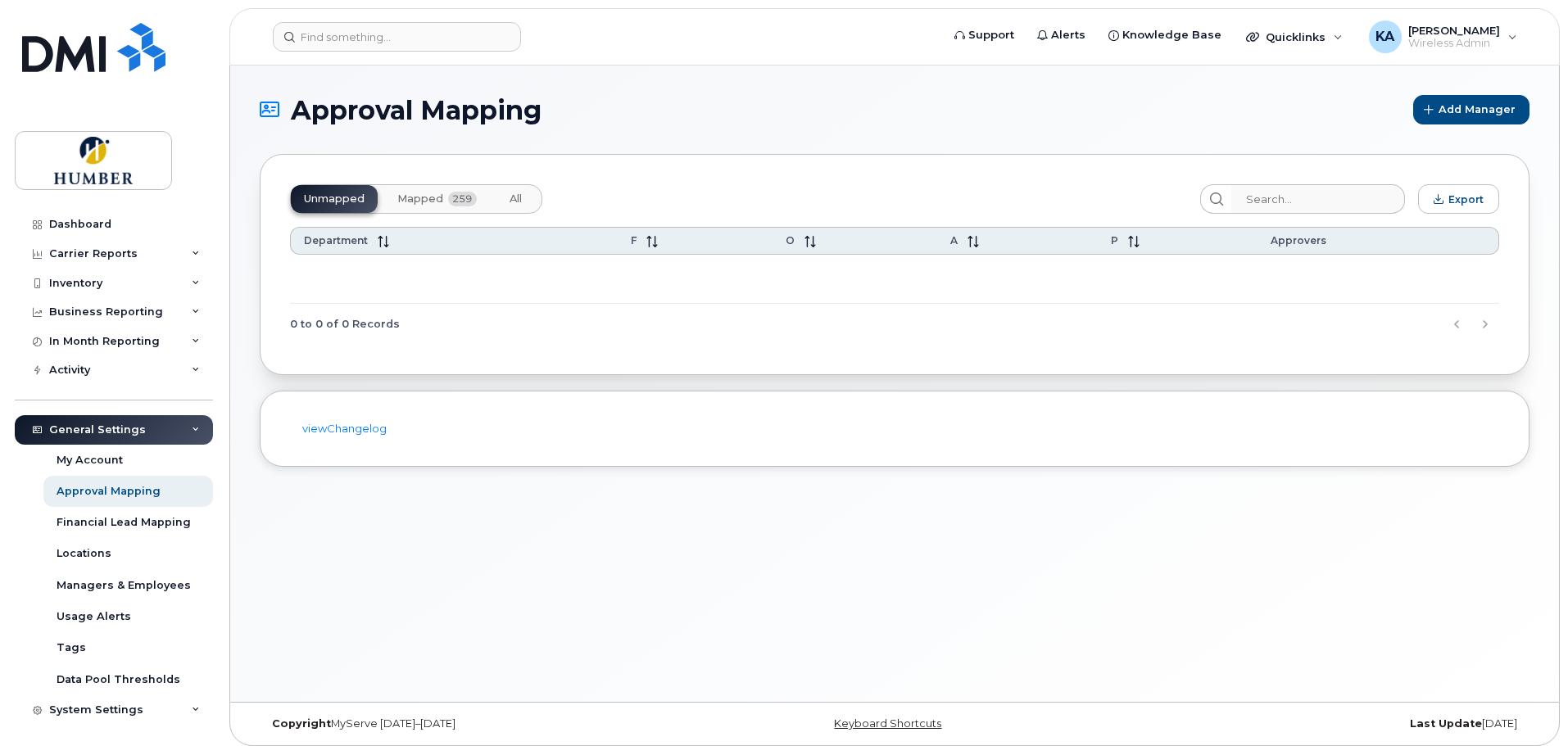
click at [340, 199] on div "Unmapped Mapped 259 All" at bounding box center [416, 199] width 253 height 30
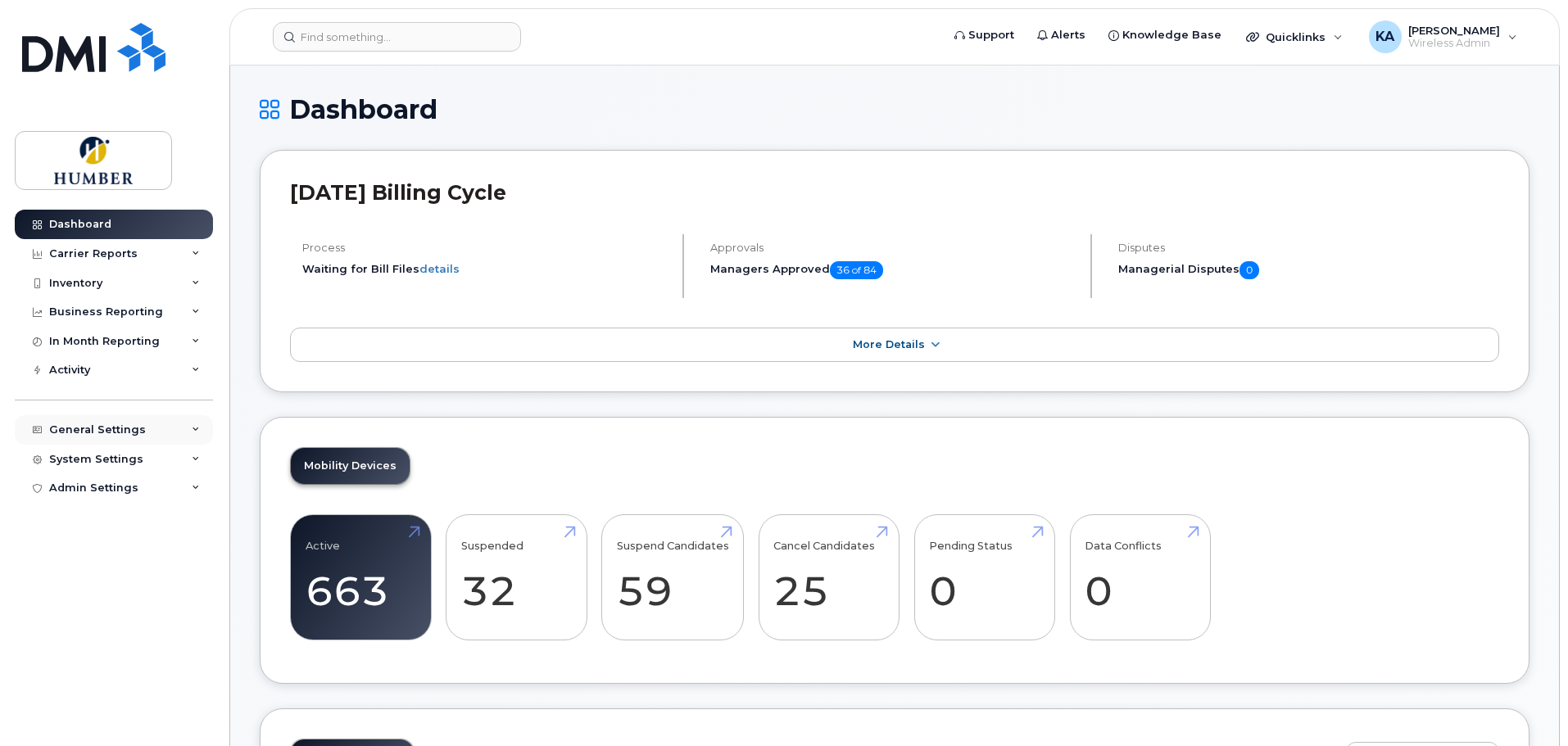
click at [113, 431] on div "General Settings" at bounding box center [98, 429] width 97 height 13
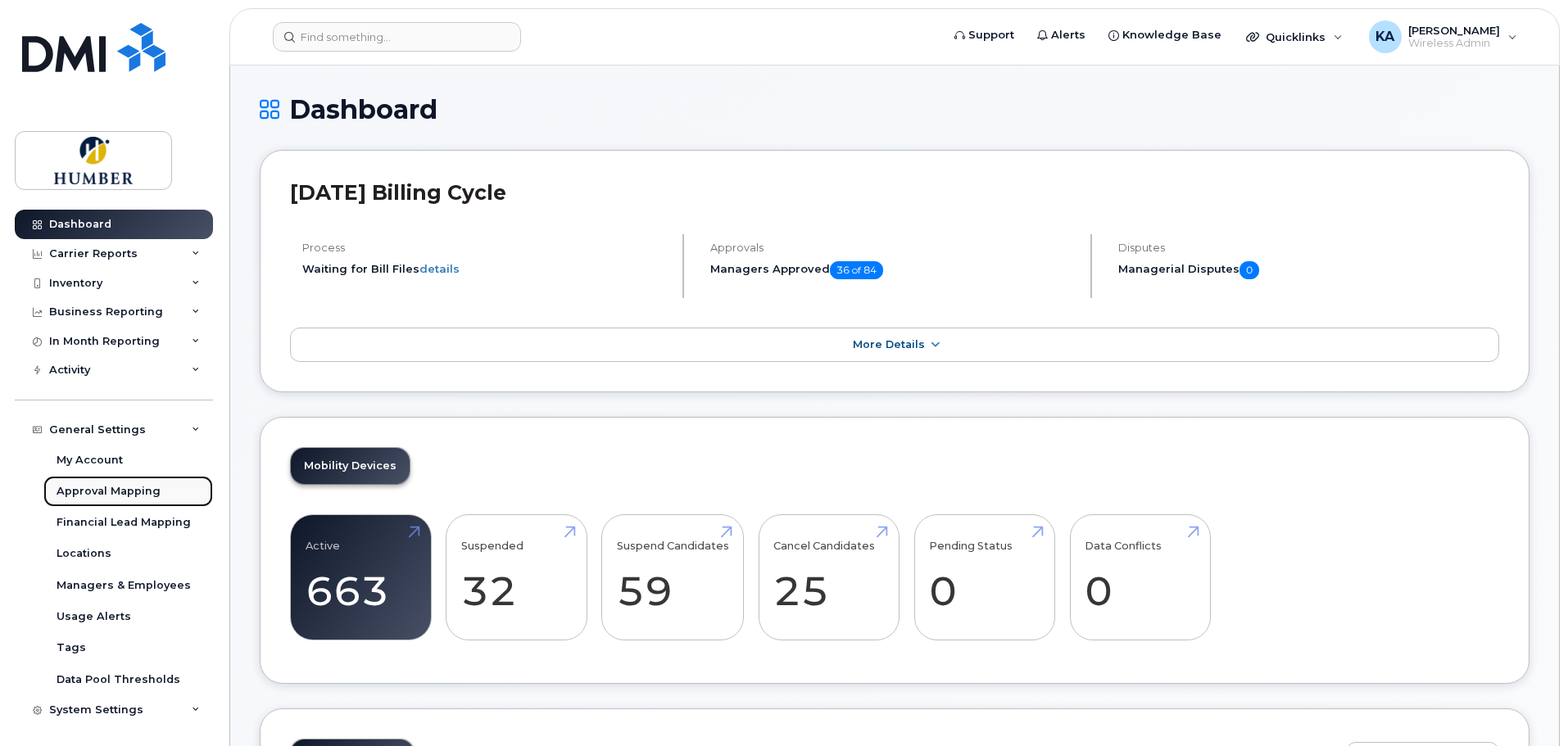
click at [122, 488] on div "Approval Mapping" at bounding box center [108, 491] width 104 height 15
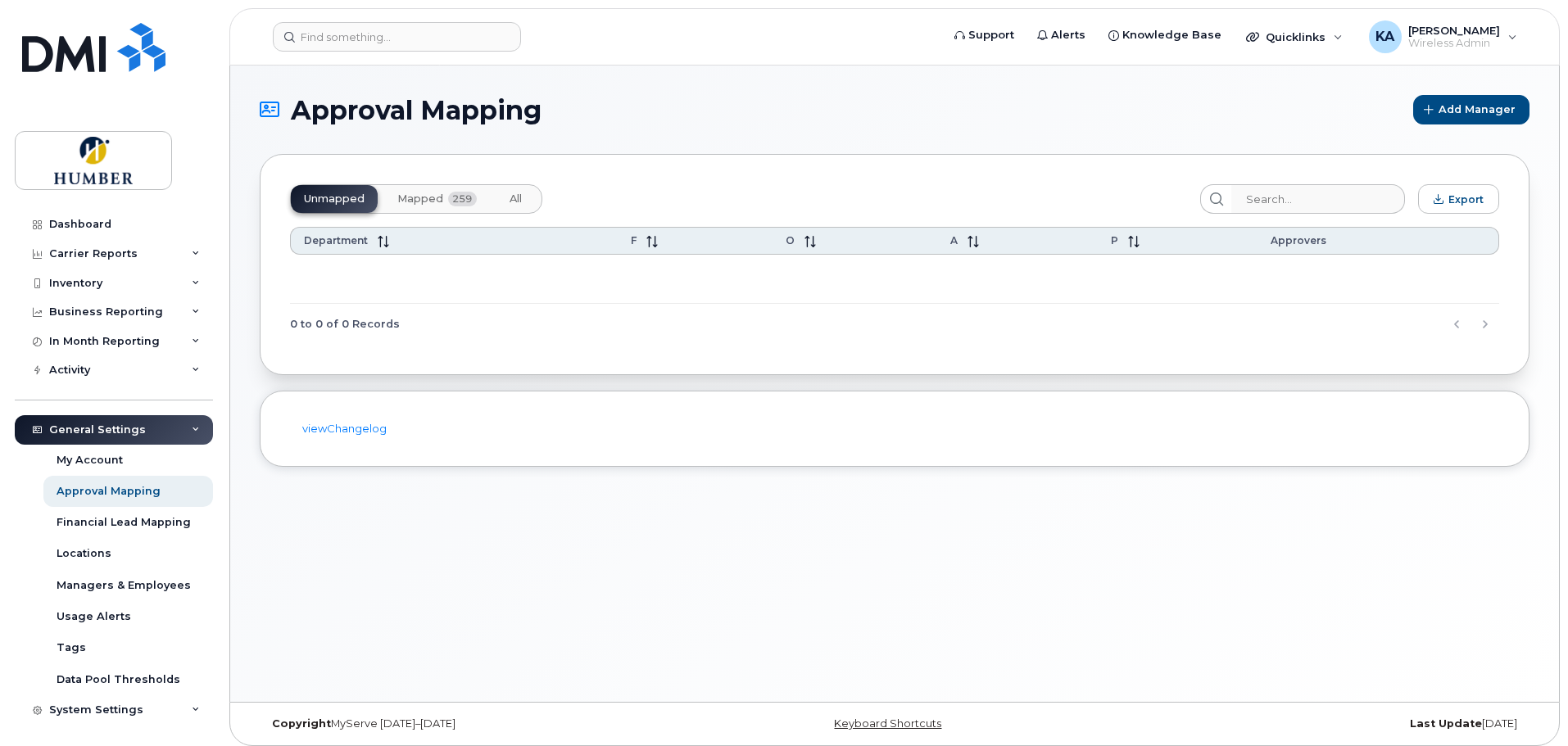
click at [416, 200] on span "Mapped" at bounding box center [420, 199] width 46 height 13
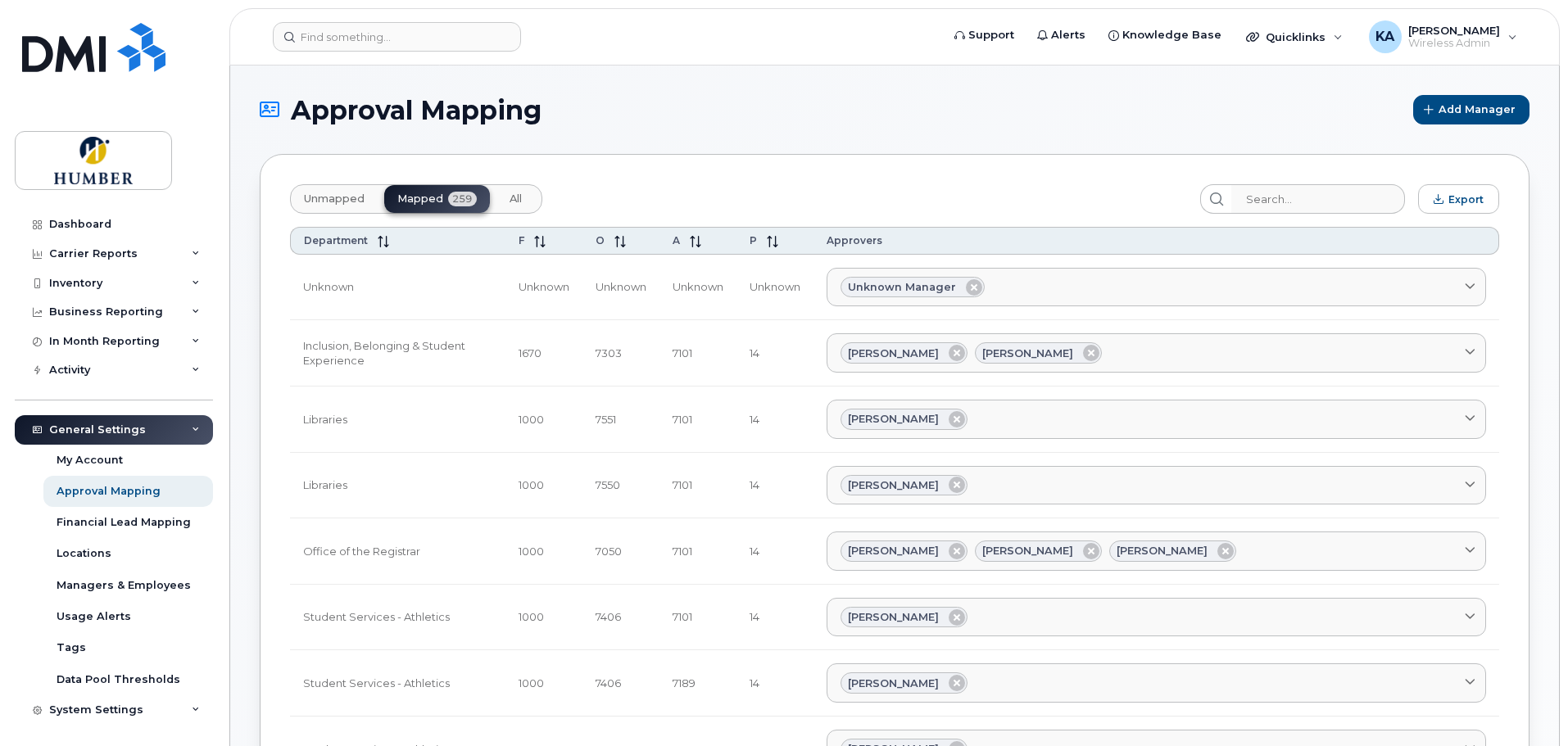
click at [334, 194] on span "Unmapped" at bounding box center [333, 199] width 61 height 13
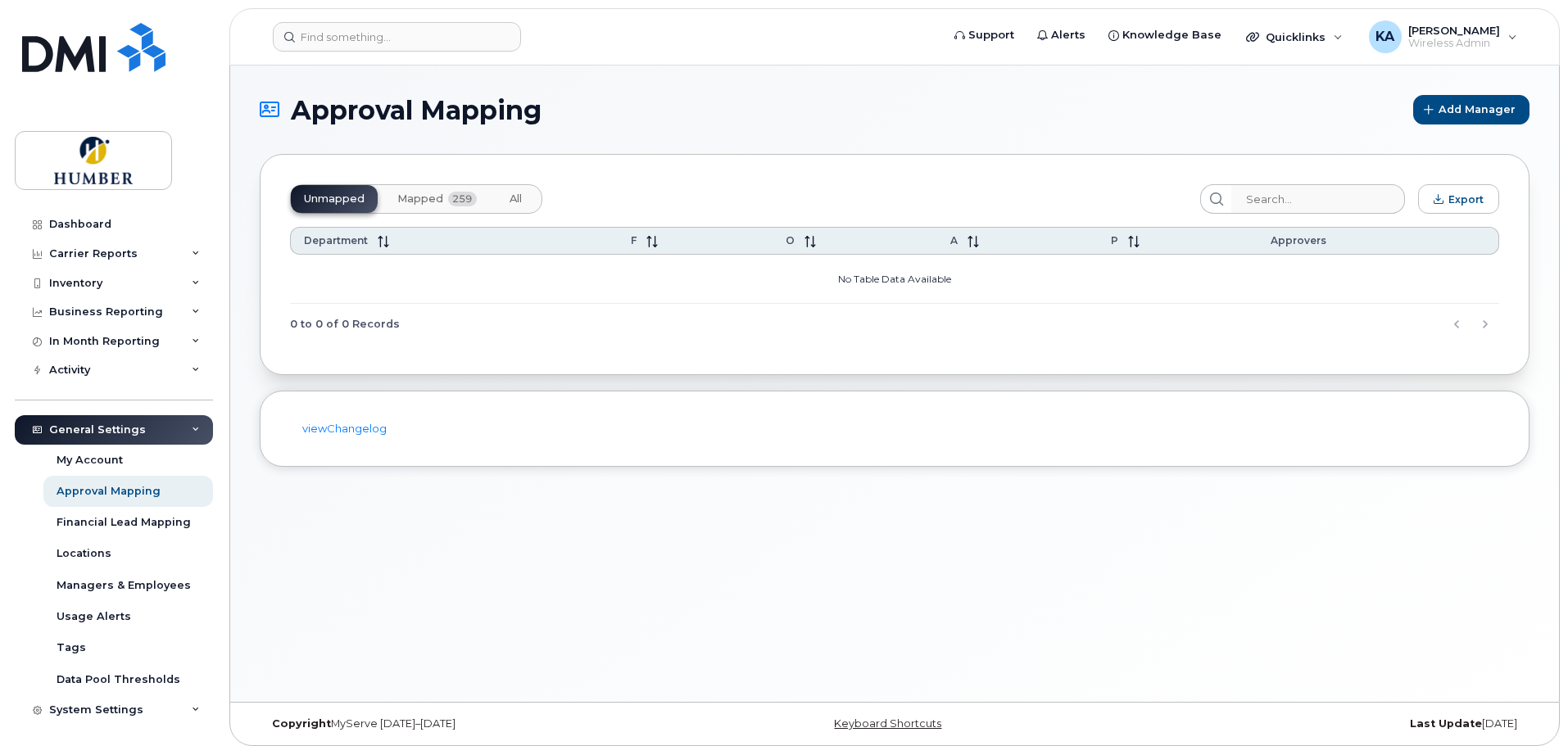
click at [427, 196] on span "Mapped" at bounding box center [420, 199] width 46 height 13
click at [112, 457] on div "My Account" at bounding box center [89, 460] width 66 height 15
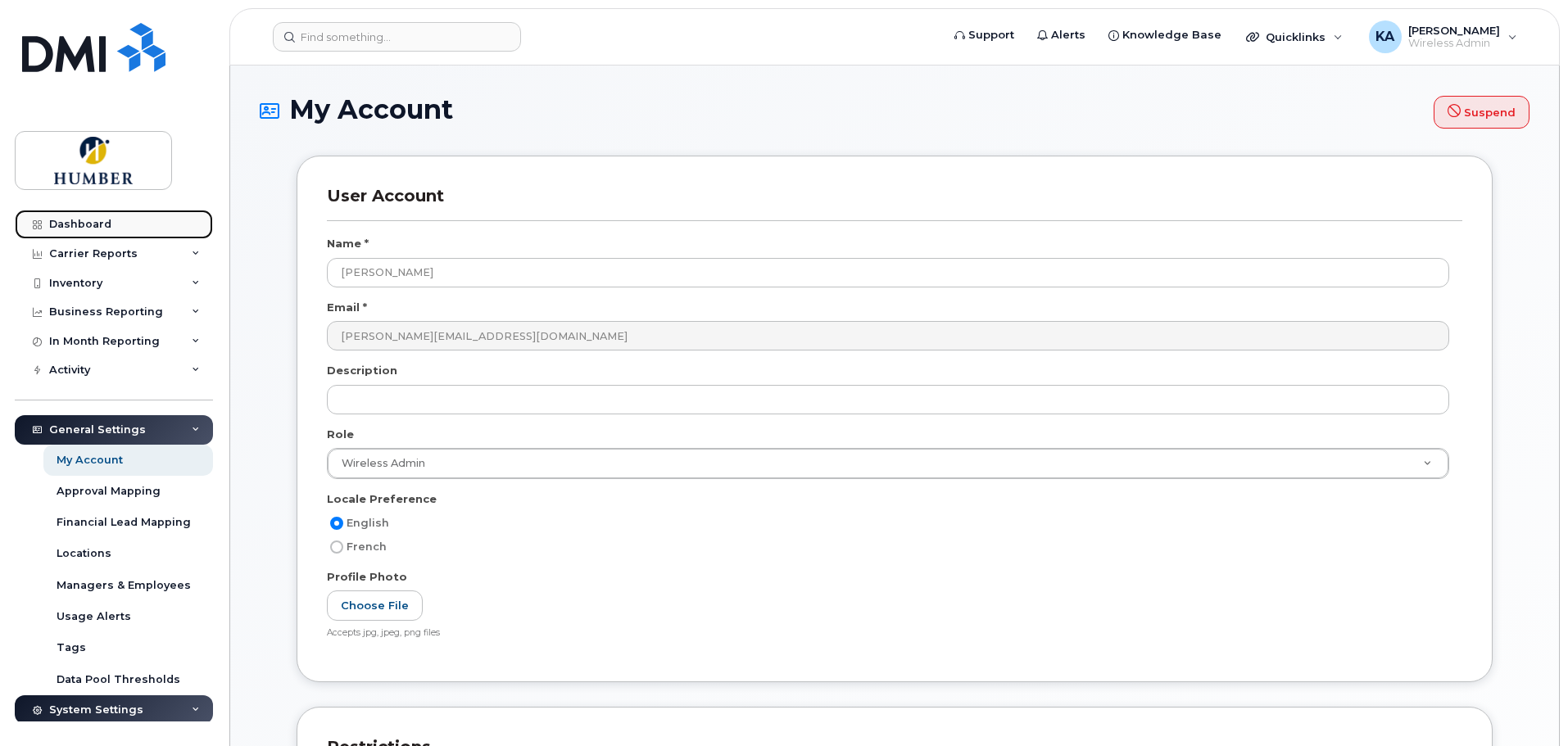
click at [101, 219] on div "Dashboard" at bounding box center [80, 224] width 62 height 13
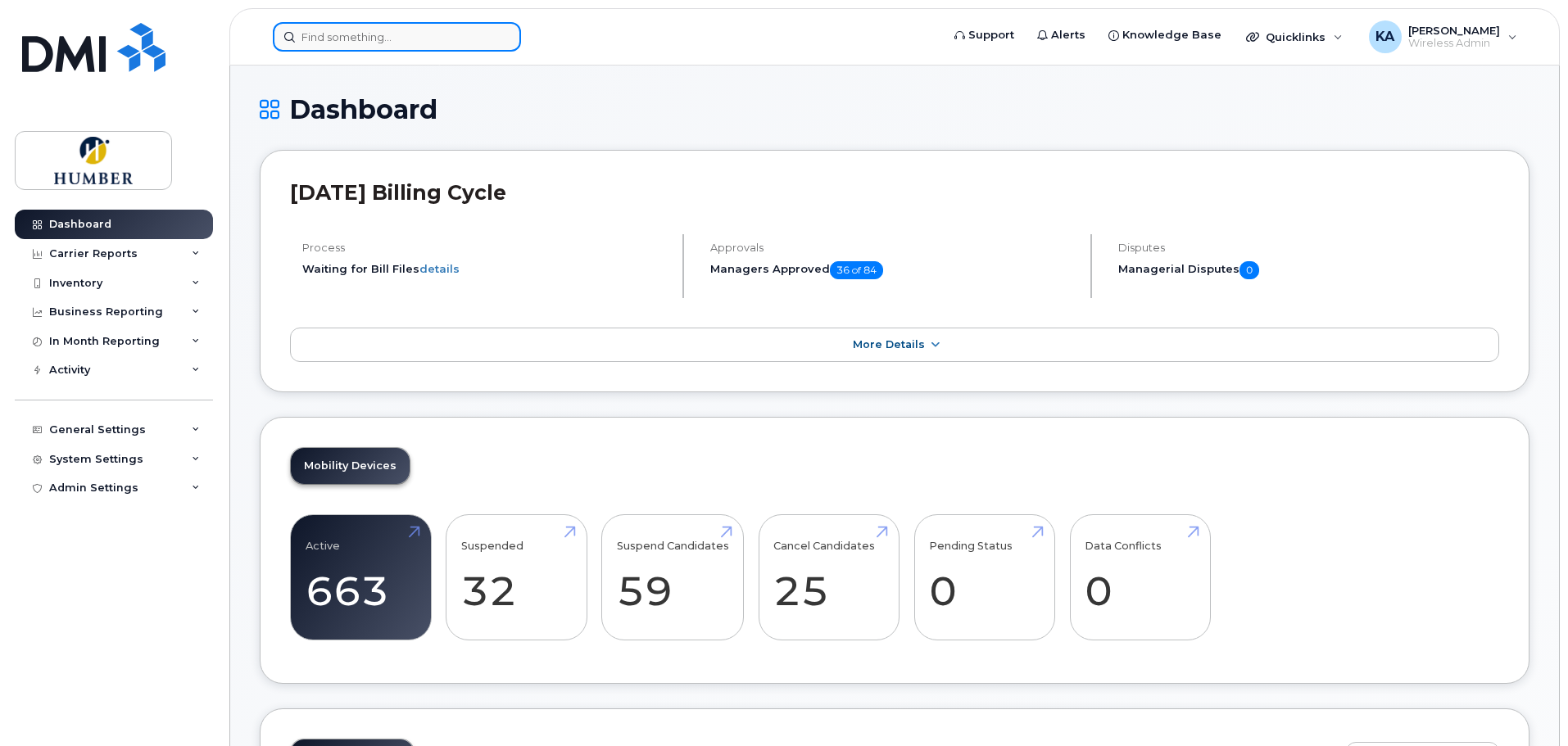
click at [405, 37] on input at bounding box center [397, 37] width 248 height 30
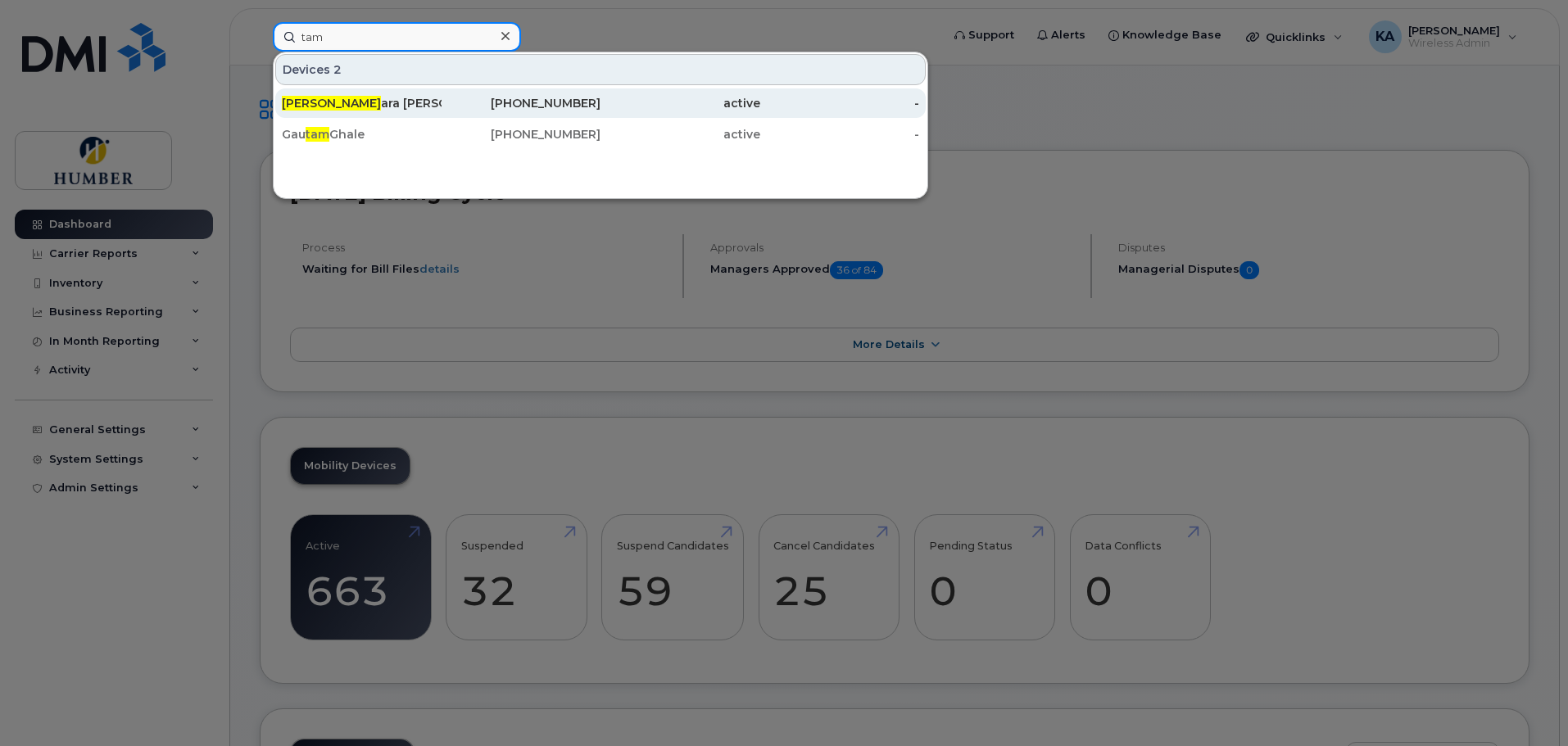
type input "tam"
click at [402, 102] on div "[PERSON_NAME] [PERSON_NAME]" at bounding box center [362, 103] width 160 height 17
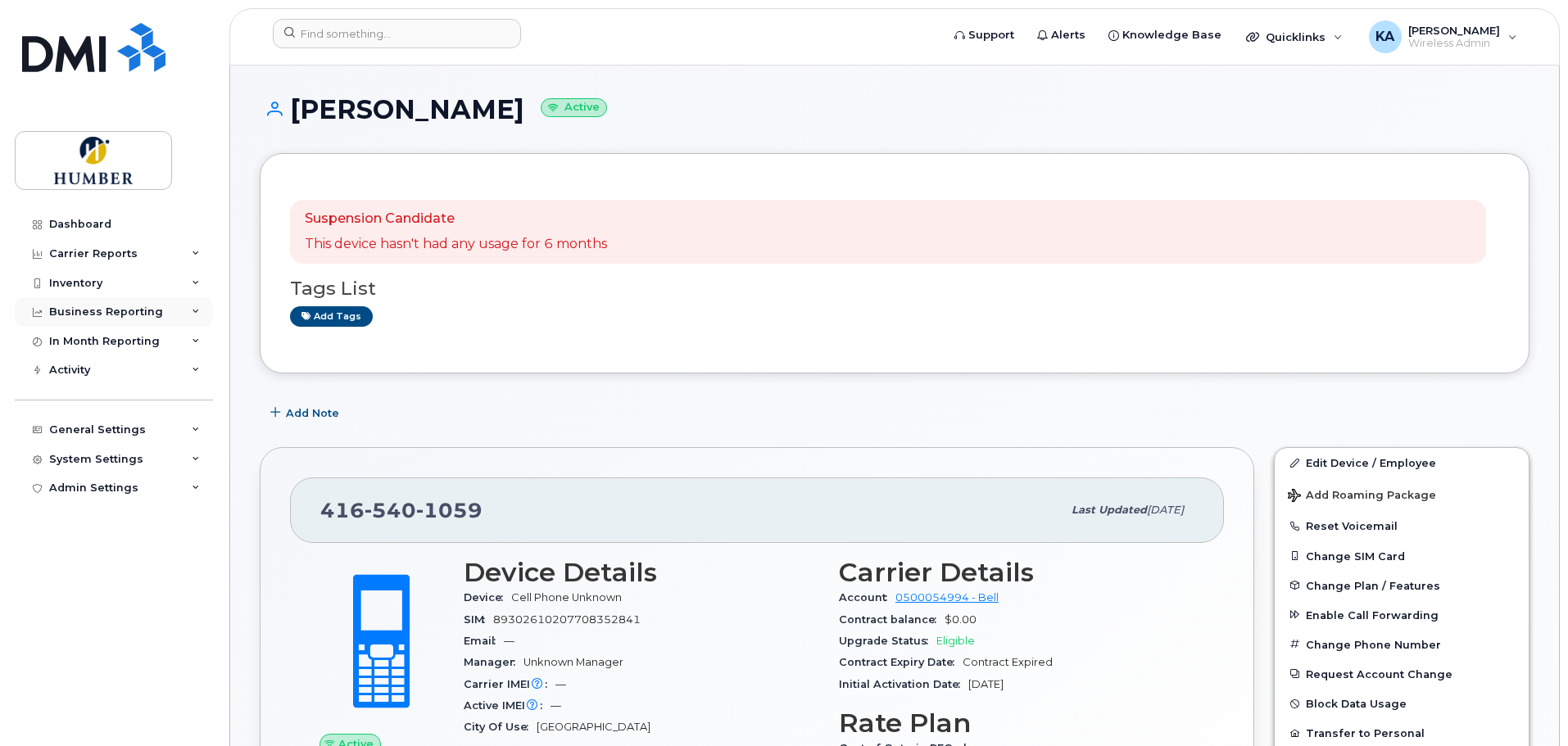
click at [149, 311] on div "Business Reporting" at bounding box center [106, 311] width 114 height 13
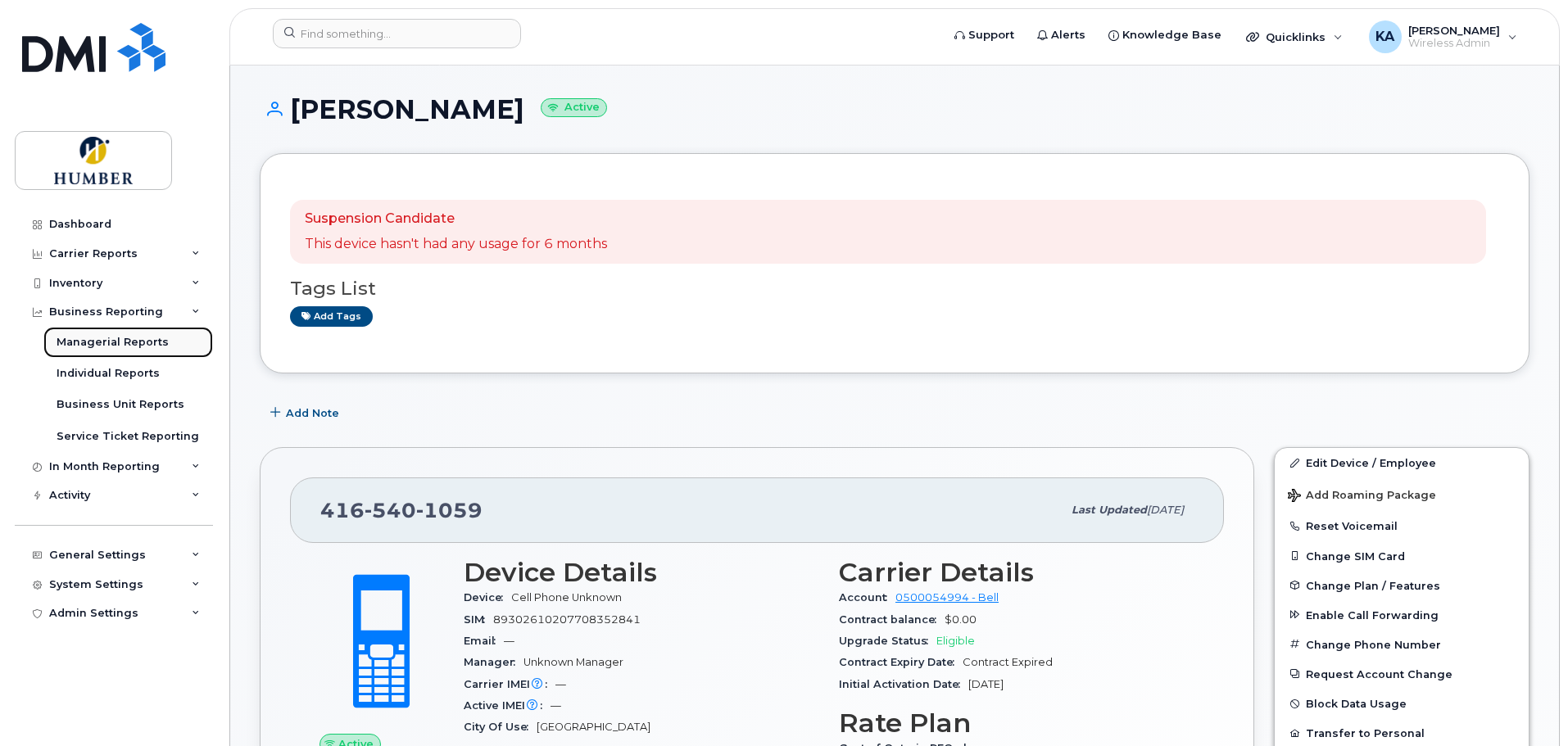
click at [137, 343] on div "Managerial Reports" at bounding box center [113, 342] width 113 height 15
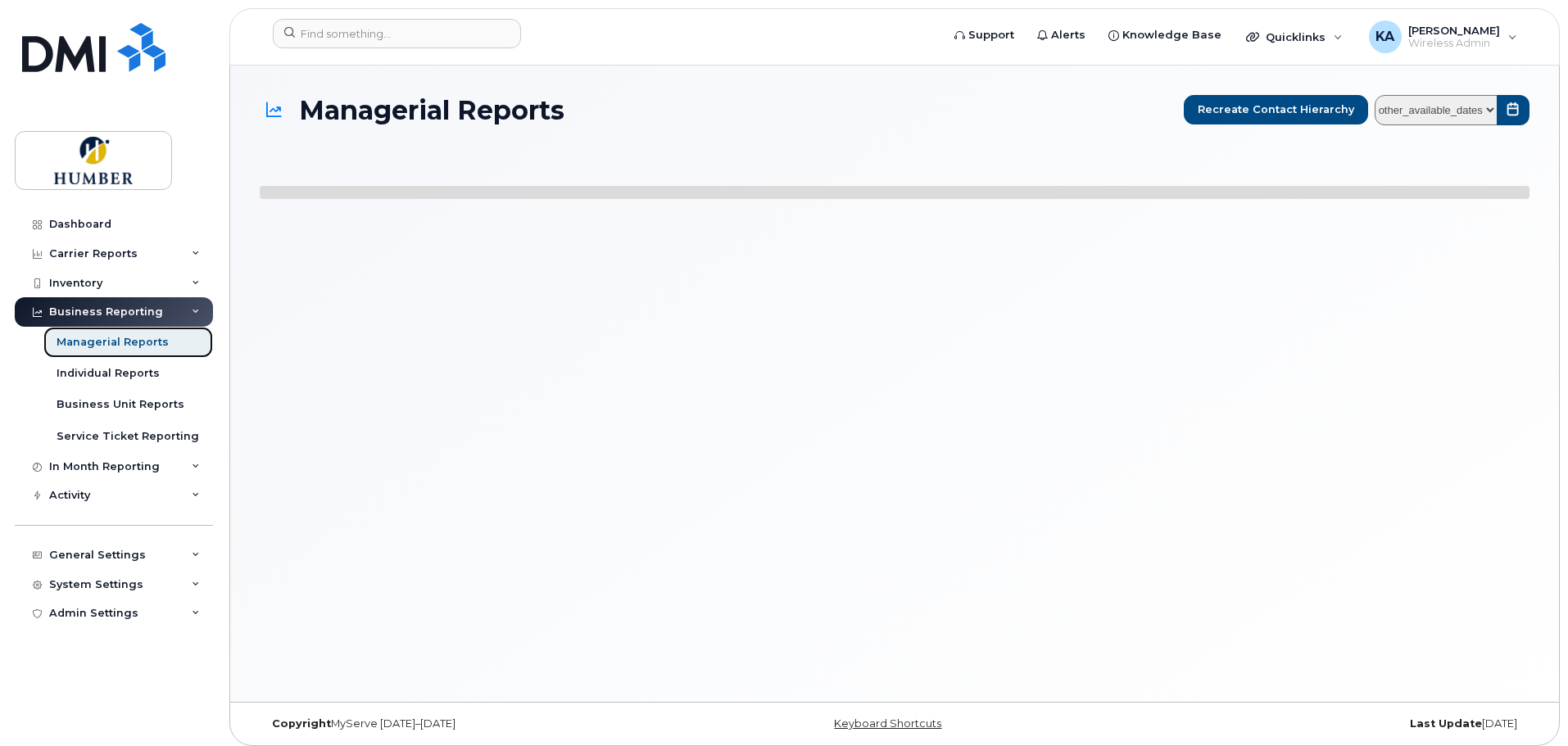
select select
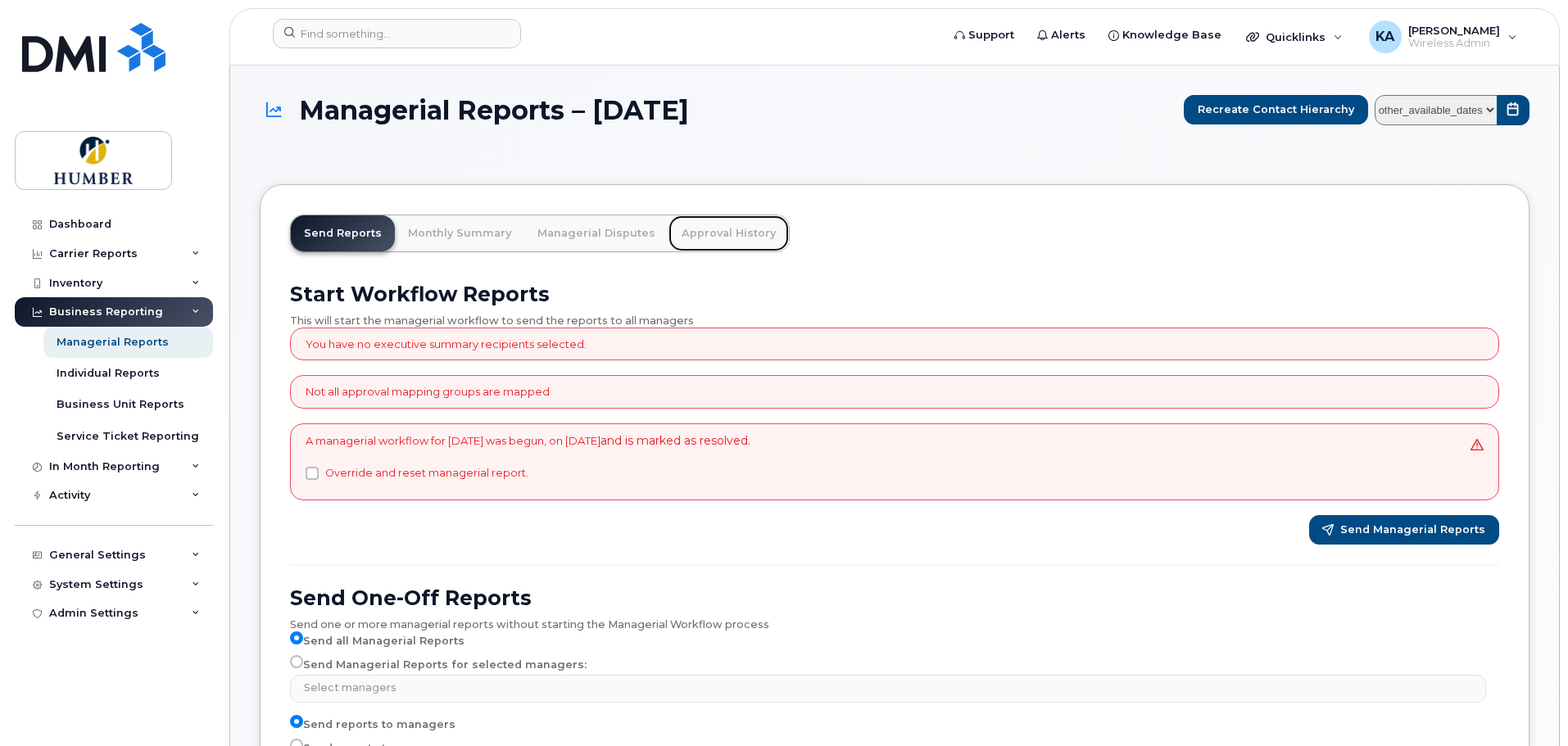
click at [715, 227] on link "Approval History" at bounding box center [729, 233] width 121 height 36
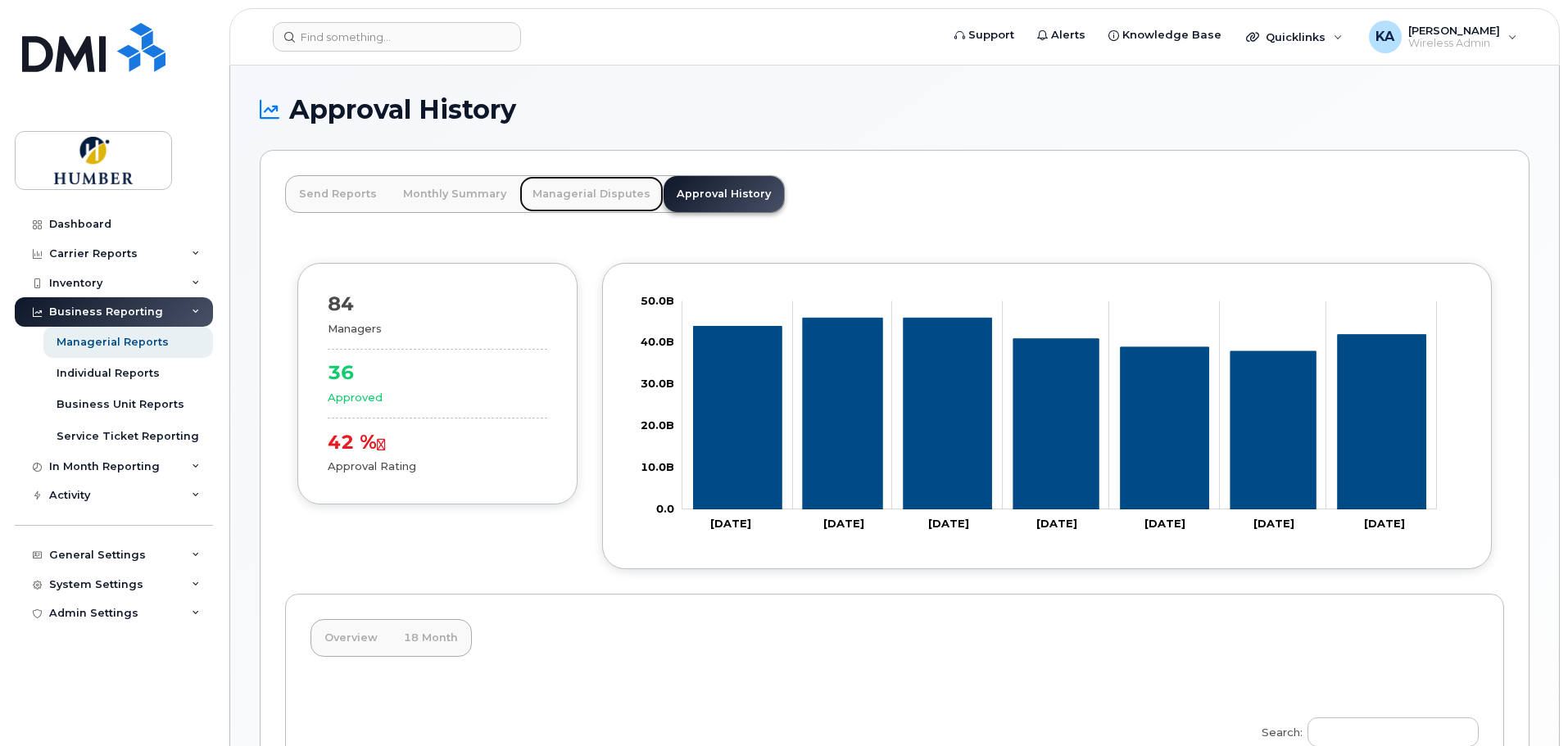
click at [587, 187] on link "Managerial Disputes" at bounding box center [591, 194] width 144 height 36
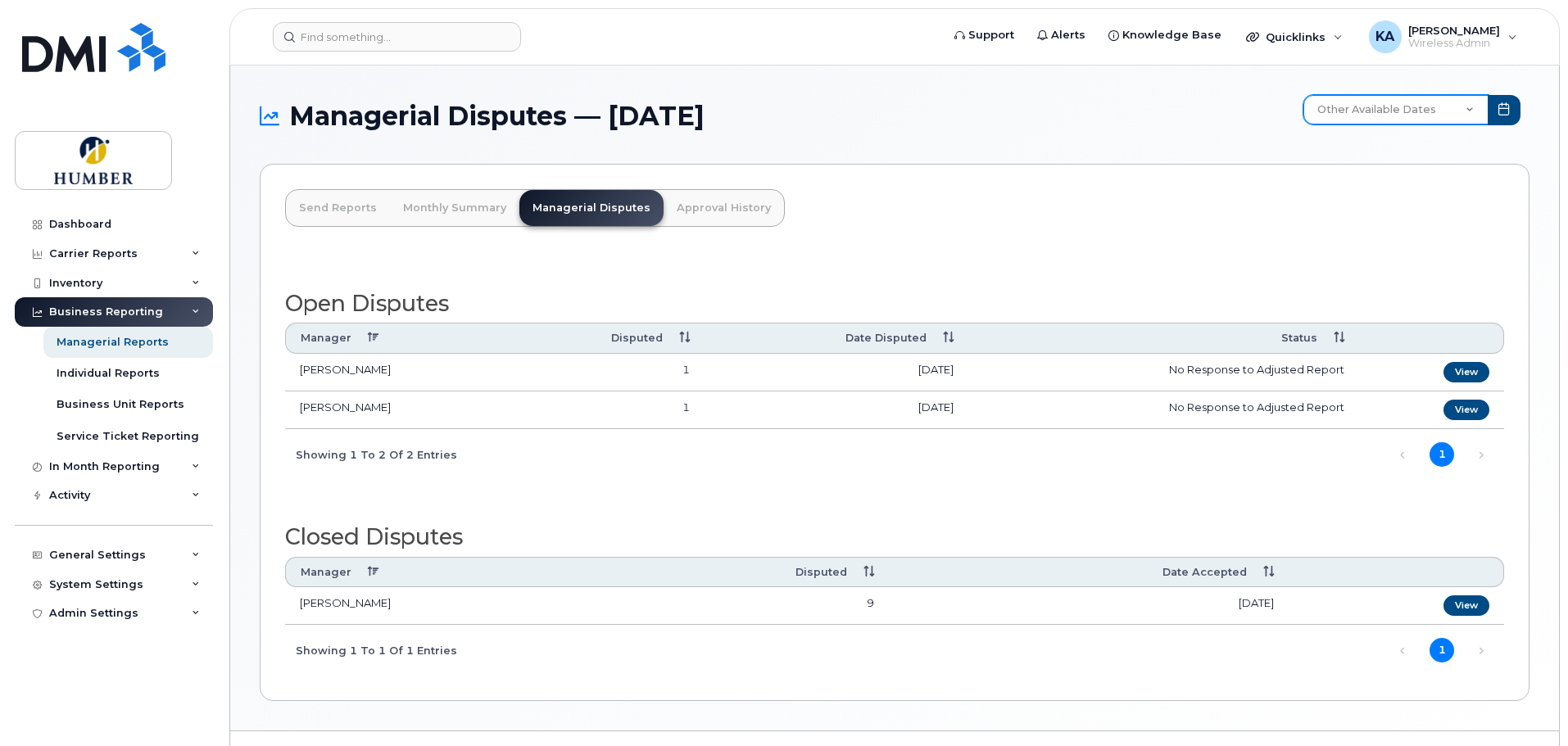
click at [1373, 110] on select "Other Available Dates July June May April March February January December Novem…" at bounding box center [1396, 110] width 185 height 30
select select "/customer/10805/reports/d5d7ba26-ef13-11ef-b881-9b4d56aa576d/managerial/disputes"
click at [1306, 95] on select "Other Available Dates July June May April March February January December Novem…" at bounding box center [1396, 110] width 185 height 30
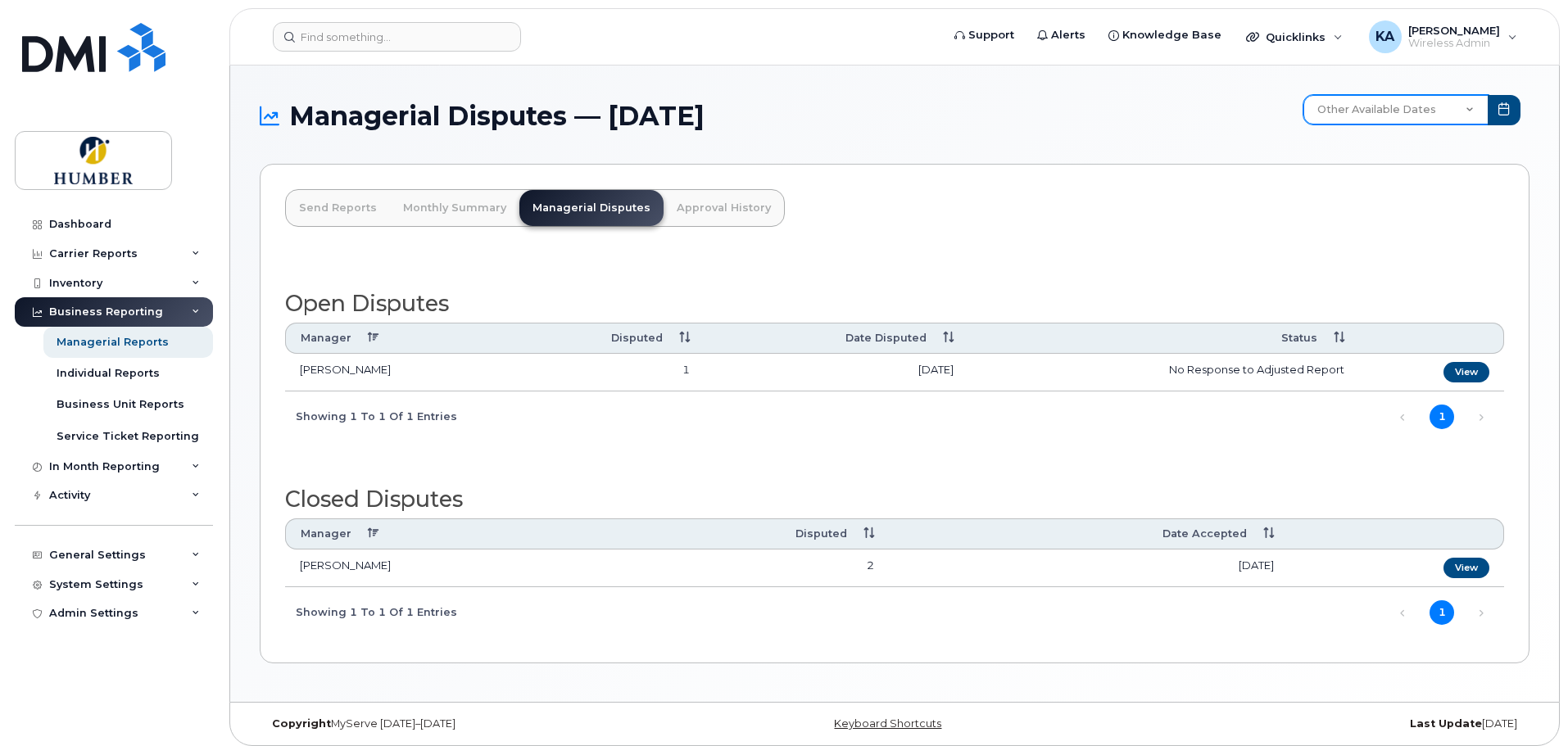
click at [1373, 102] on select "Other Available Dates July June May April March February January December Novem…" at bounding box center [1396, 110] width 185 height 30
select select "/customer/10805/reports/e750df52-d588-11ef-b571-9b4d56aa576d/managerial/disputes"
click at [1306, 95] on select "Other Available Dates July June May April March February January December Novem…" at bounding box center [1396, 110] width 185 height 30
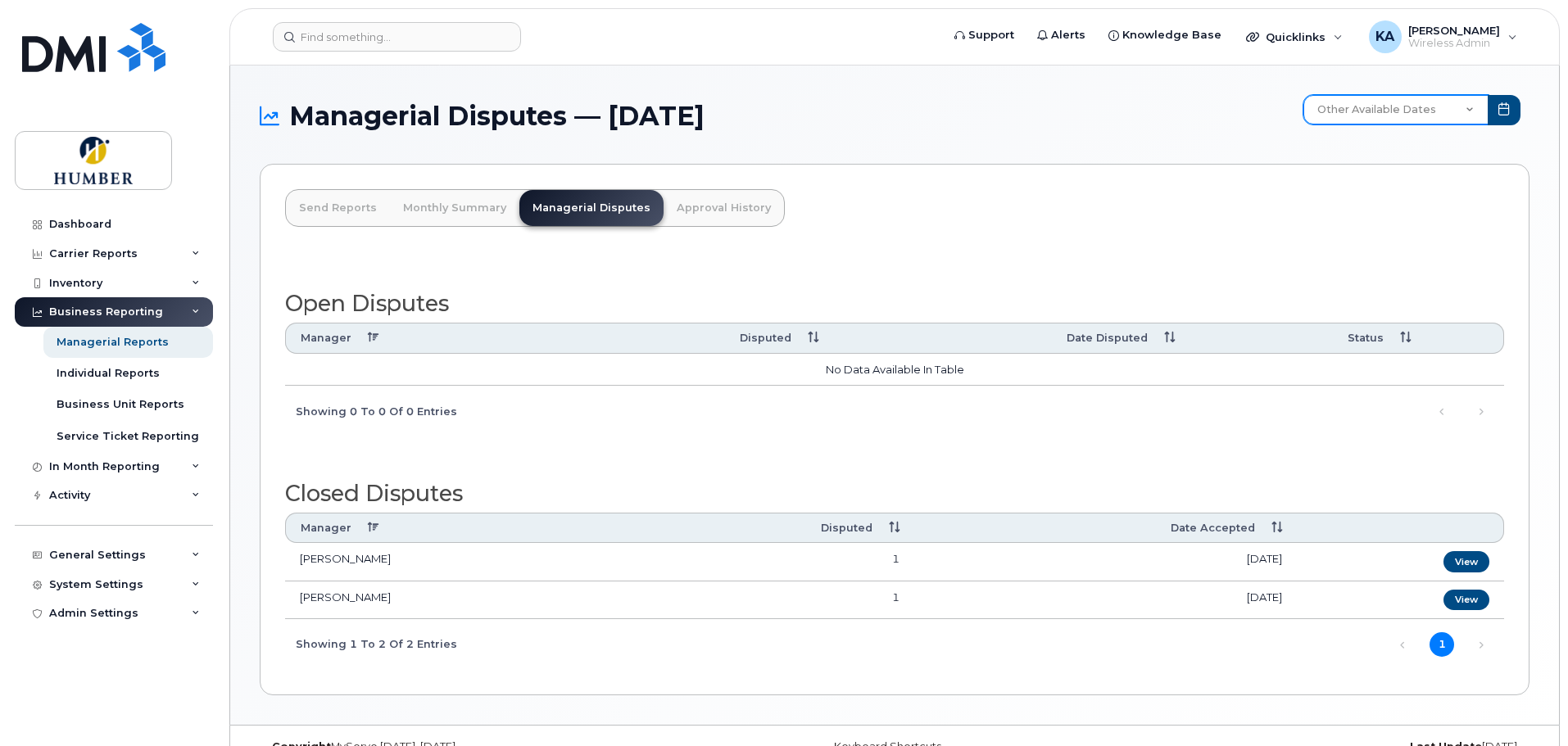
click at [1393, 113] on select "Other Available Dates July June May April March February January December Novem…" at bounding box center [1396, 110] width 185 height 30
select select "/customer/10805/reports/18acf81c-03d1-11f0-9aa2-d9f87e5b9a8e/managerial/disputes"
click at [1306, 95] on select "Other Available Dates July June May April March February January December Novem…" at bounding box center [1396, 110] width 185 height 30
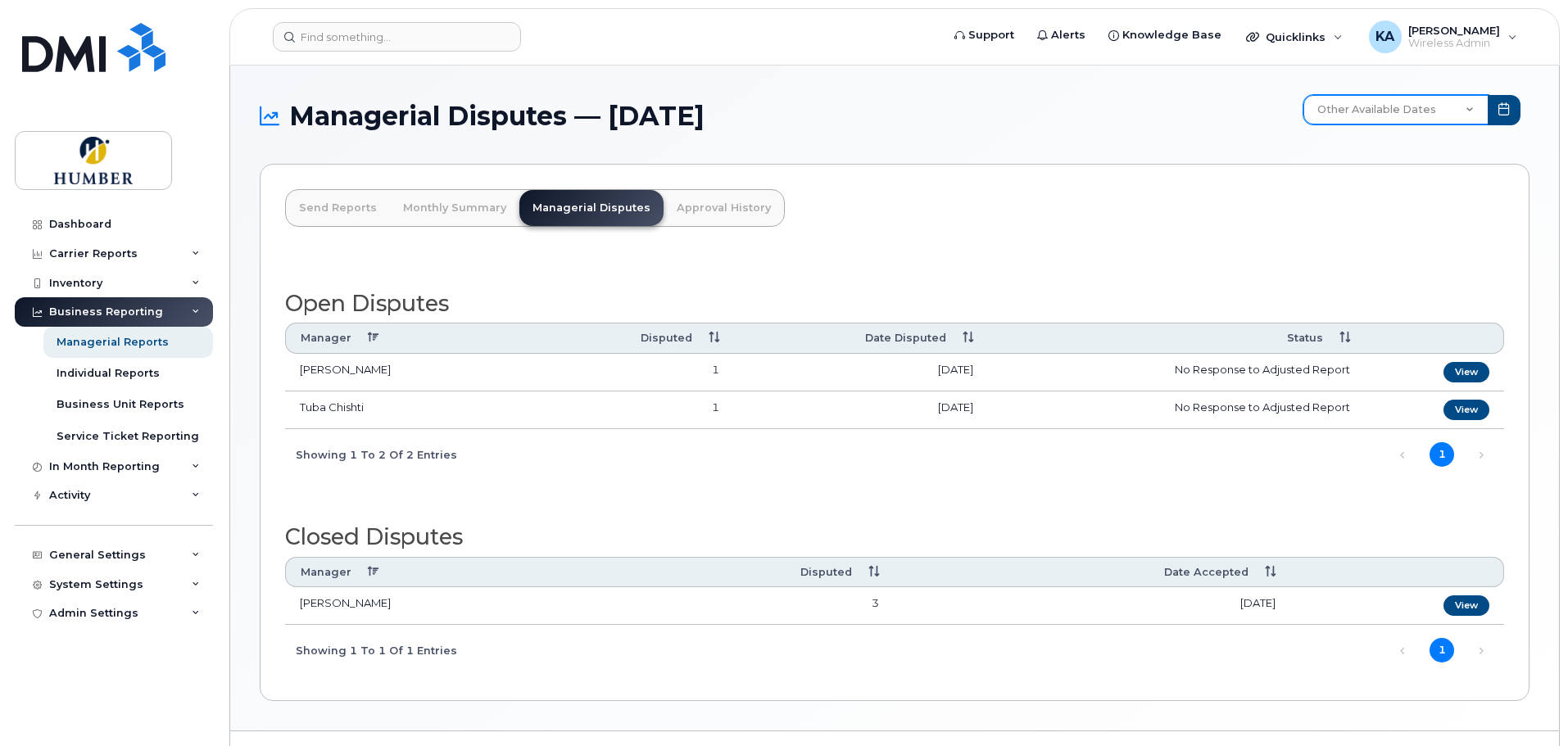
click at [1405, 113] on select "Other Available Dates July June May April March February January December Novem…" at bounding box center [1396, 110] width 185 height 30
select select "/customer/10805/reports/fd542a9c-bdfb-11ef-b4dc-9b4d56aa576d/managerial/disputes"
click at [1306, 95] on select "Other Available Dates July June May April March February January December Novem…" at bounding box center [1396, 110] width 185 height 30
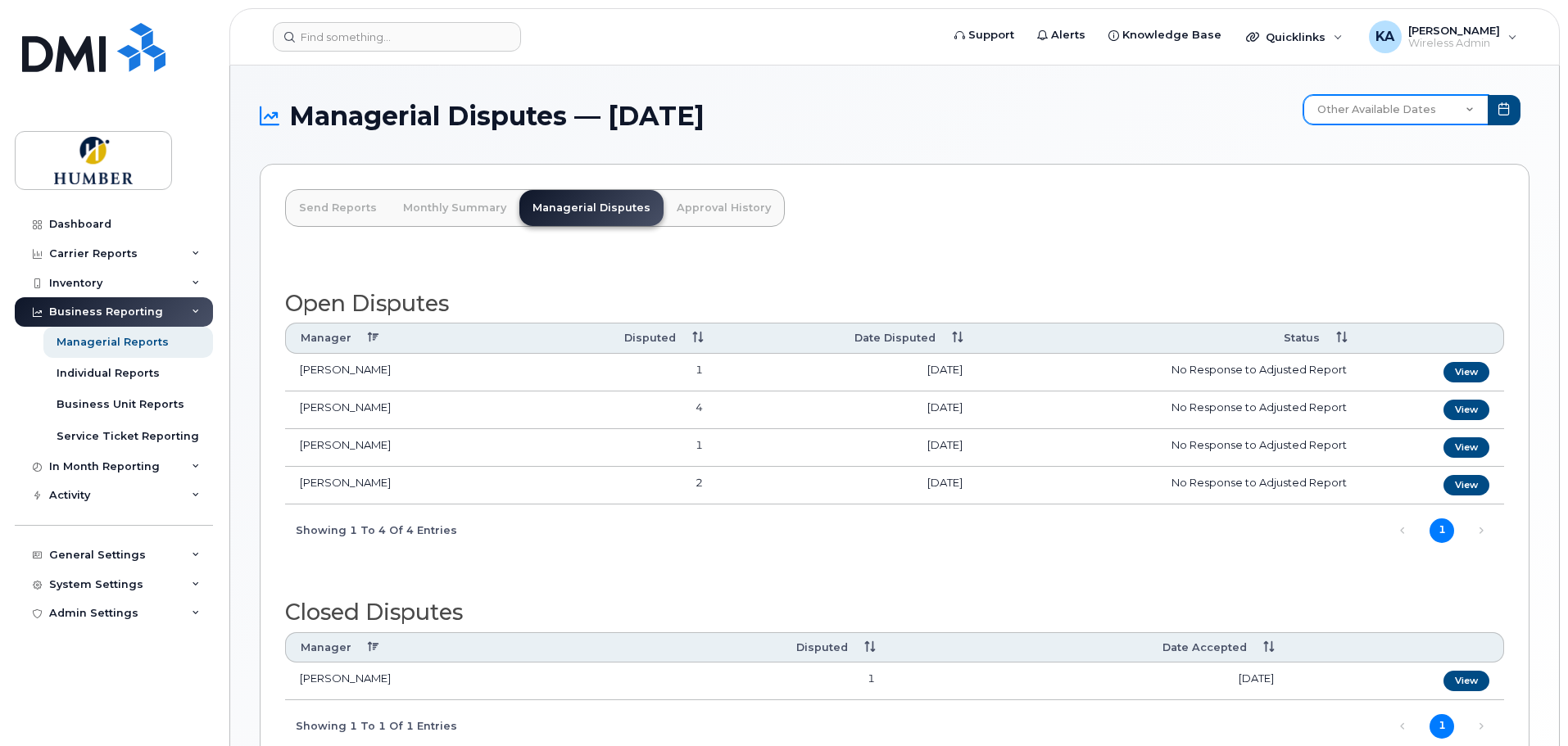
click at [1364, 111] on select "Other Available Dates July June May April March February January December Novem…" at bounding box center [1396, 110] width 185 height 30
select select "/customer/10805/reports/e750df52-d588-11ef-b571-9b4d56aa576d/managerial/disputes"
click at [1306, 95] on select "Other Available Dates July June May April March February January December Novem…" at bounding box center [1396, 110] width 185 height 30
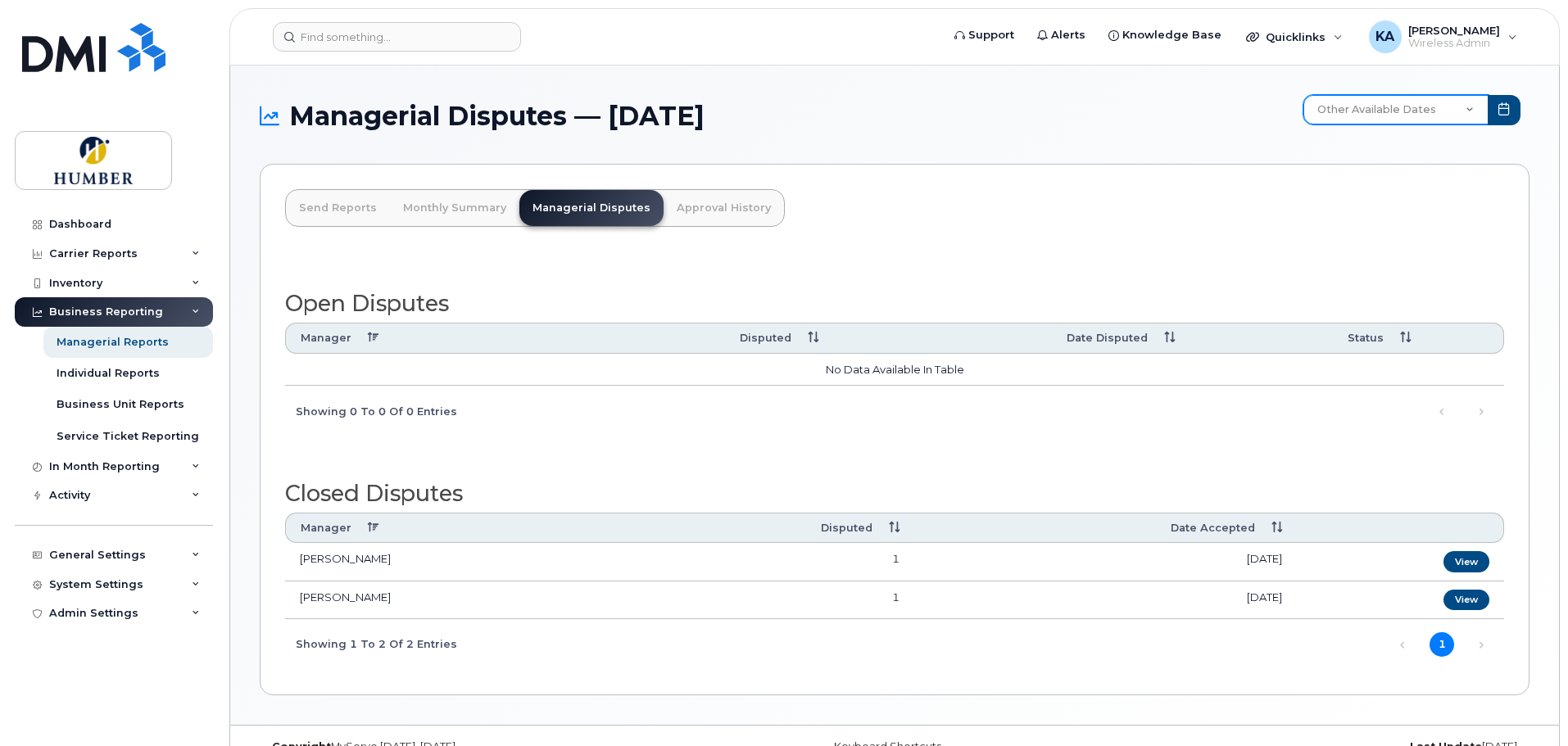
click at [1401, 109] on select "Other Available Dates July June May April March February January December Novem…" at bounding box center [1396, 110] width 185 height 30
select select "/customer/10805/reports/d5d7ba26-ef13-11ef-b881-9b4d56aa576d/managerial/disputes"
click at [1306, 95] on select "Other Available Dates July June May April March February January December Novem…" at bounding box center [1396, 110] width 185 height 30
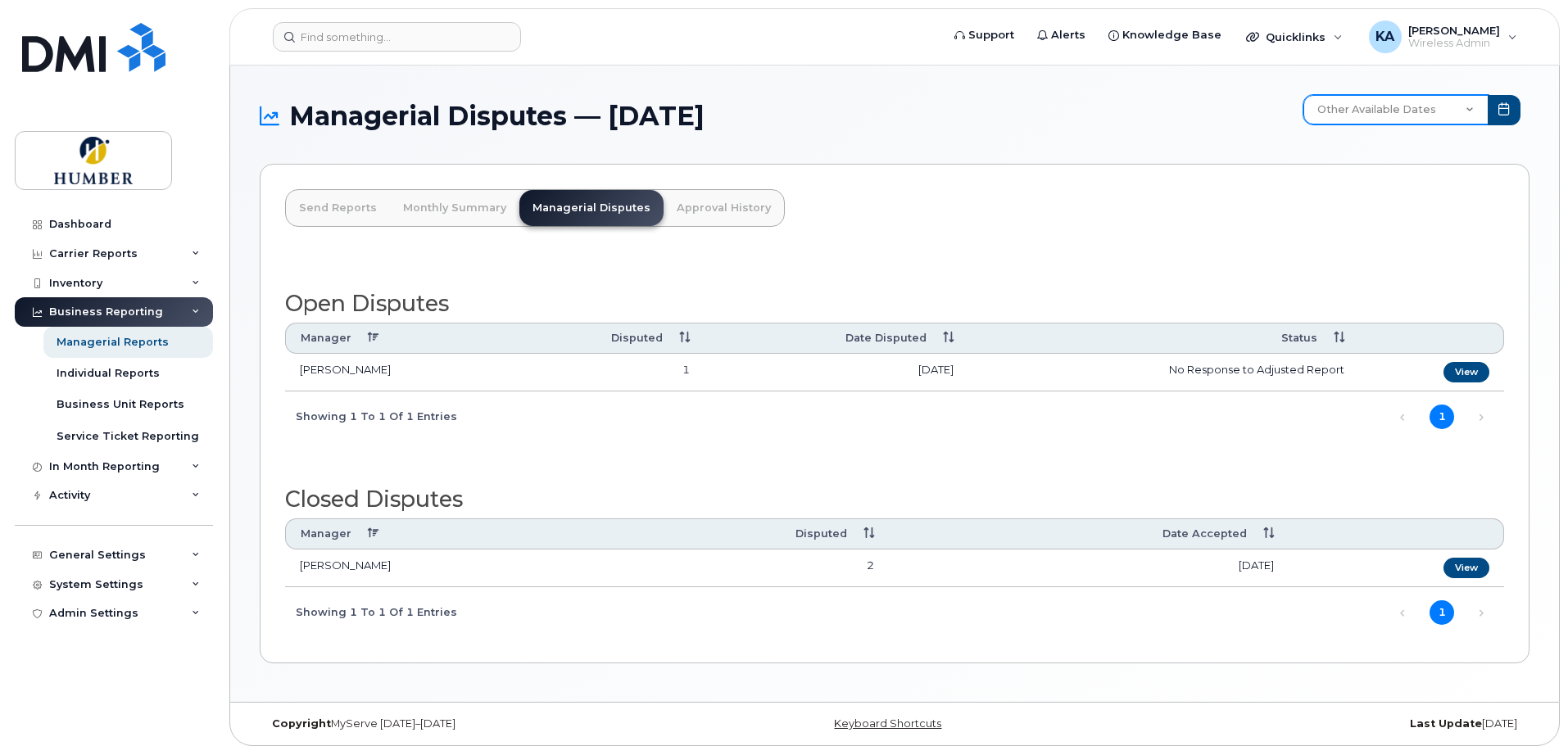
click at [1390, 111] on select "Other Available Dates July June May April March February January December Novem…" at bounding box center [1396, 110] width 185 height 30
select select "/customer/10805/reports/18acf81c-03d1-11f0-9aa2-d9f87e5b9a8e/managerial/disputes"
click at [1306, 95] on select "Other Available Dates July June May April March February January December Novem…" at bounding box center [1396, 110] width 185 height 30
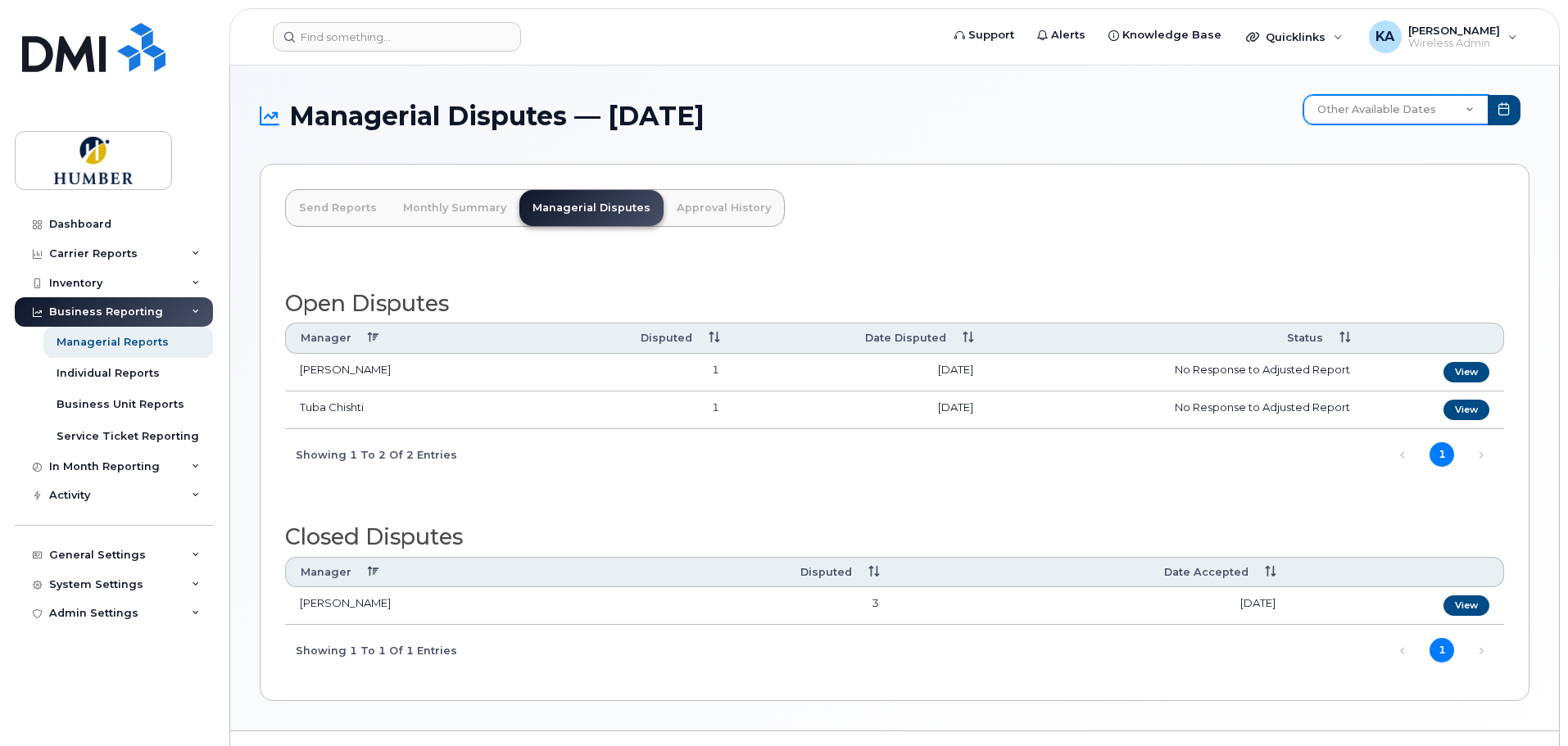
click at [1391, 111] on select "Other Available Dates July June May April March February January December Novem…" at bounding box center [1396, 110] width 185 height 30
select select "/customer/10805/reports/8e79219c-1cef-11f0-9a6c-b121b4fab6db/managerial/disputes"
click at [1306, 95] on select "Other Available Dates July June May April March February January December Novem…" at bounding box center [1396, 110] width 185 height 30
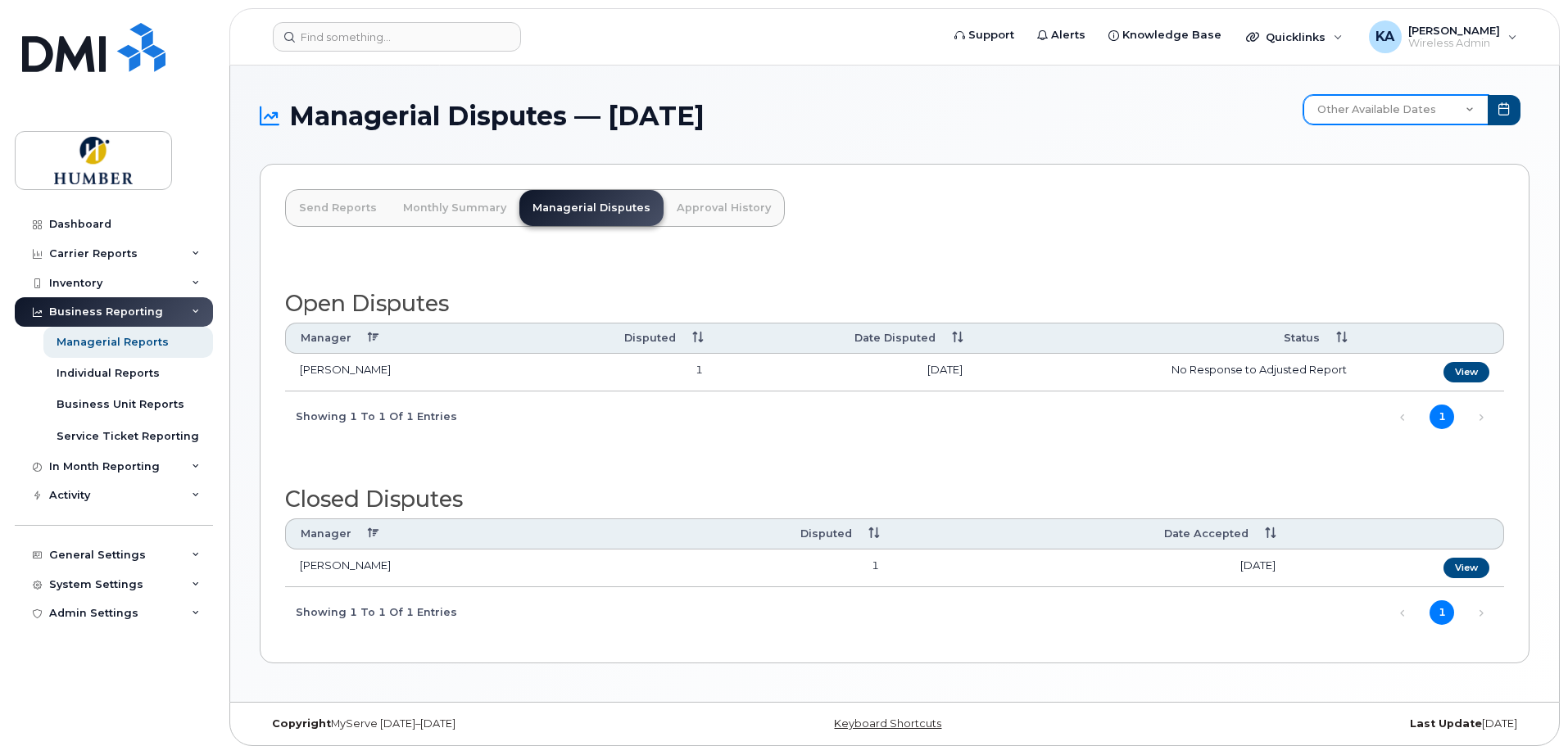
click at [1384, 105] on select "Other Available Dates July June May April March February January December Novem…" at bounding box center [1396, 110] width 185 height 30
select select "/customer/10805/reports/7a289dda-3482-11f0-9a71-b121b4fab6db/managerial/disputes"
click at [1306, 95] on select "Other Available Dates July June May April March February January December Novem…" at bounding box center [1396, 110] width 185 height 30
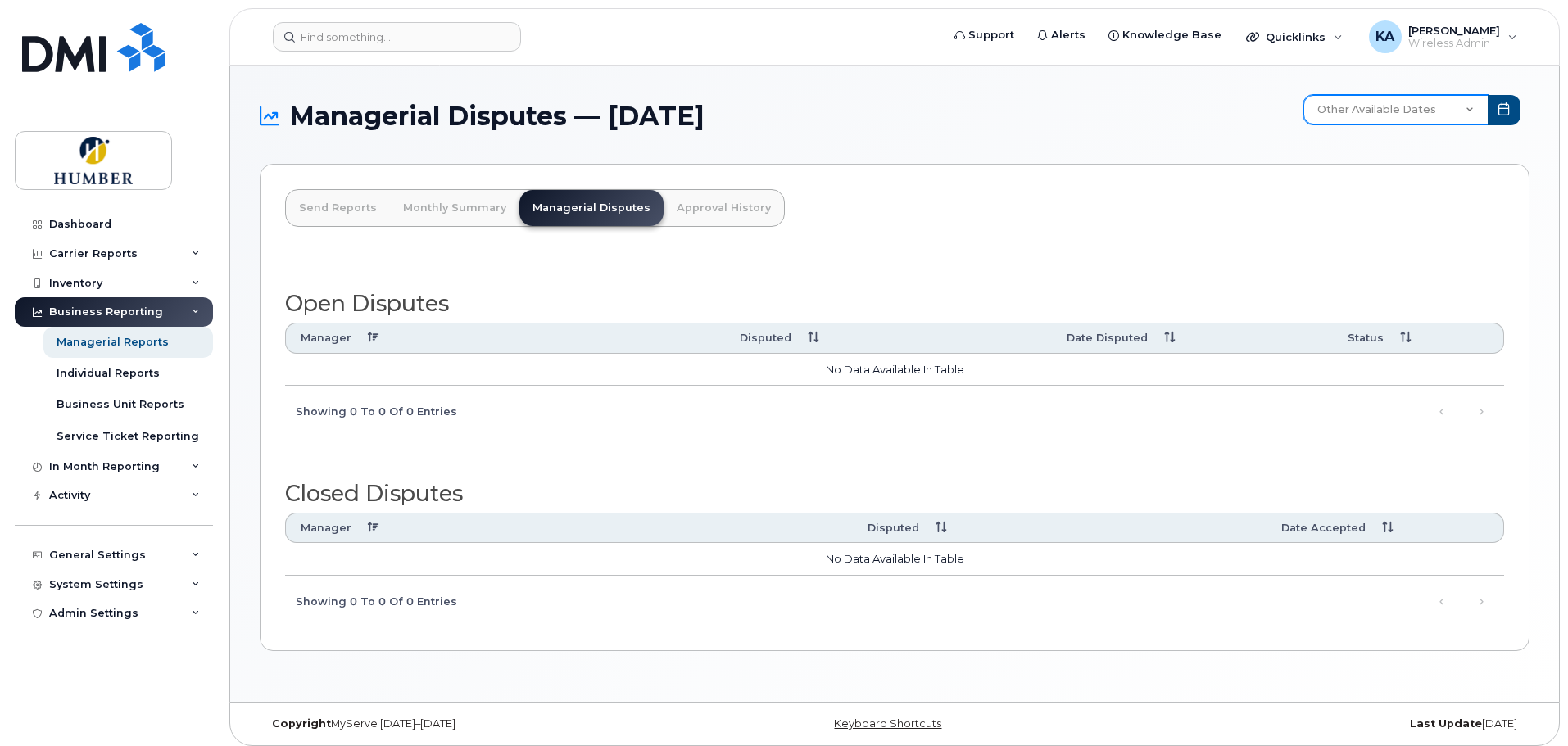
click at [1408, 106] on select "Other Available Dates July June May April March February January December Novem…" at bounding box center [1396, 110] width 185 height 30
select select "/customer/10805/reports/246a9542-4cdd-11f0-9a7d-b121b4fab6db/managerial/disputes"
click at [1306, 95] on select "Other Available Dates July June May April March February January December Novem…" at bounding box center [1396, 110] width 185 height 30
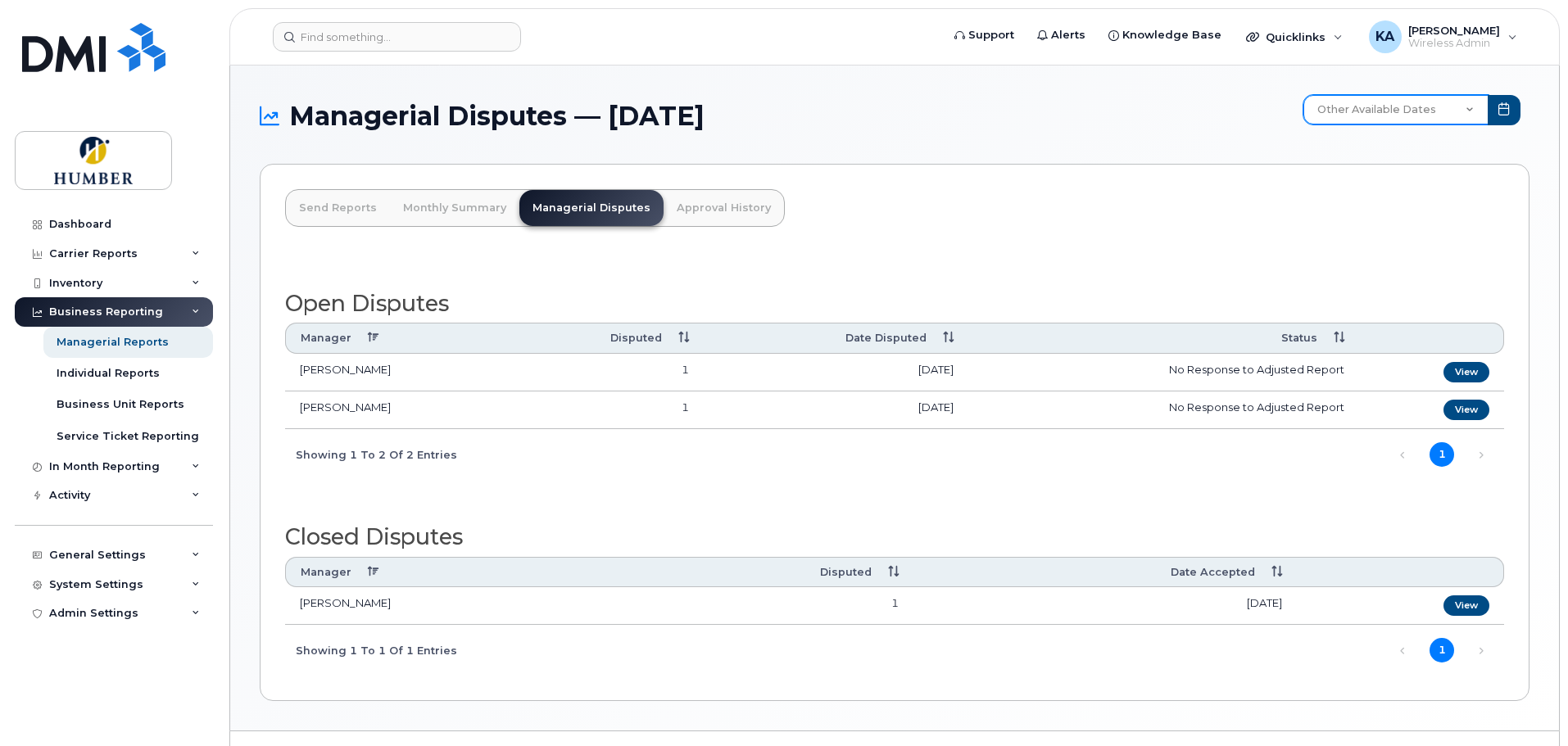
click at [1403, 108] on select "Other Available Dates July June May April March February January December Novem…" at bounding box center [1396, 110] width 185 height 30
select select "/customer/10805/reports/a48a0508-64b8-11f0-9a84-b121b4fab6db/managerial/disputes"
click at [1306, 95] on select "Other Available Dates July June May April March February January December Novem…" at bounding box center [1396, 110] width 185 height 30
click at [106, 553] on div "General Settings" at bounding box center [98, 555] width 97 height 13
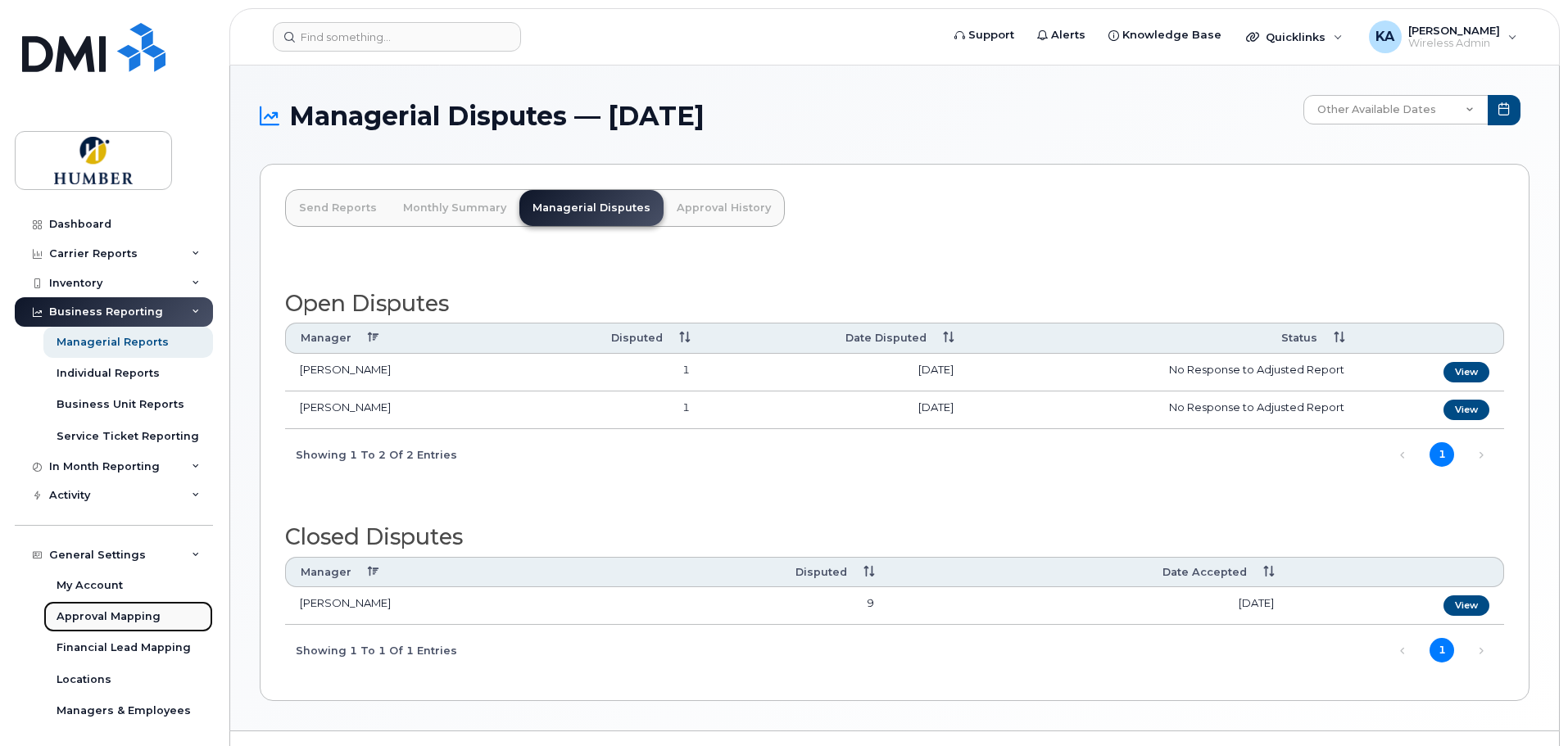
click at [106, 615] on div "Approval Mapping" at bounding box center [108, 617] width 104 height 15
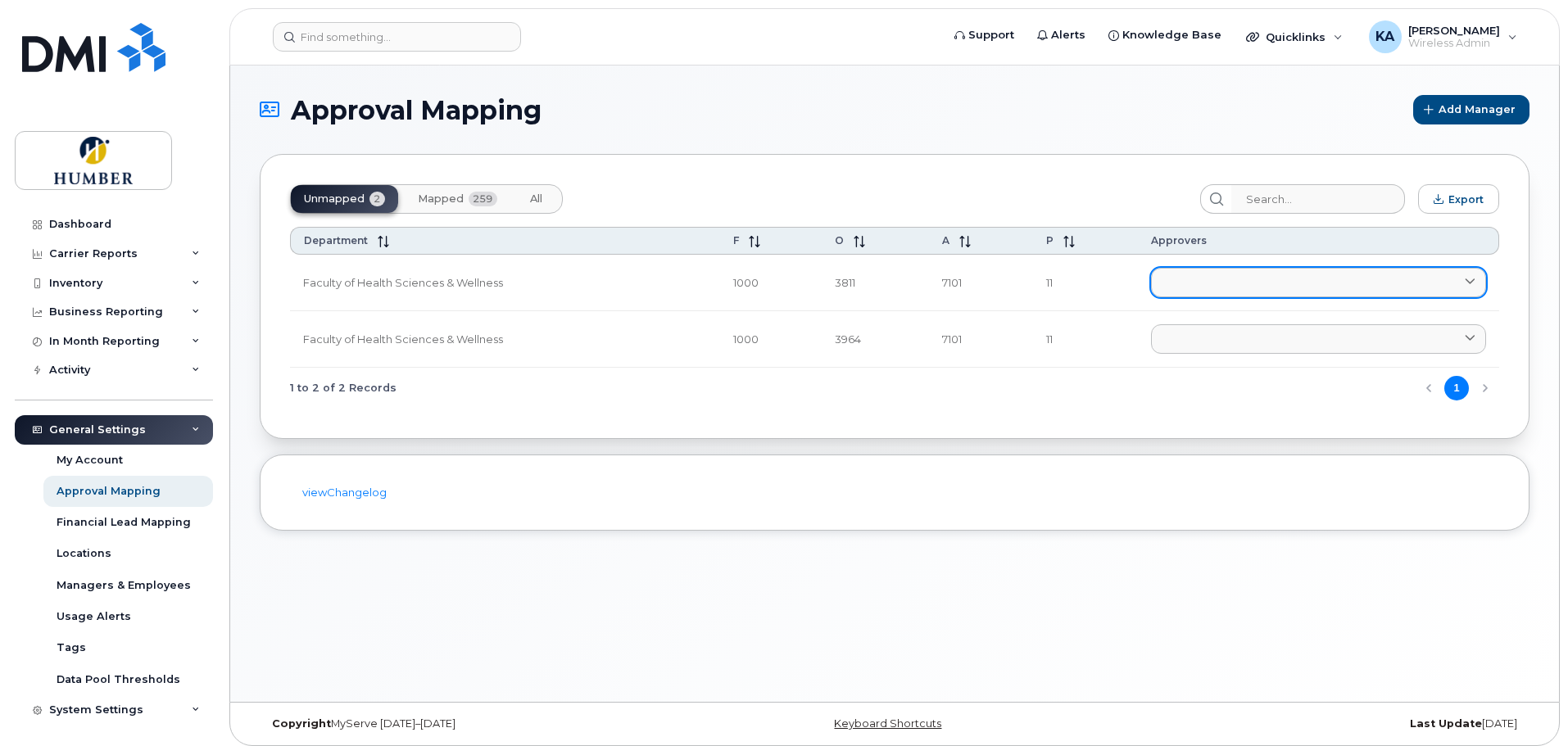
click at [1176, 280] on link at bounding box center [1318, 282] width 335 height 30
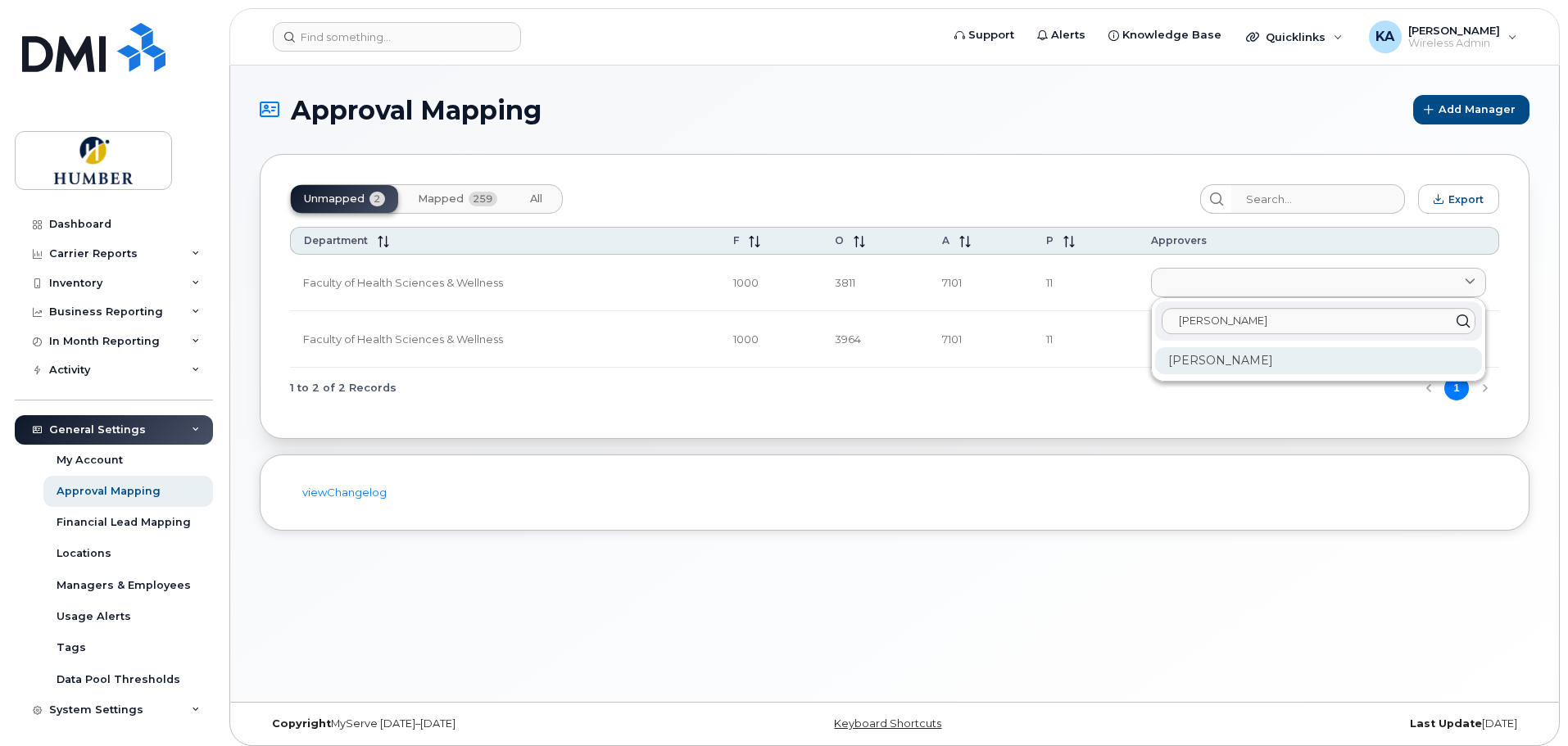
click at [1212, 361] on div "Janet Almeida" at bounding box center [1318, 361] width 326 height 27
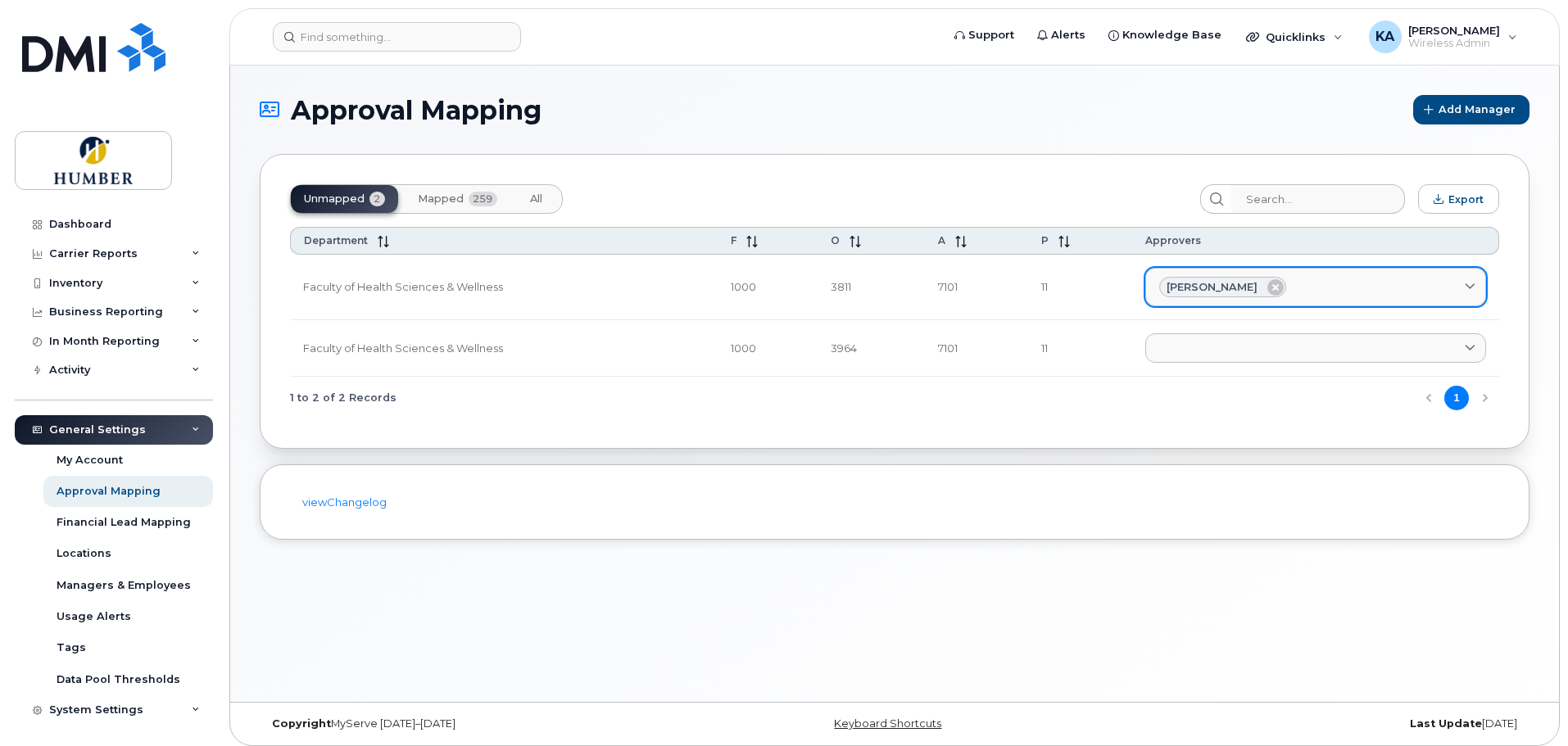
click at [1286, 284] on div "Janet Almeida" at bounding box center [1315, 288] width 313 height 21
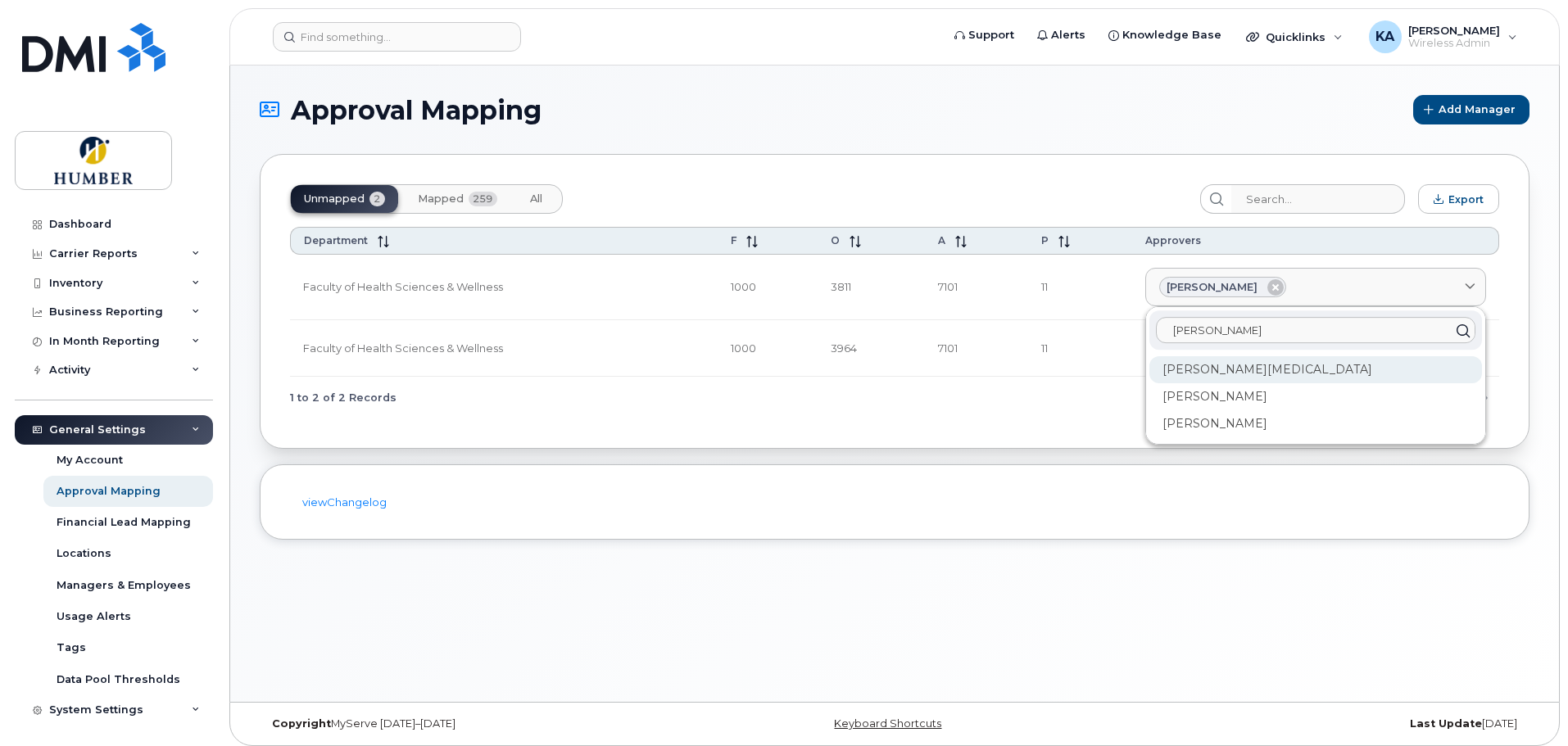
type input "jas"
click at [1222, 410] on div "Jasjeet Bal" at bounding box center [1315, 423] width 333 height 27
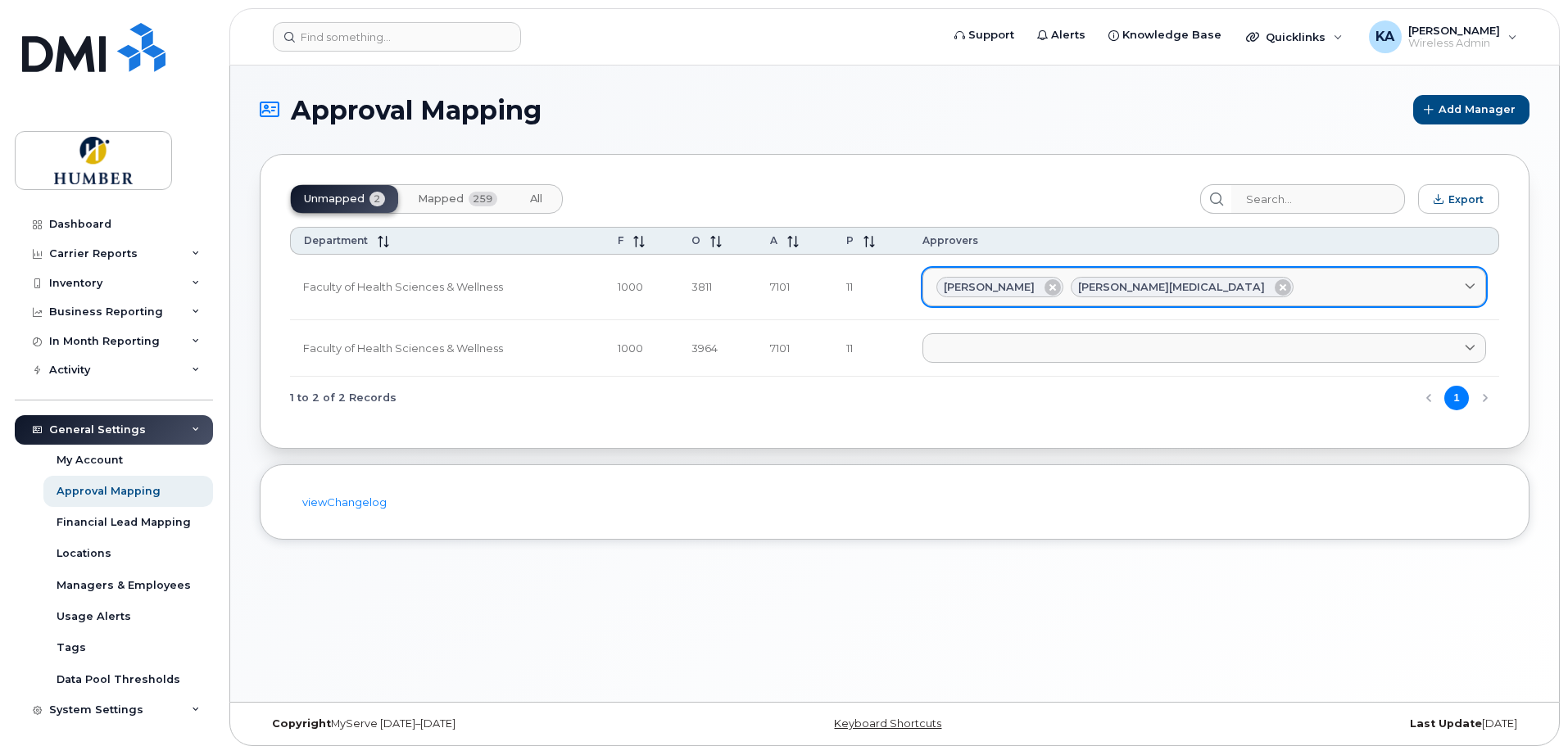
click at [1286, 285] on div "Janet Almeida Jasjeet Bal" at bounding box center [1204, 288] width 536 height 21
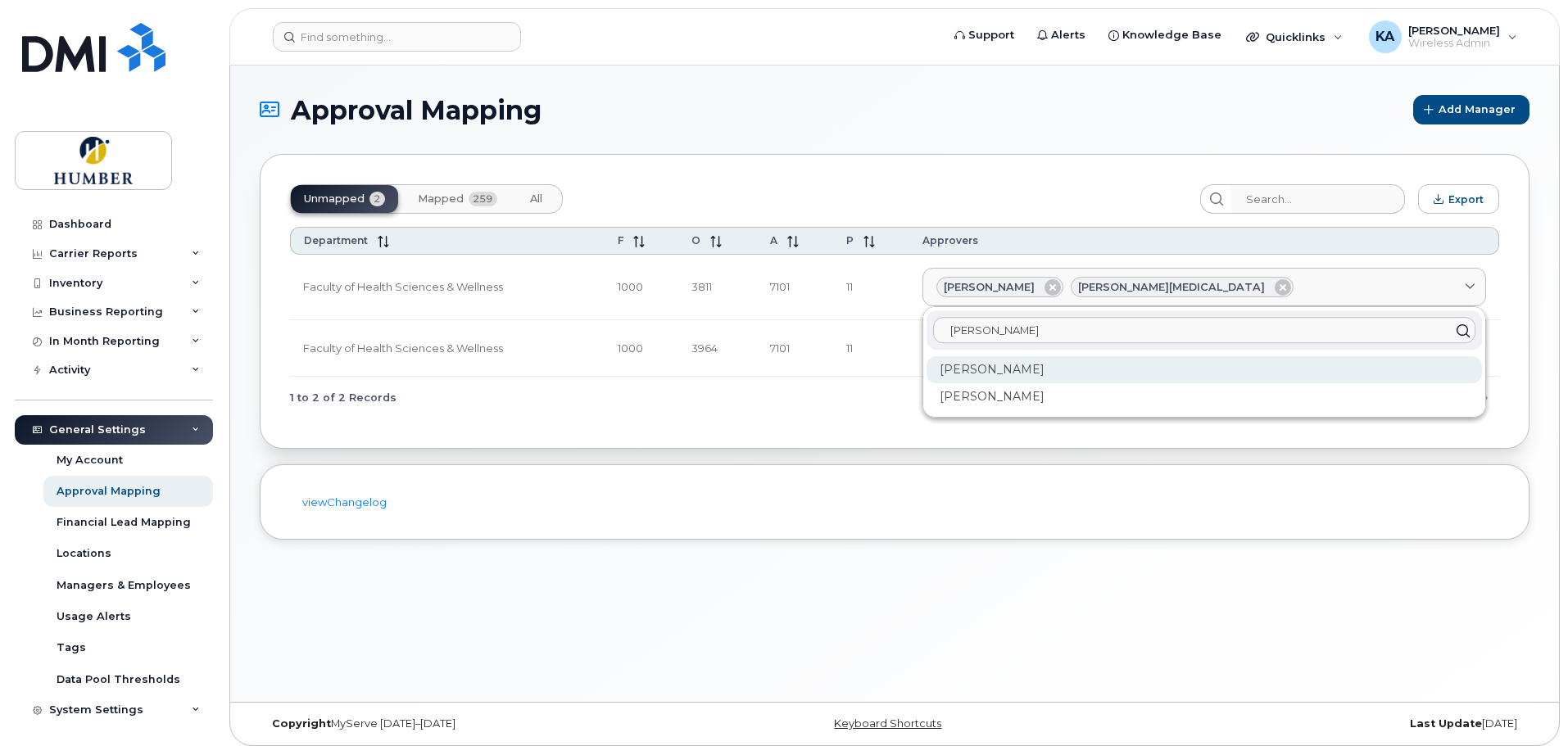
click at [1146, 369] on div "Jason Powell" at bounding box center [1204, 369] width 555 height 27
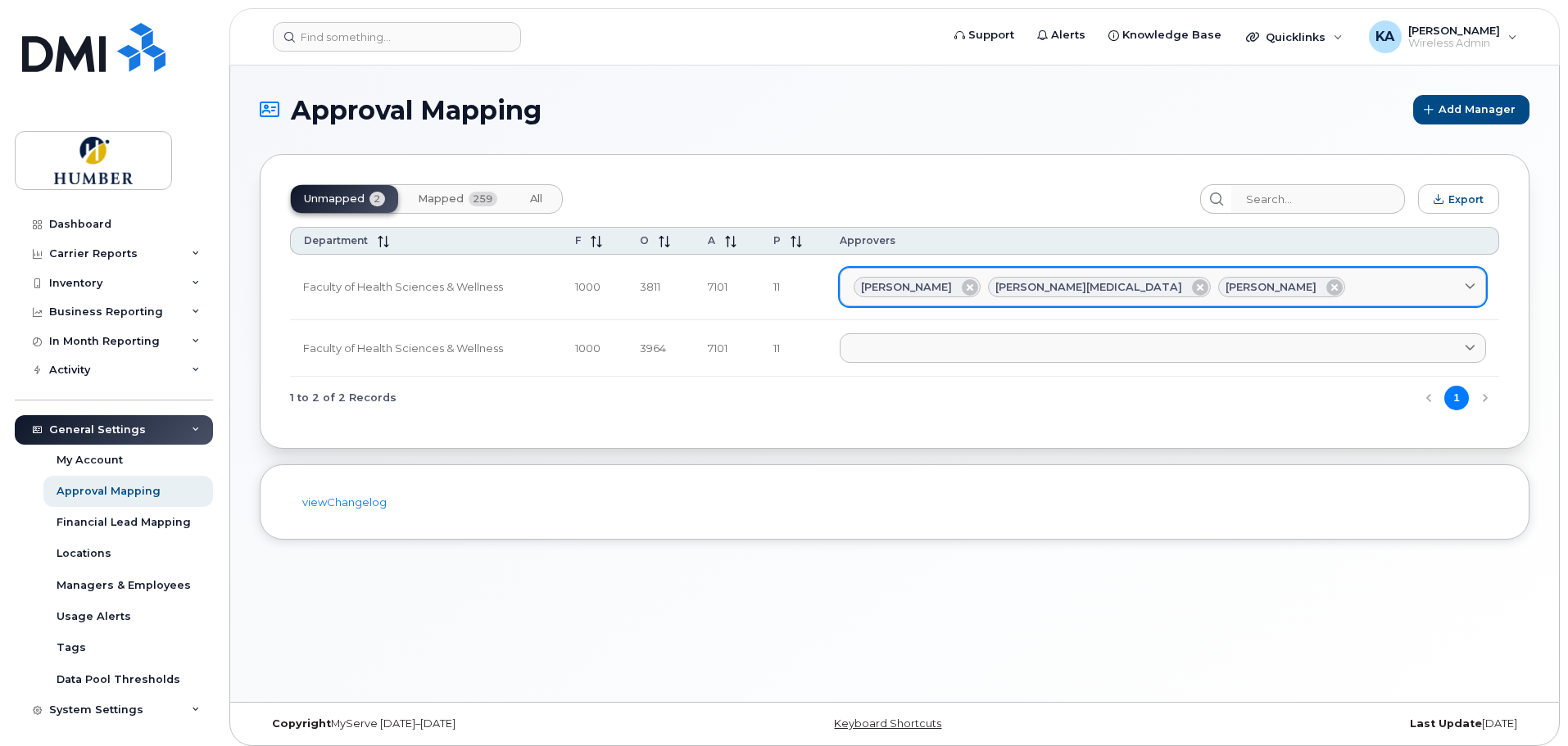
click at [1308, 288] on div "Janet Almeida Jasjeet Bal Jason Powell" at bounding box center [1162, 288] width 619 height 21
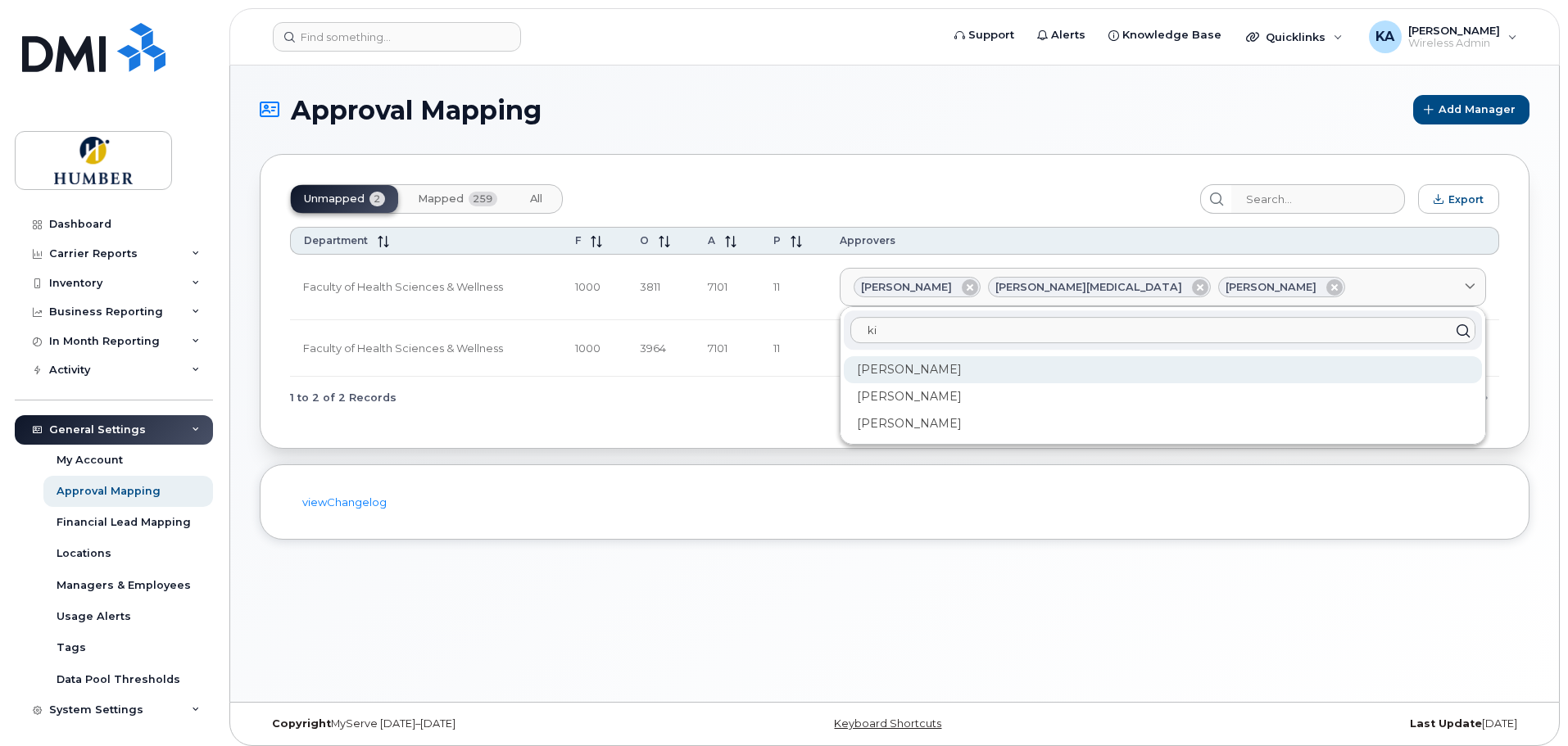
type input "ki"
click at [981, 410] on div "Kim Folliot" at bounding box center [1162, 423] width 638 height 27
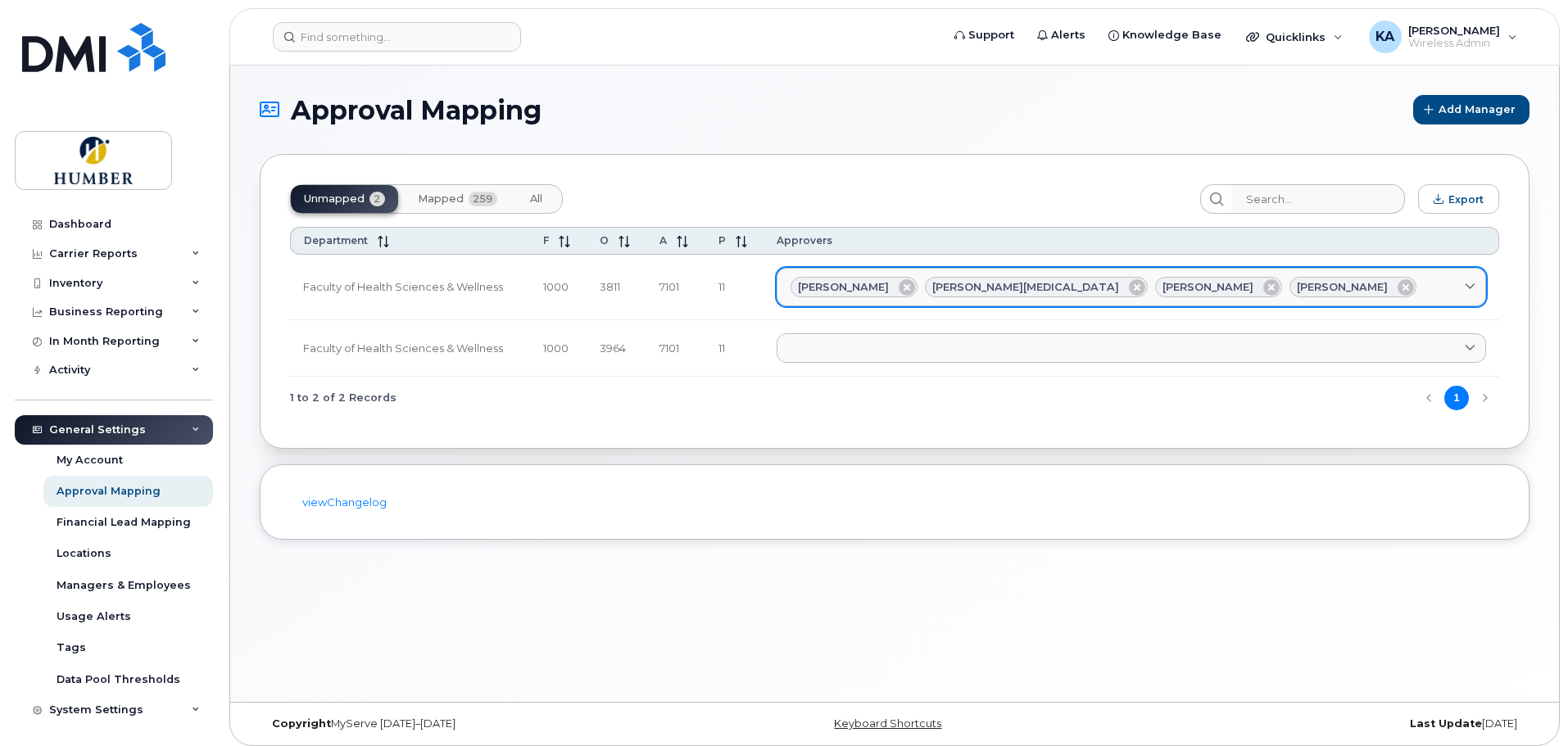
click at [1337, 288] on div "Janet Almeida Jasjeet Bal Jason Powell Kim Folliot" at bounding box center [1131, 288] width 681 height 21
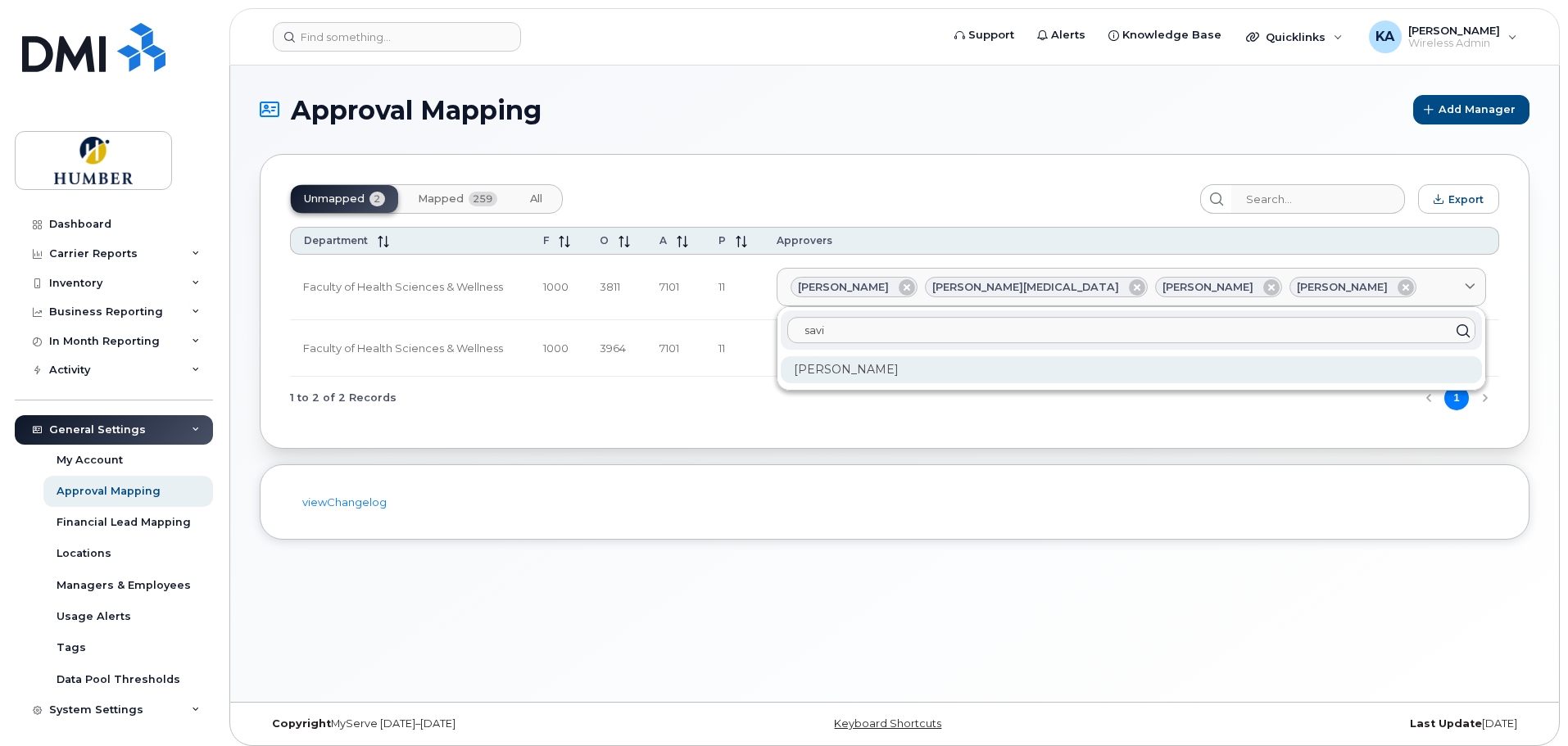
type input "savi"
click at [930, 373] on div "Savio Colaco" at bounding box center [1131, 369] width 701 height 27
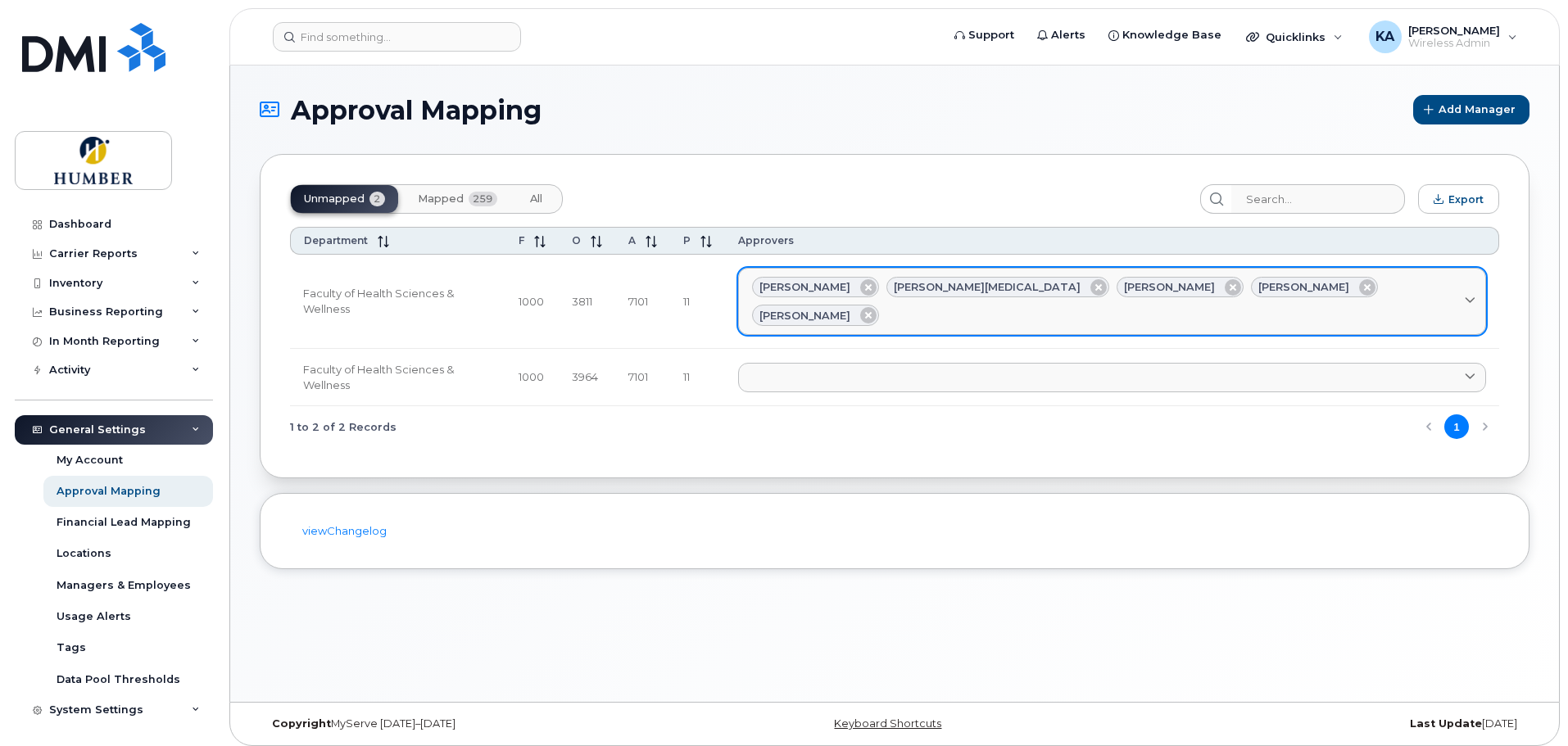
click at [1382, 283] on div "Janet Almeida Jasjeet Bal Jason Powell Kim Folliot Savio Colaco" at bounding box center [1112, 302] width 720 height 49
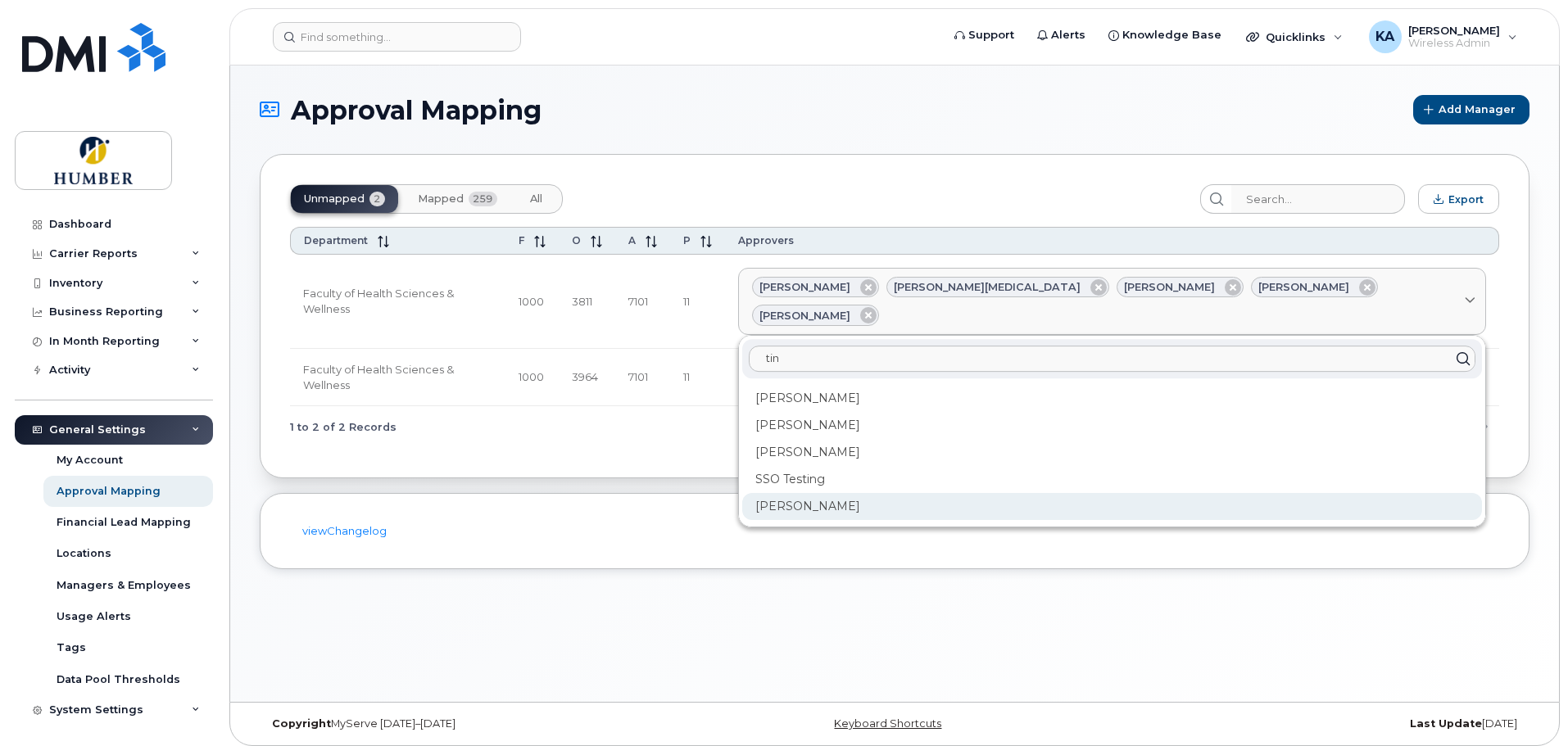
type input "tin"
click at [907, 493] on div "Tina Fenandoe" at bounding box center [1111, 506] width 740 height 27
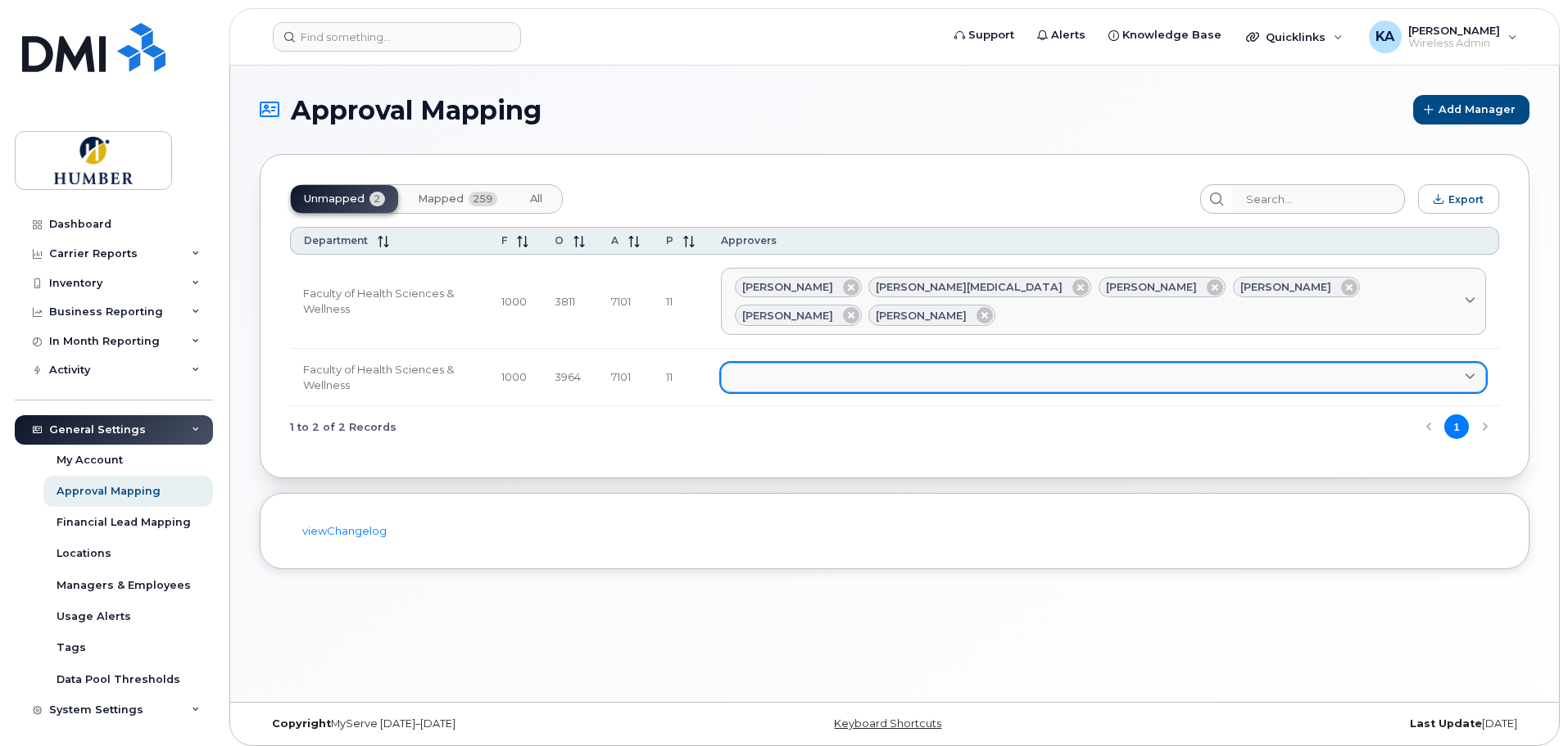
click at [852, 362] on link at bounding box center [1103, 377] width 765 height 30
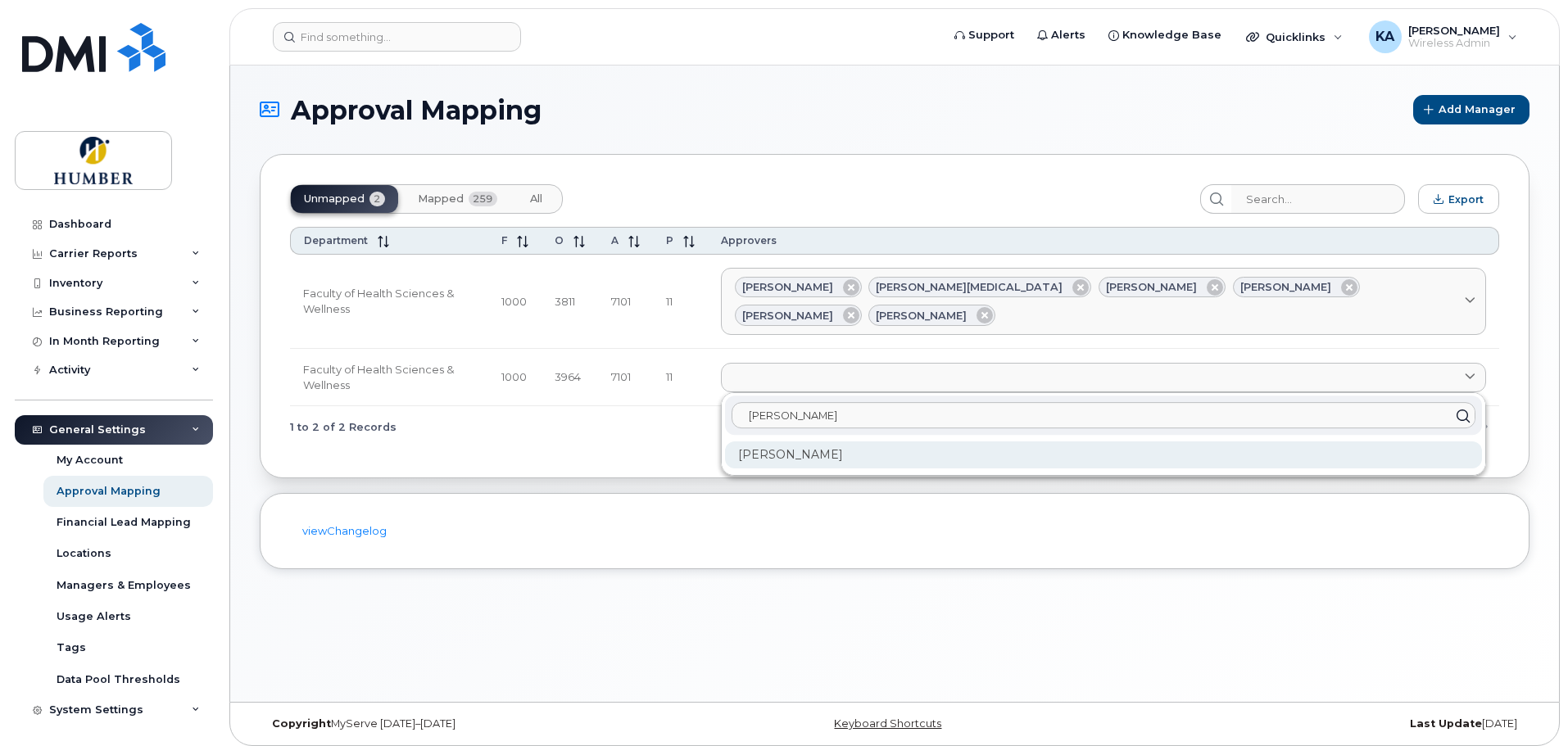
type input "jane"
click at [826, 442] on div "Janet Almeida" at bounding box center [1103, 455] width 757 height 27
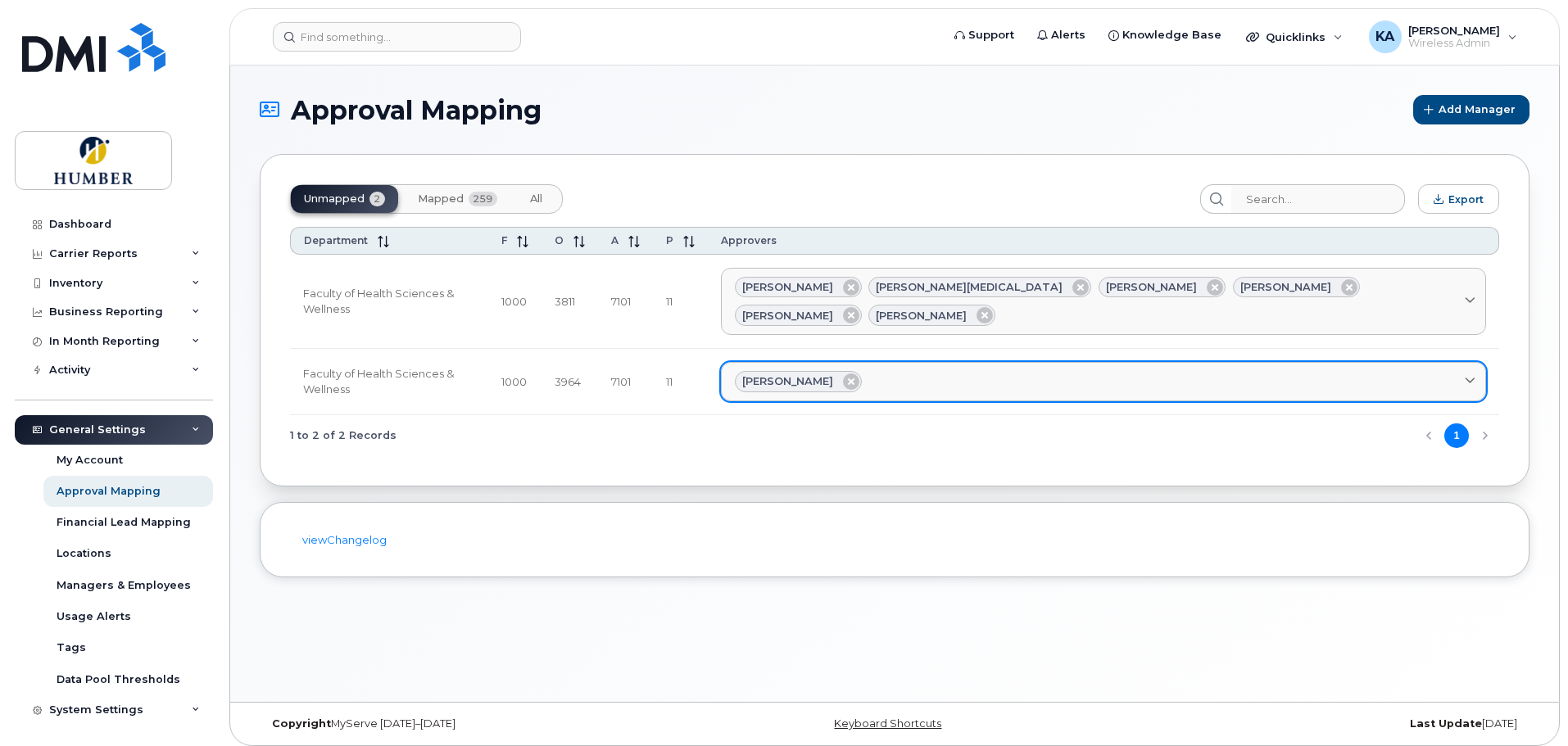
click at [915, 371] on div "Janet Almeida" at bounding box center [1103, 382] width 737 height 21
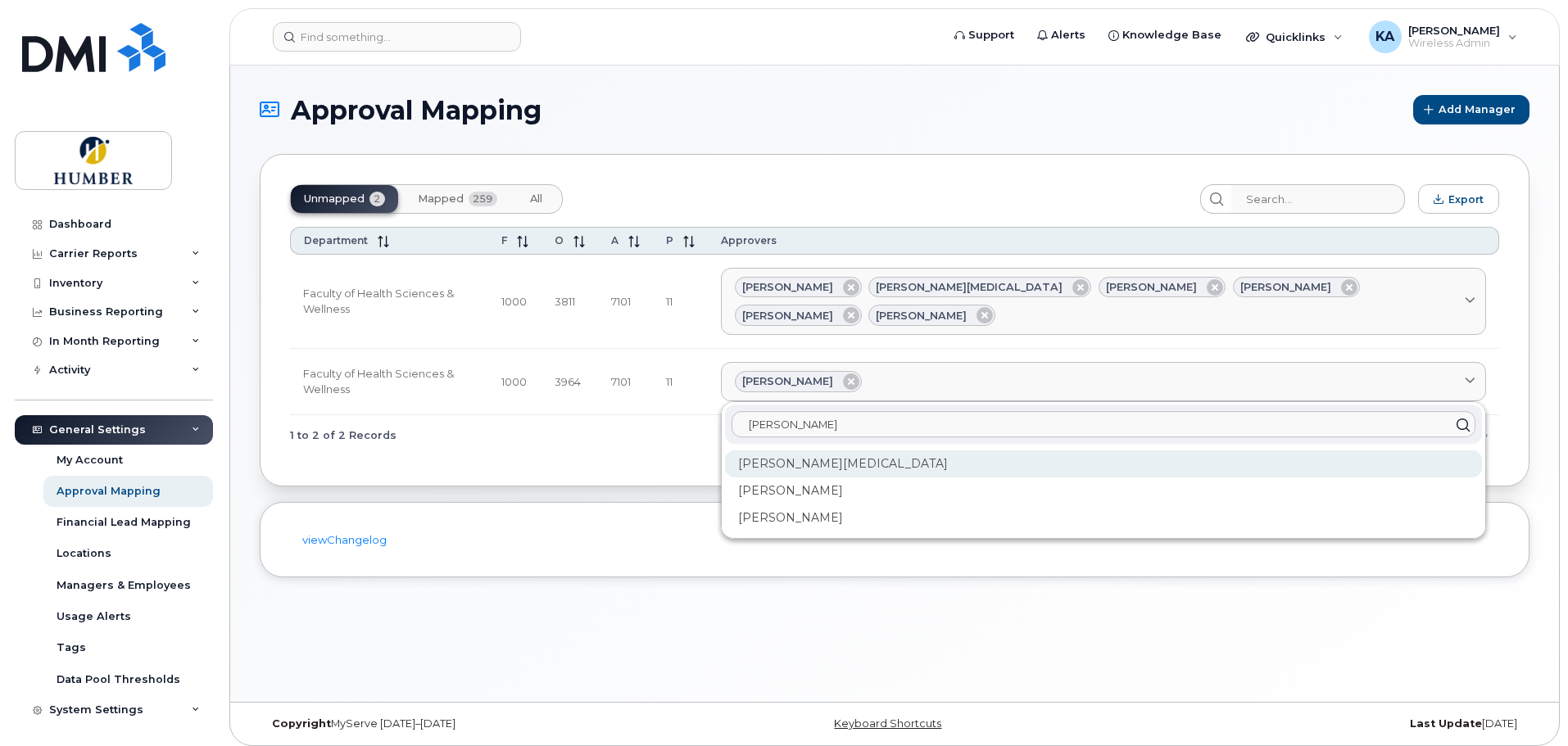
type input "jas"
click at [825, 504] on div "Jasjeet Bal" at bounding box center [1103, 517] width 757 height 27
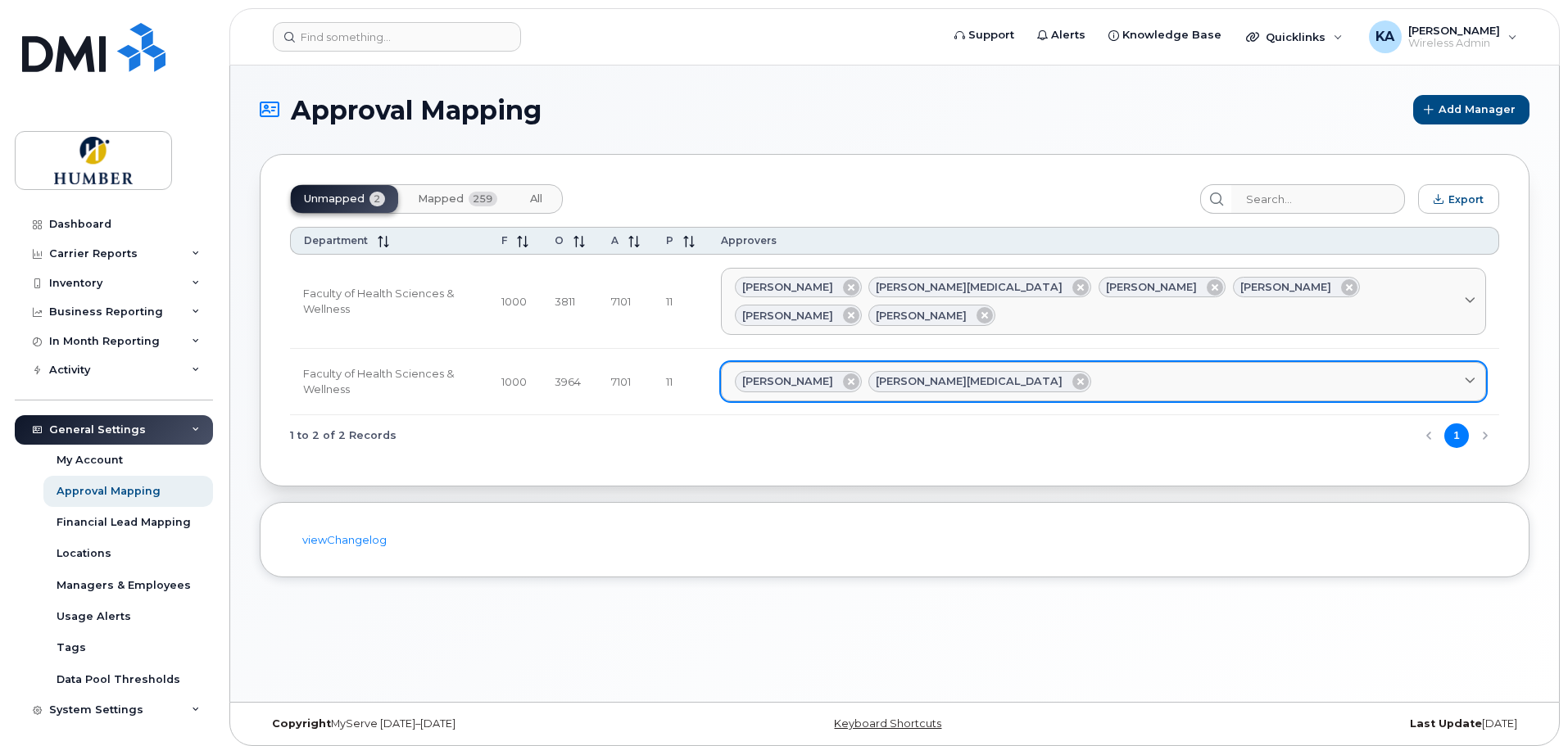
click at [1029, 371] on div "Janet Almeida Jasjeet Bal" at bounding box center [1103, 382] width 737 height 21
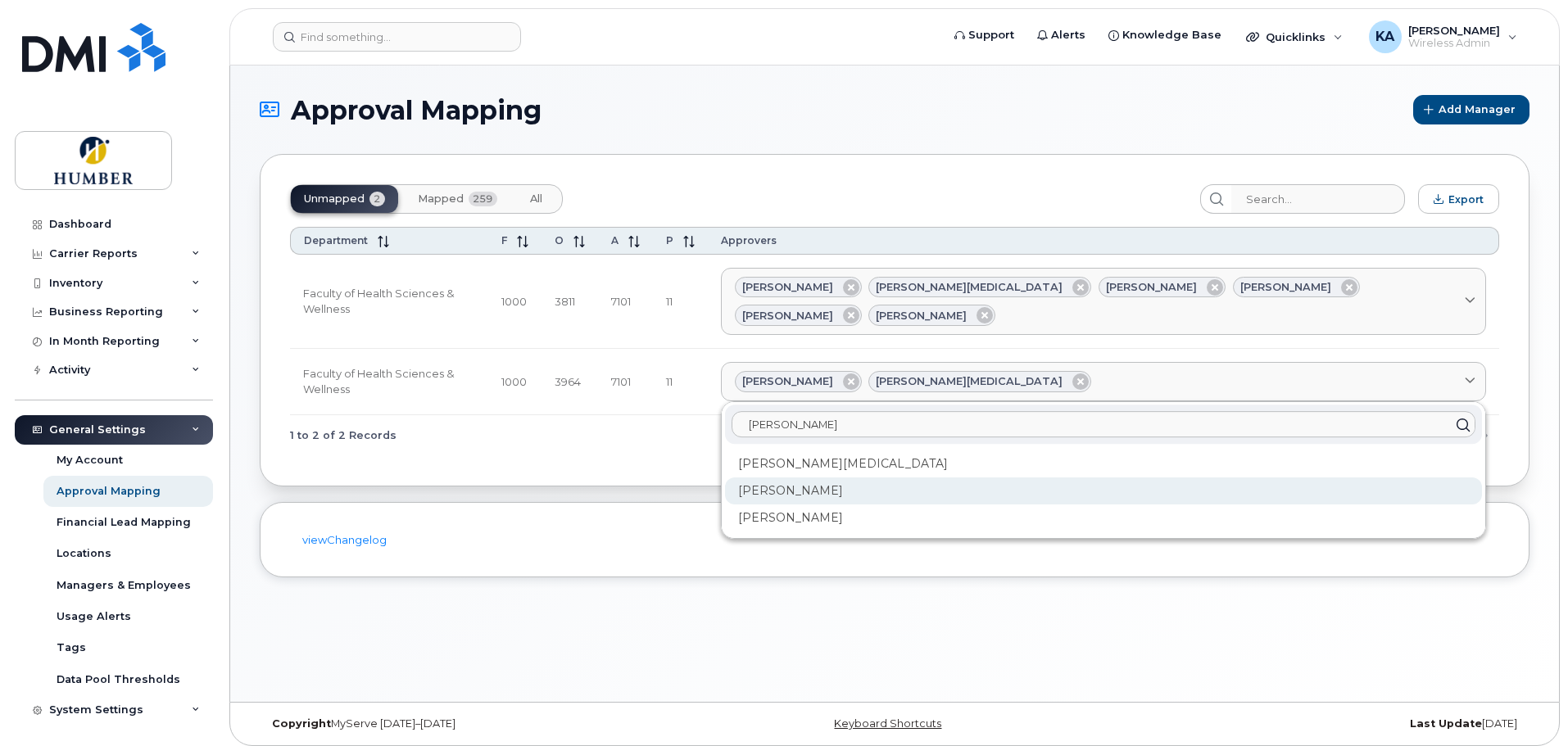
type input "jas"
click at [866, 478] on div "Jason Powell" at bounding box center [1103, 491] width 757 height 27
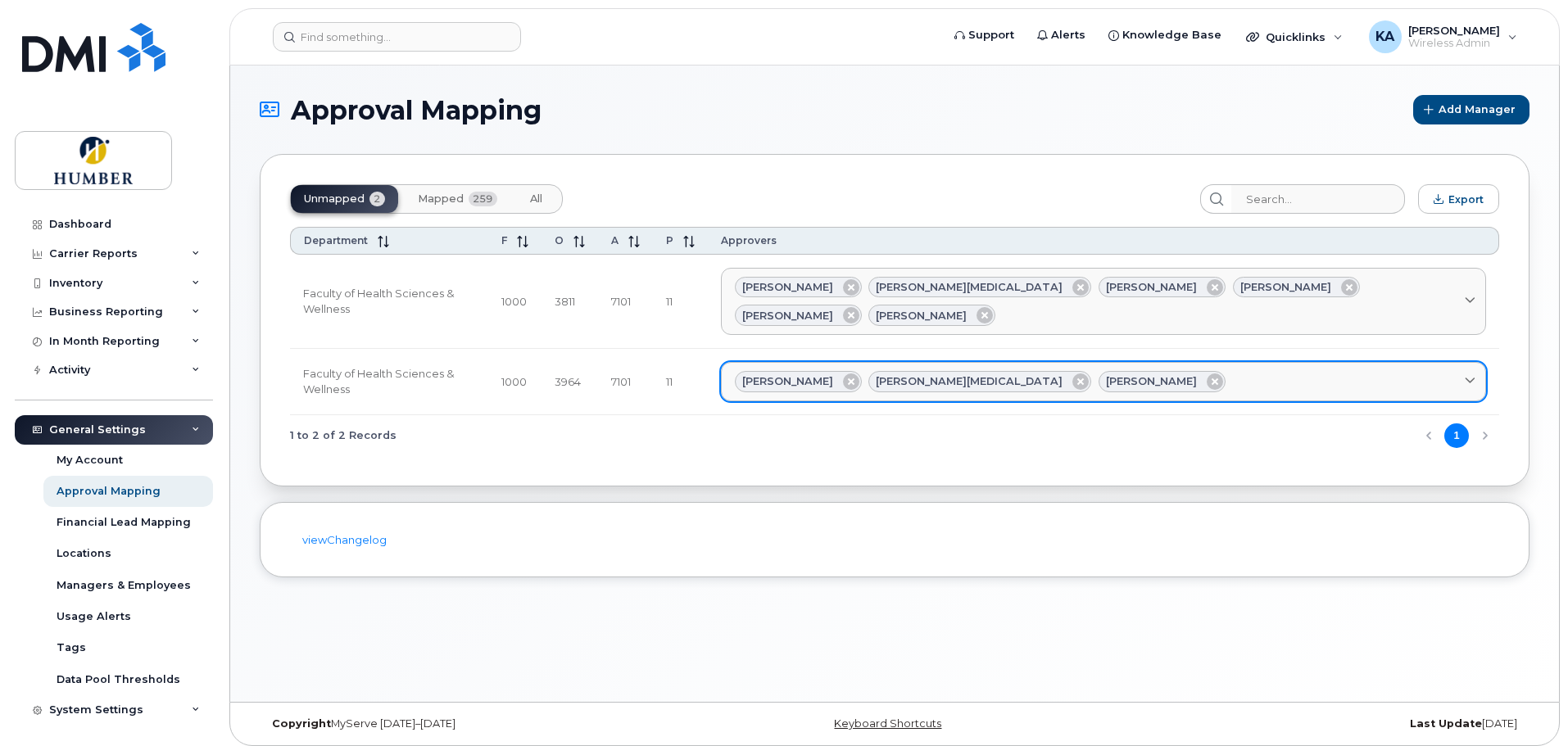
click at [1132, 371] on div "Janet Almeida Jasjeet Bal Jason Powell" at bounding box center [1103, 382] width 737 height 21
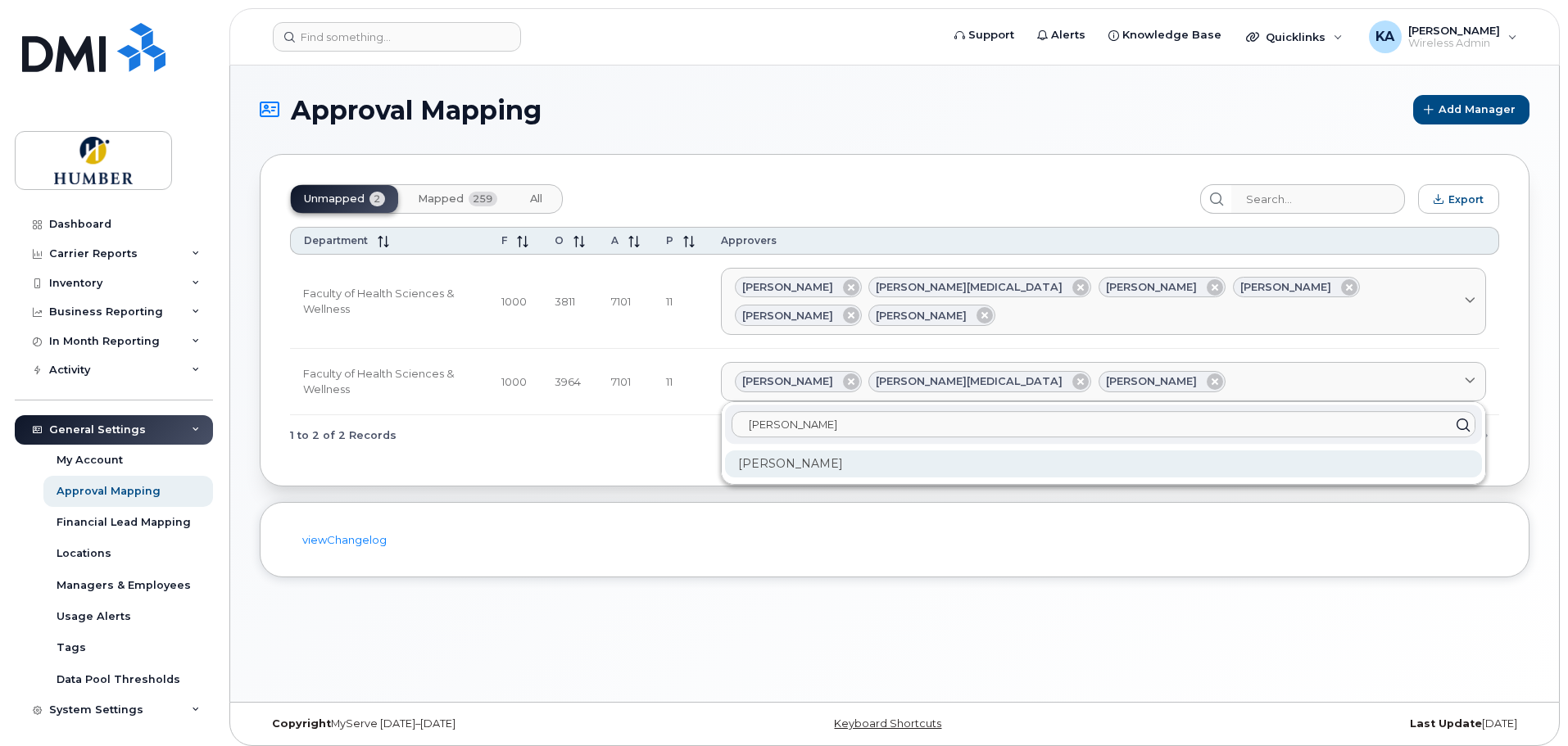
type input "kim"
click at [827, 450] on div "Kim Folliot" at bounding box center [1103, 464] width 757 height 27
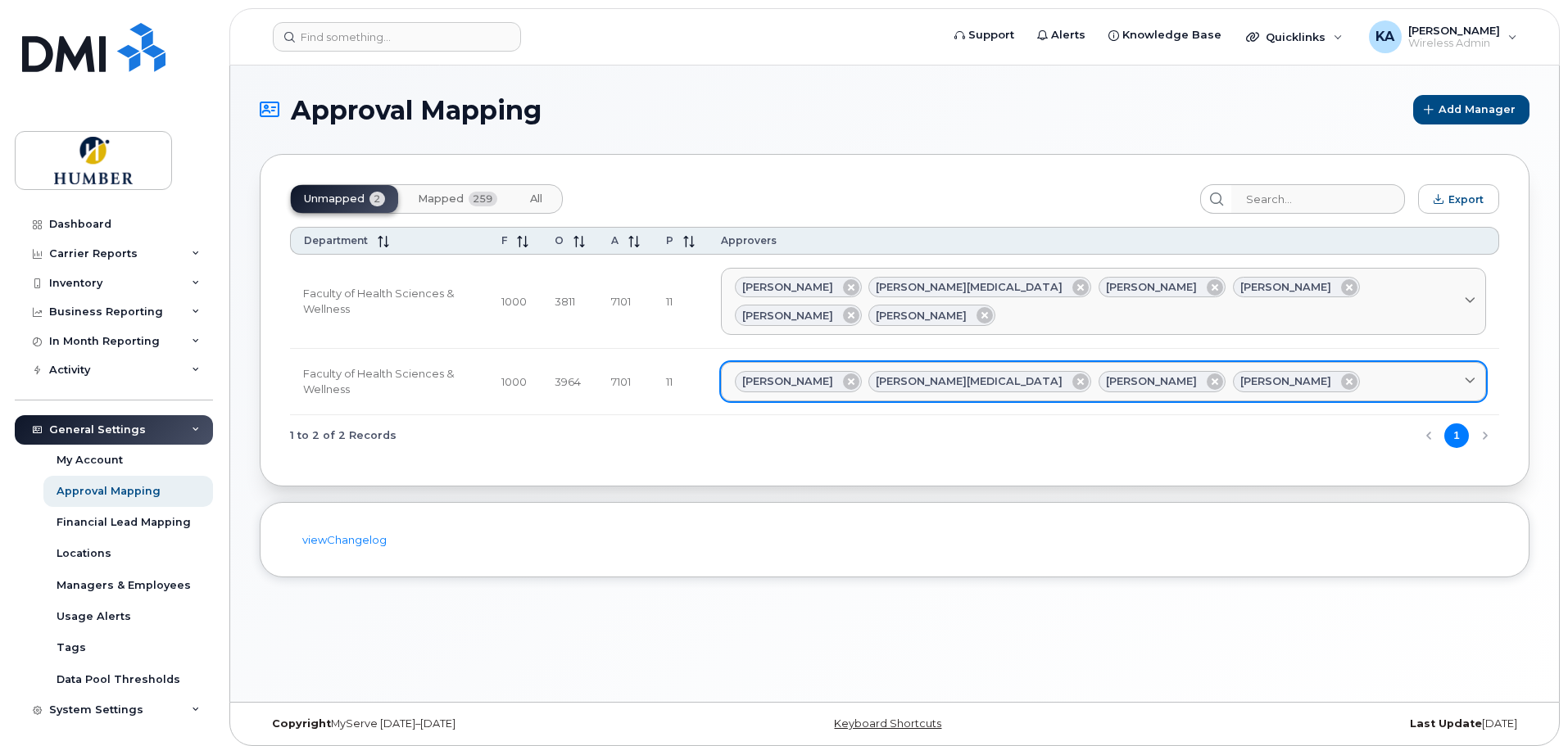
click at [1217, 371] on div "Janet Almeida Jasjeet Bal Jason Powell Kim Folliot" at bounding box center [1103, 382] width 737 height 21
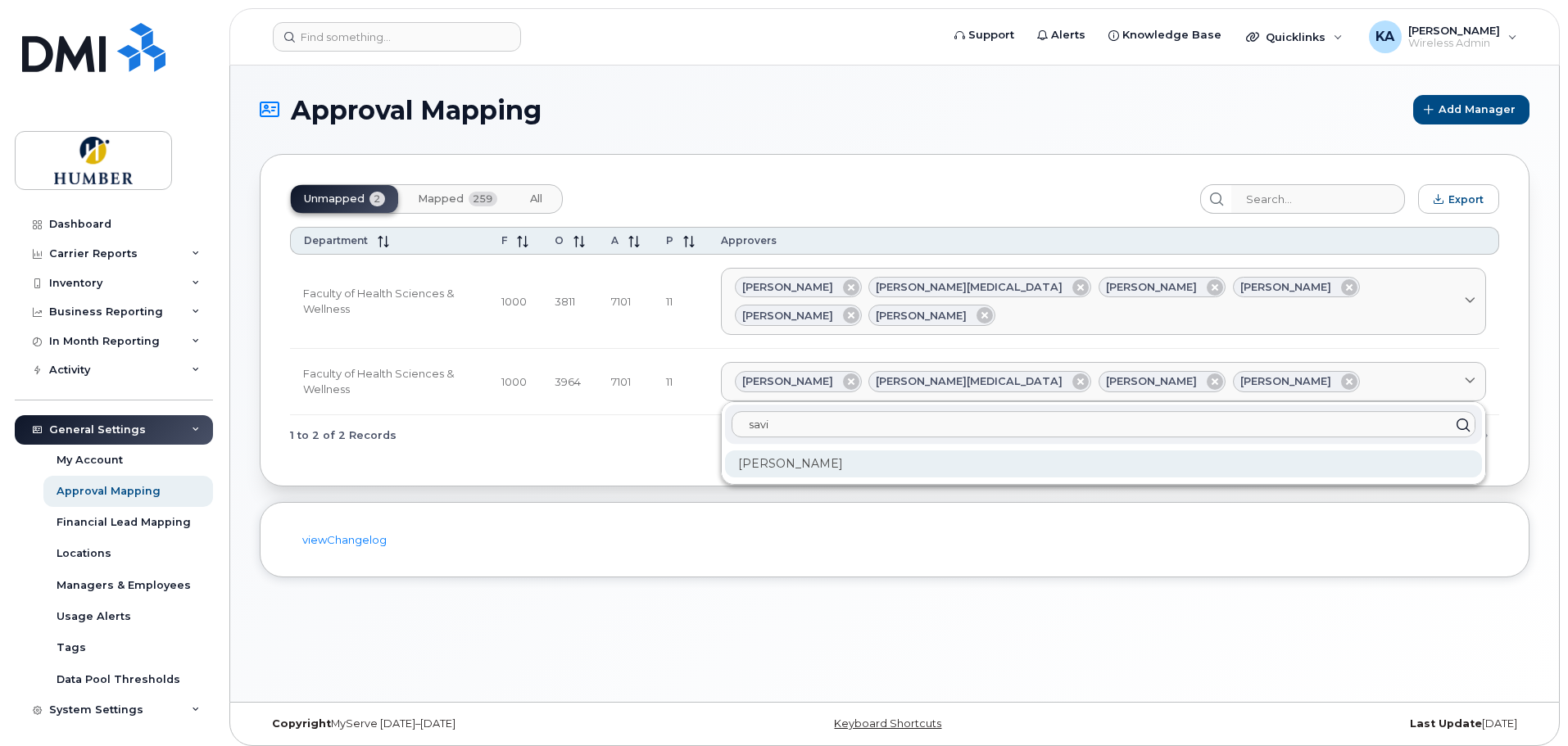
type input "savi"
click at [806, 450] on div "Savio Colaco" at bounding box center [1103, 464] width 757 height 27
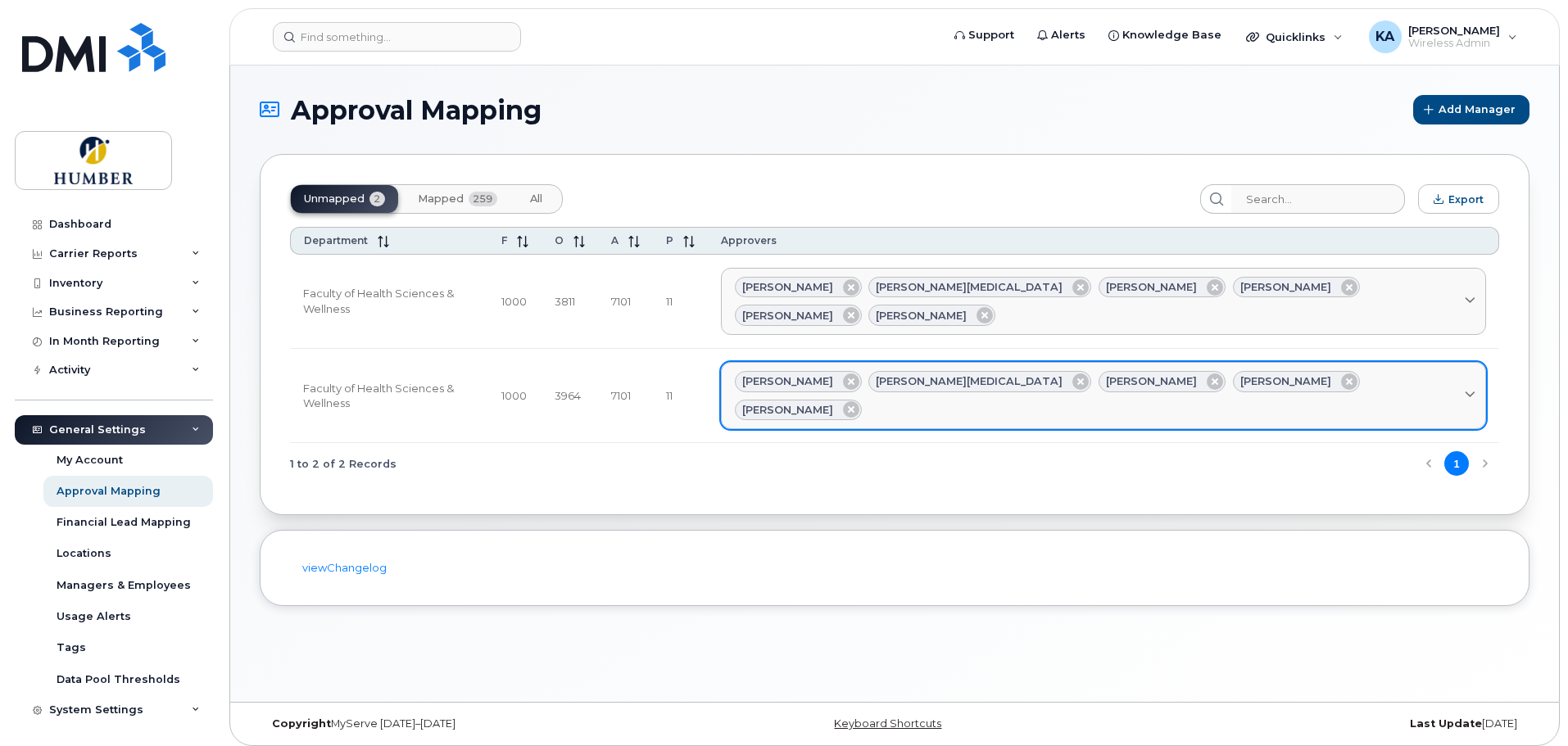
click at [1346, 371] on div "Janet Almeida Jasjeet Bal Jason Powell Kim Folliot Savio Colaco" at bounding box center [1103, 396] width 737 height 49
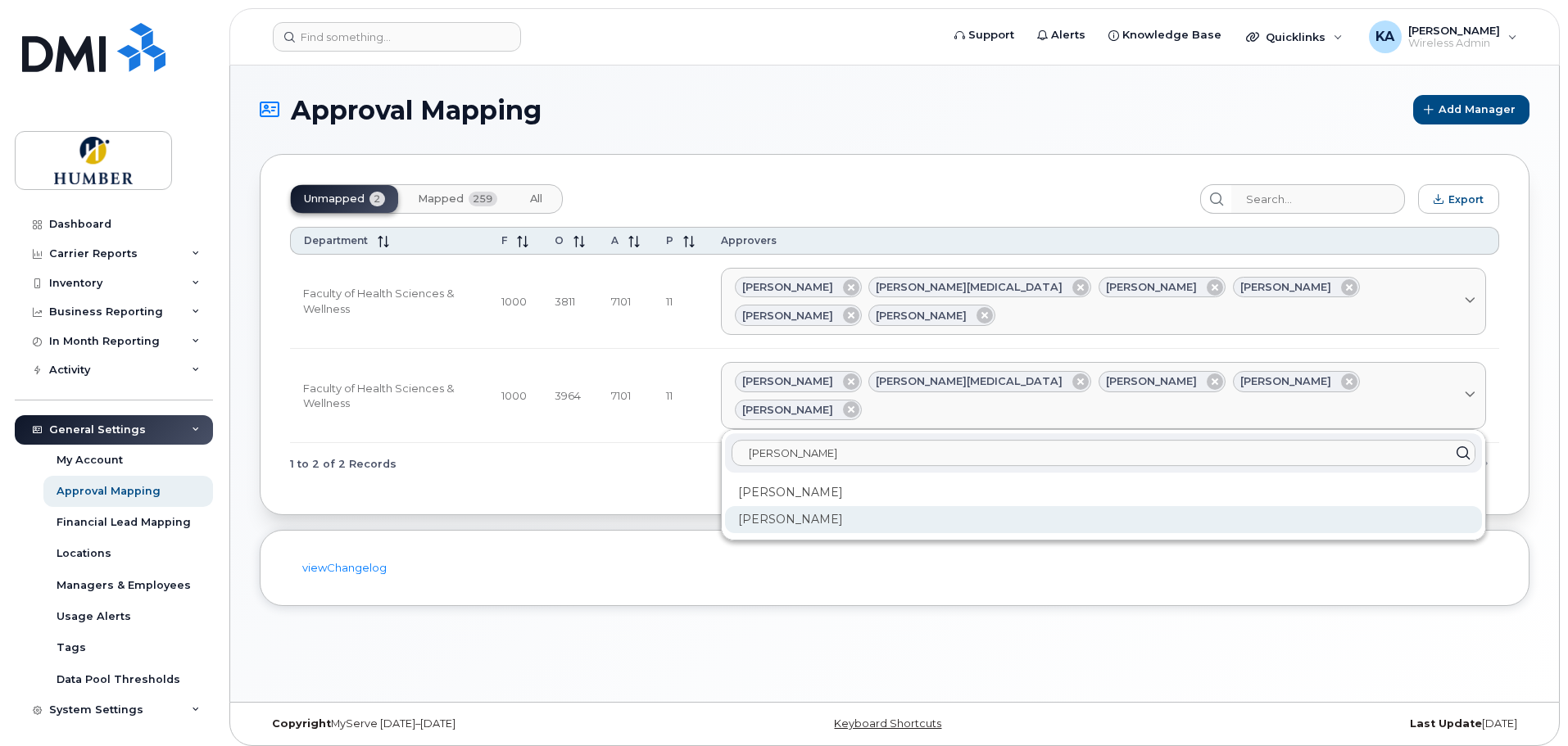
type input "tina"
click at [877, 506] on div "Tina Fenandoe" at bounding box center [1103, 519] width 757 height 27
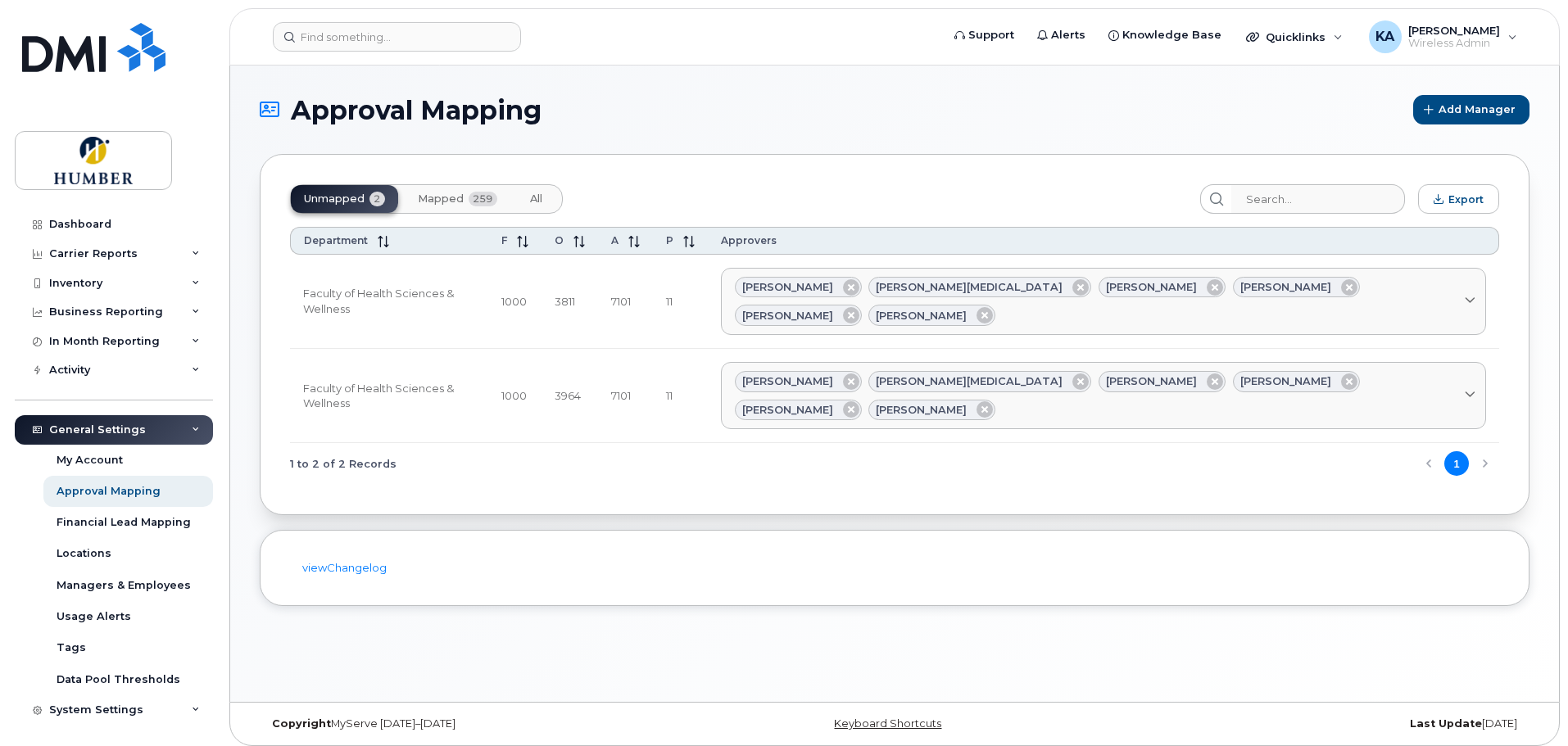
click at [452, 195] on span "Mapped" at bounding box center [441, 199] width 46 height 13
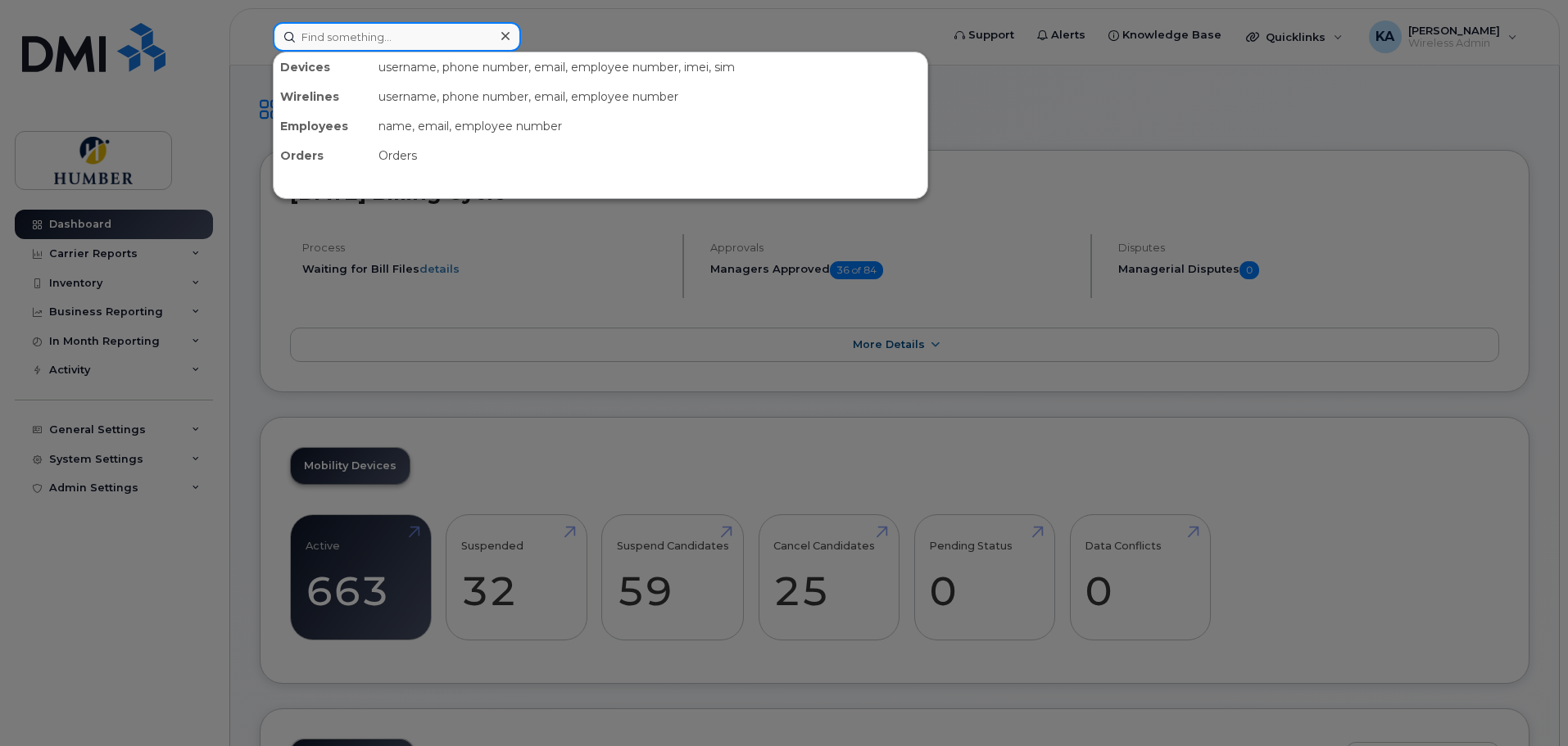
click at [365, 40] on input at bounding box center [397, 37] width 248 height 30
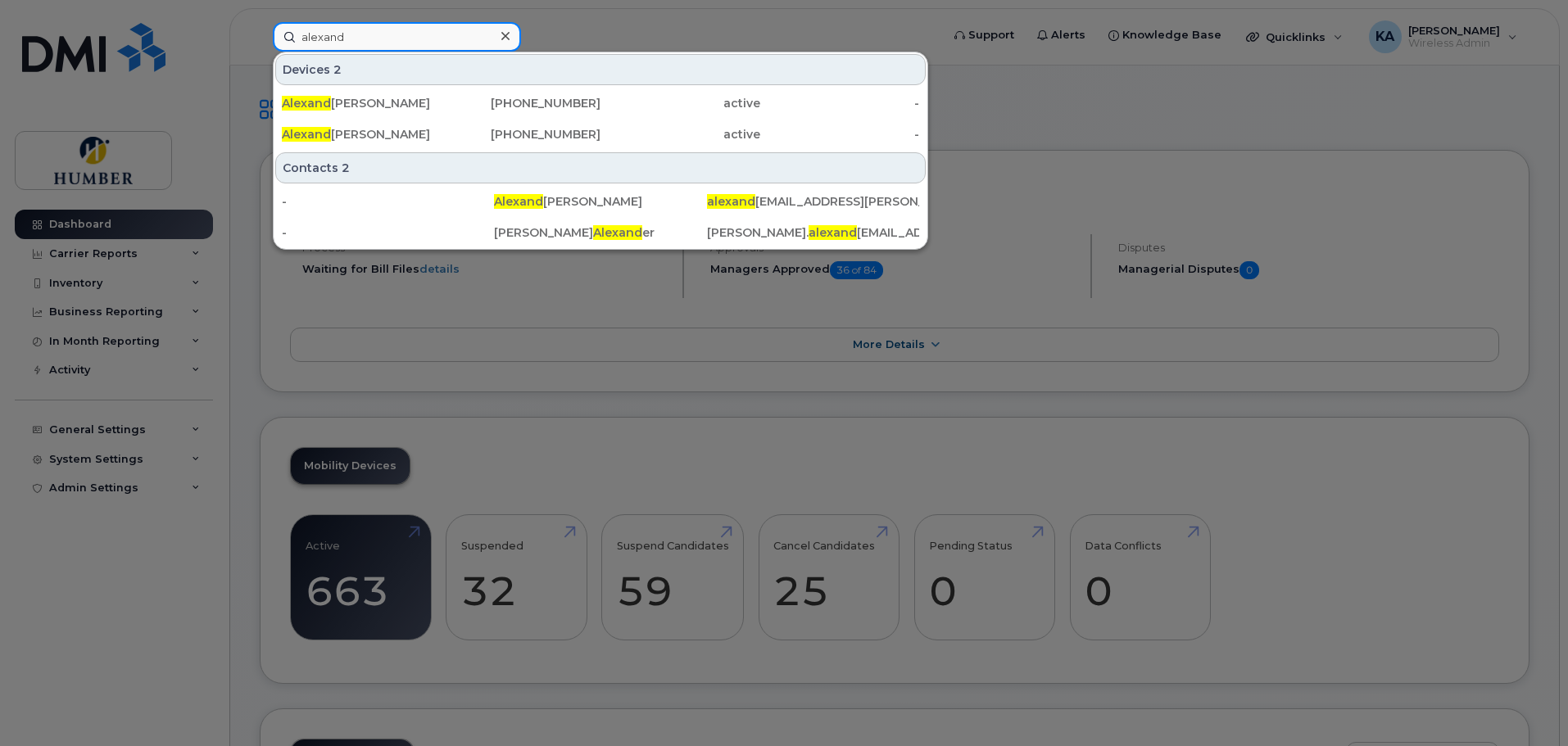
type input "alexand"
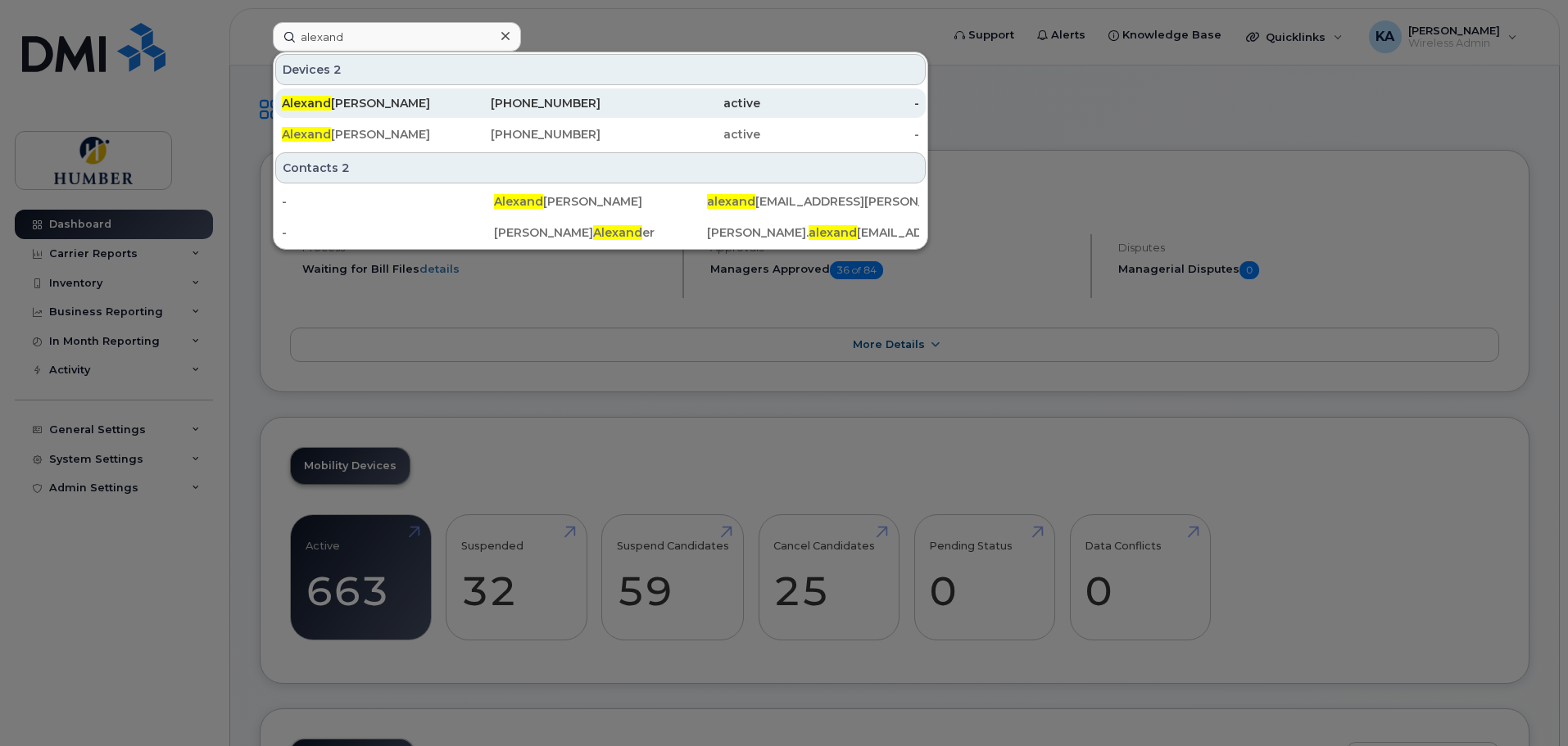
drag, startPoint x: 780, startPoint y: 105, endPoint x: 839, endPoint y: 105, distance: 59.0
click at [780, 105] on div "-" at bounding box center [840, 103] width 160 height 17
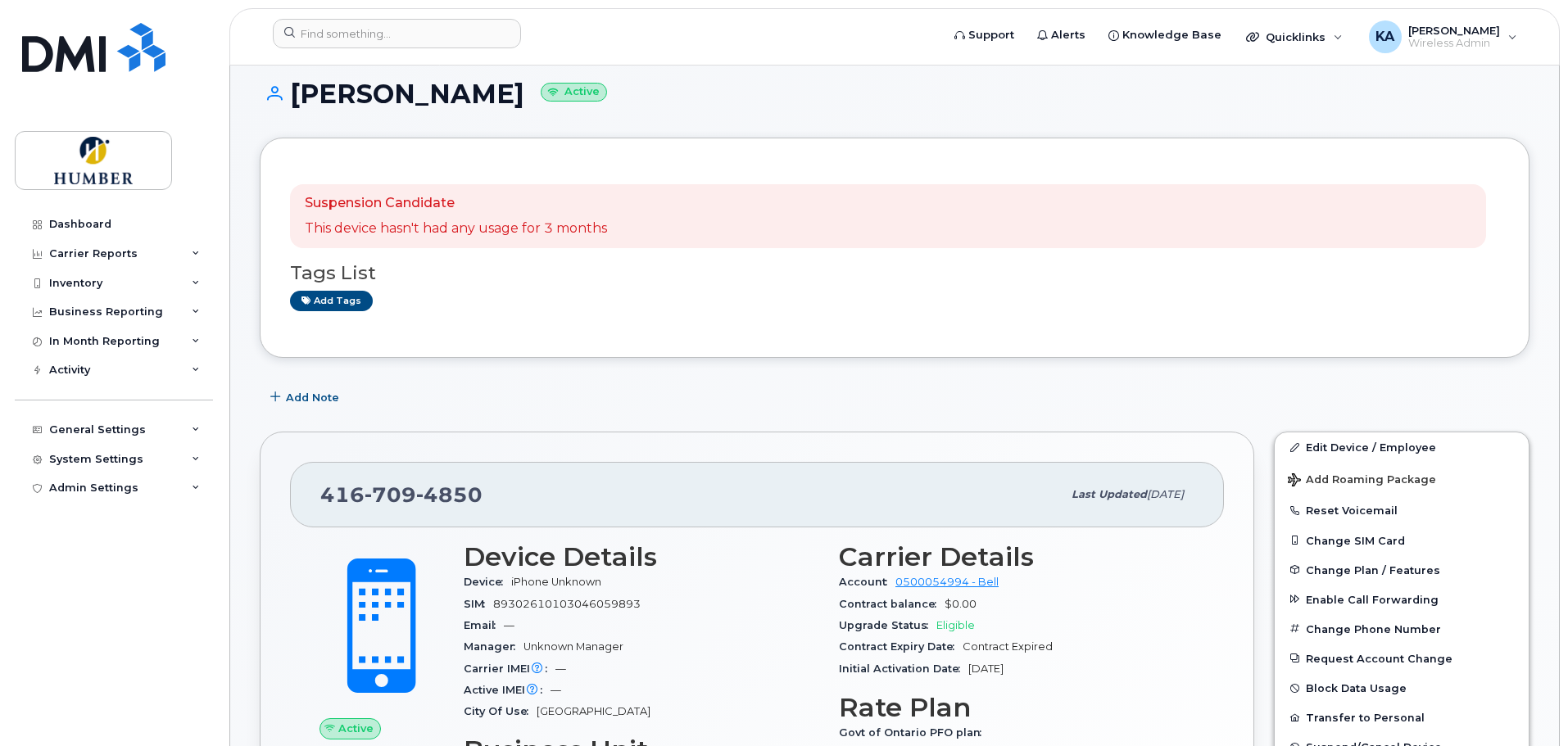
scroll to position [219, 0]
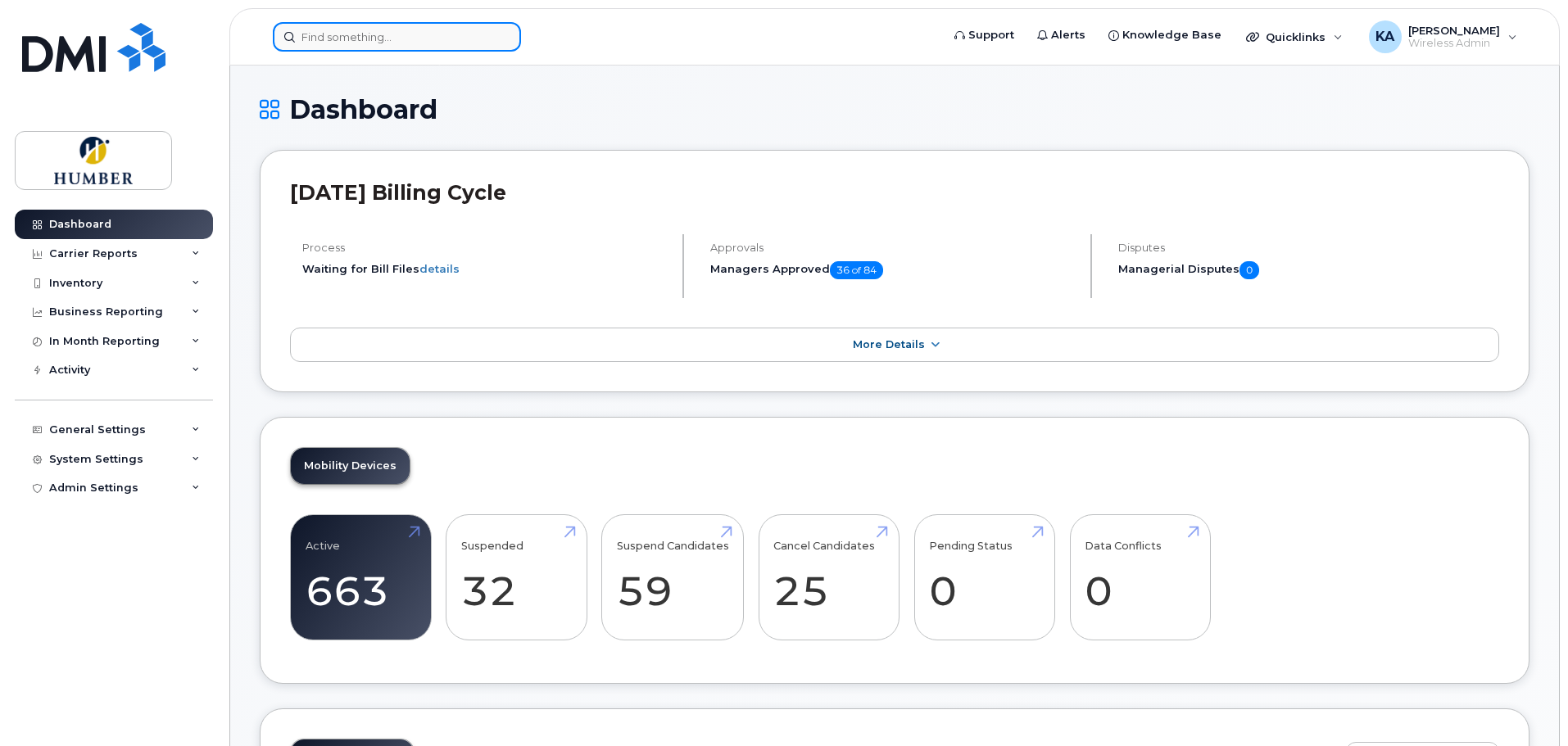
click at [348, 29] on input at bounding box center [397, 37] width 248 height 30
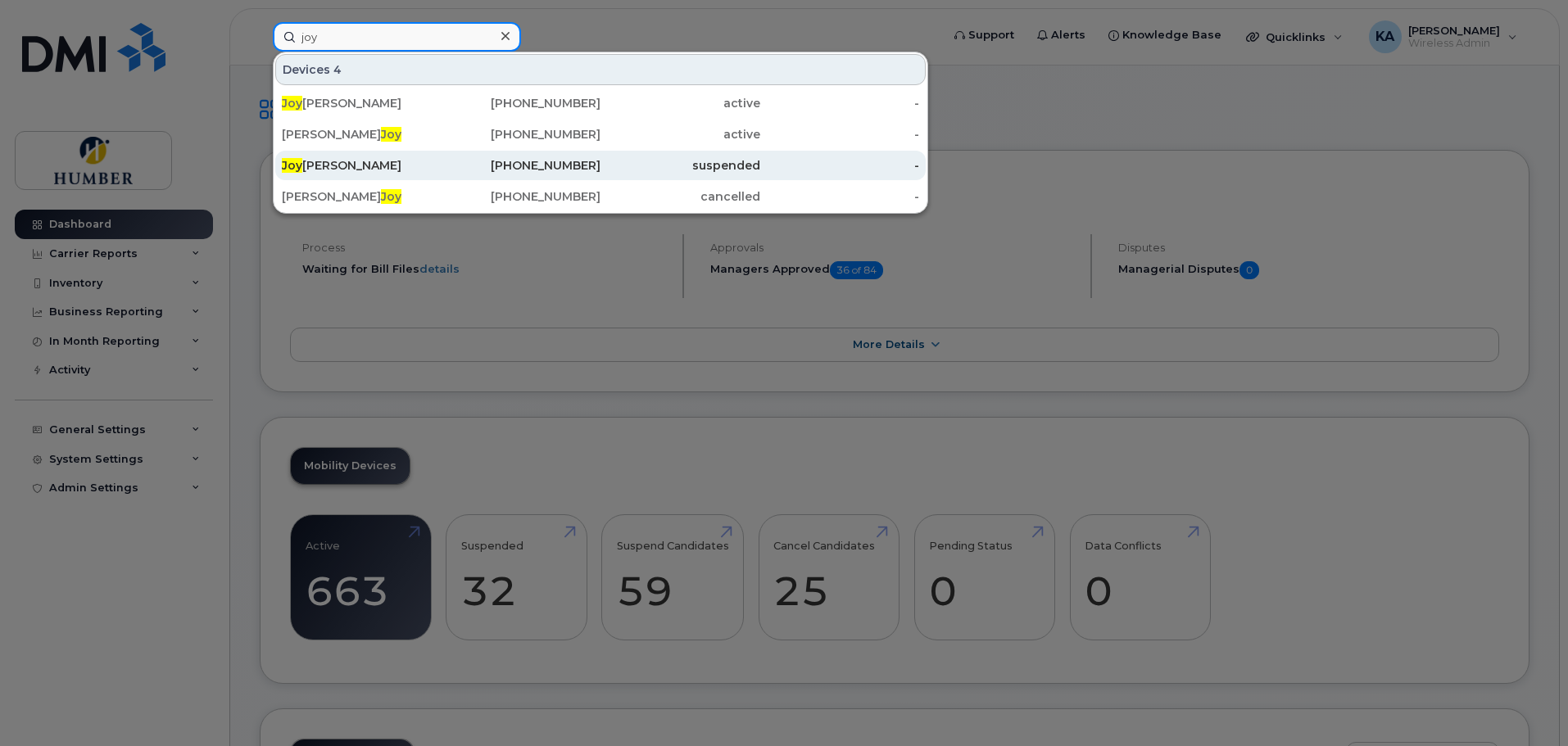
type input "joy"
click at [357, 171] on div "[PERSON_NAME]" at bounding box center [362, 165] width 160 height 17
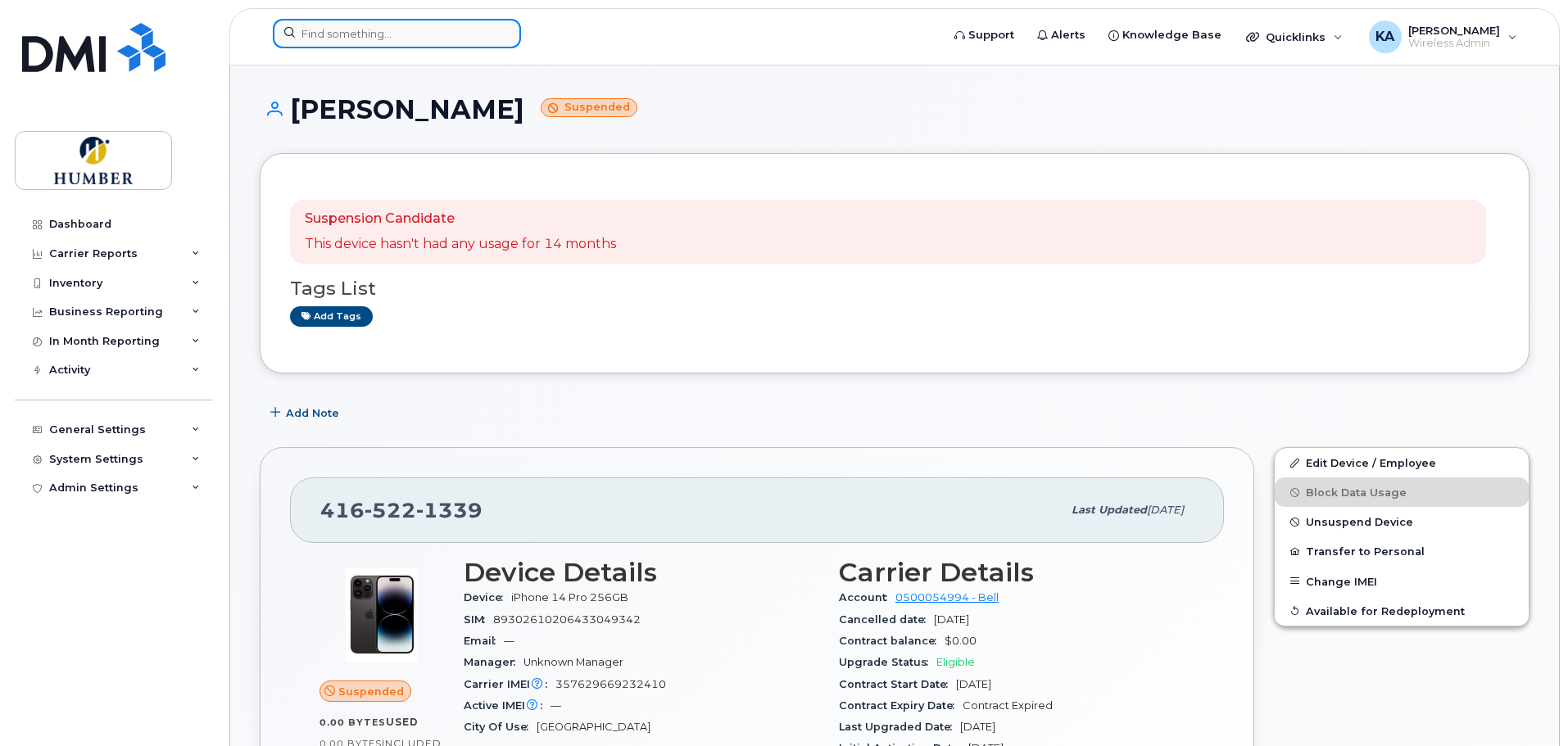
click at [364, 23] on input at bounding box center [397, 33] width 248 height 30
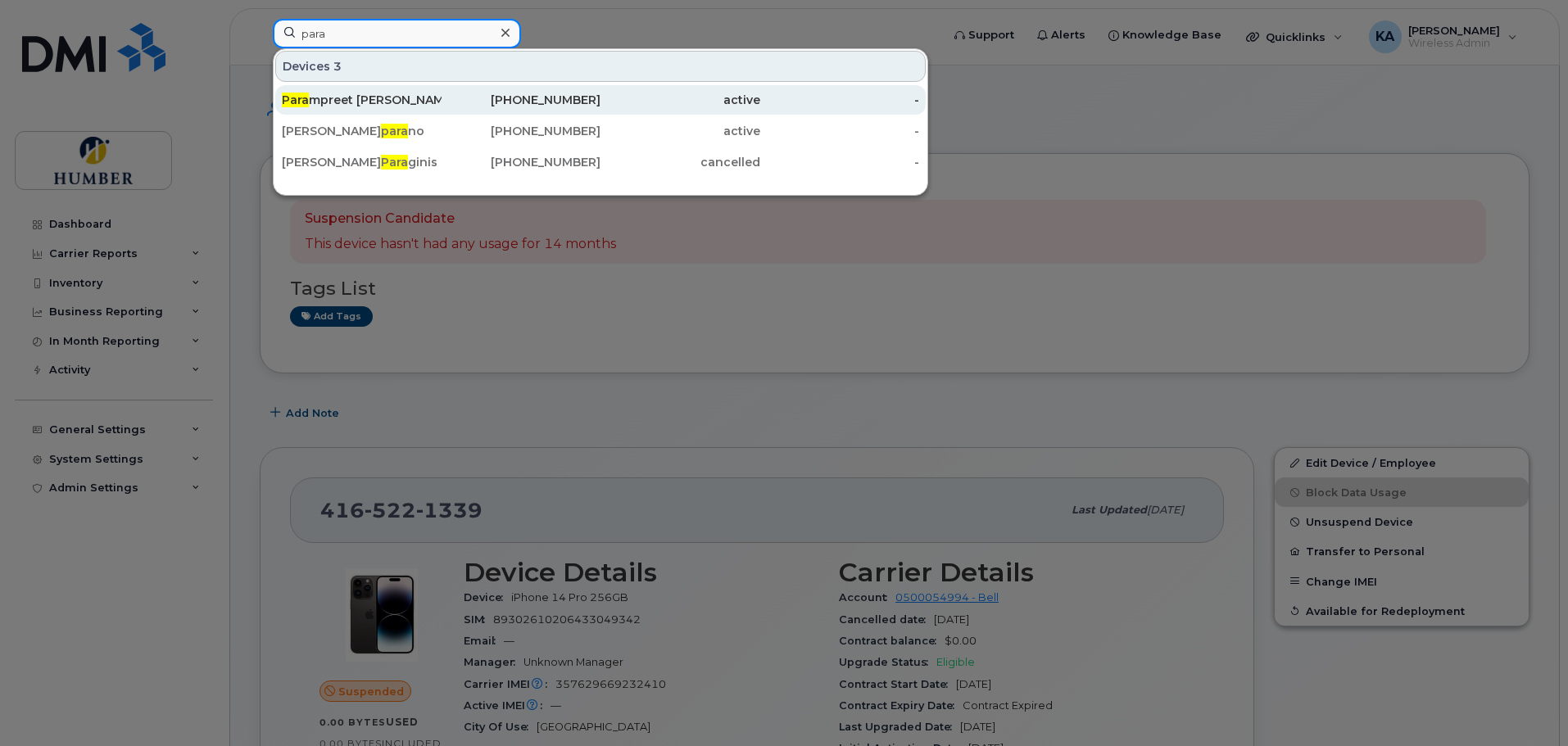
type input "para"
click at [360, 96] on div "Para mpreet Ubhi" at bounding box center [362, 99] width 160 height 17
